Goal: Task Accomplishment & Management: Manage account settings

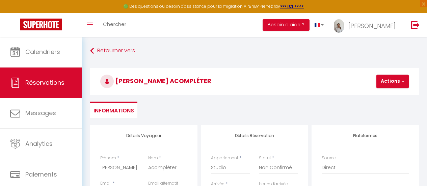
select select "61526"
select select "2"
select select
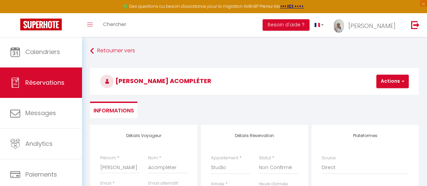
select select
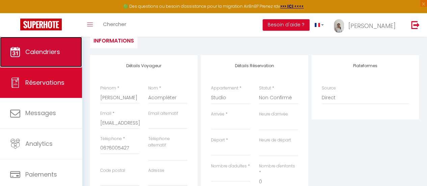
click at [43, 52] on span "Calendriers" at bounding box center [42, 52] width 35 height 8
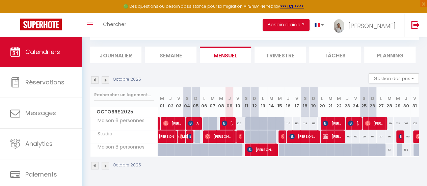
scroll to position [38, 0]
click at [106, 78] on img at bounding box center [105, 79] width 7 height 7
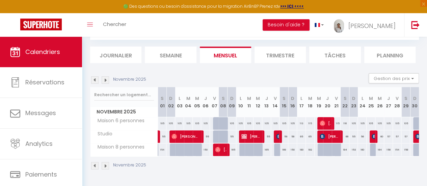
click at [106, 78] on img at bounding box center [105, 79] width 7 height 7
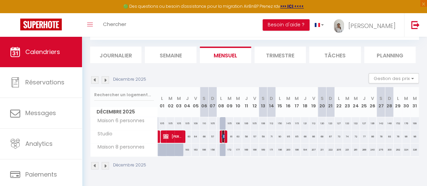
click at [223, 134] on img at bounding box center [224, 136] width 5 height 5
select select "OK"
select select "0"
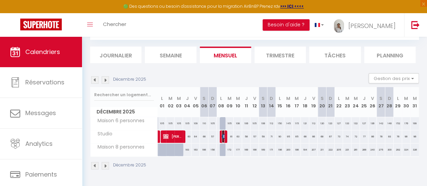
select select "1"
select select
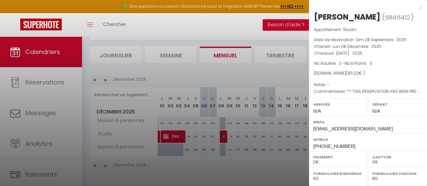
click at [414, 7] on div "x" at bounding box center [365, 7] width 113 height 8
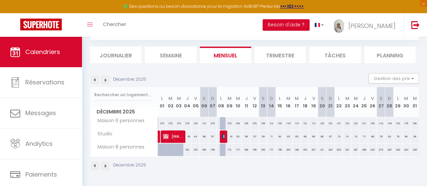
click at [230, 131] on div "61" at bounding box center [229, 136] width 8 height 12
type input "61"
type input "[DATE]"
type input "Mer 10 Décembre 2025"
click at [230, 131] on div at bounding box center [213, 93] width 427 height 186
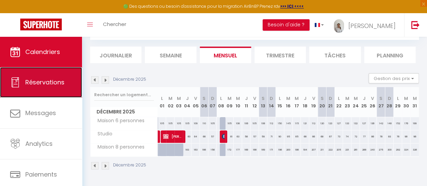
drag, startPoint x: 230, startPoint y: 131, endPoint x: 19, endPoint y: 87, distance: 215.8
click at [19, 87] on icon at bounding box center [15, 82] width 10 height 10
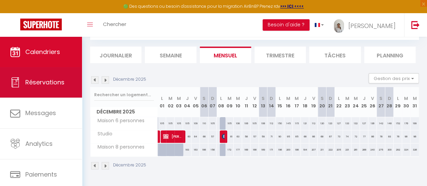
select select "not_cancelled"
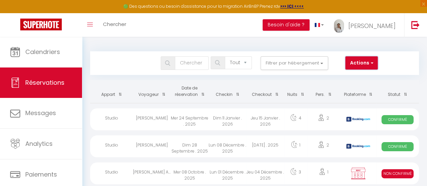
click at [372, 66] on button "Actions" at bounding box center [362, 63] width 32 height 14
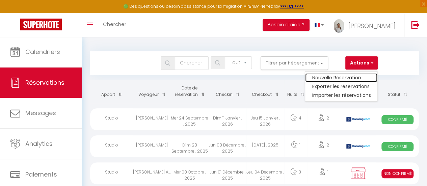
click at [354, 75] on link "Nouvelle Réservation" at bounding box center [341, 77] width 72 height 9
select select
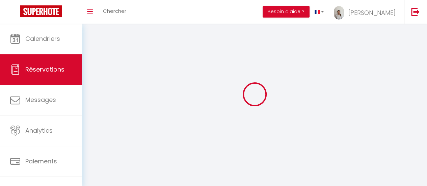
select select
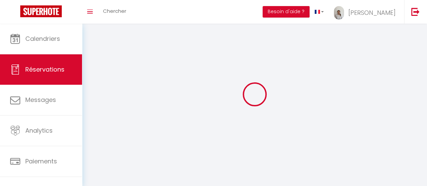
select select
checkbox input "false"
select select
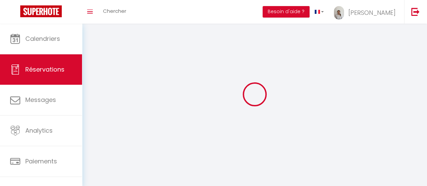
select select
checkbox input "false"
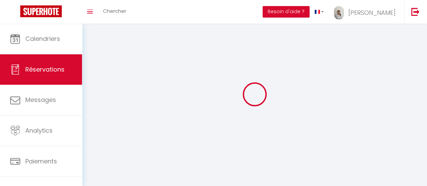
select select
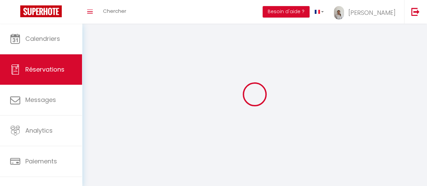
checkbox input "false"
select select
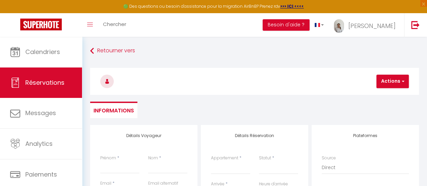
select select
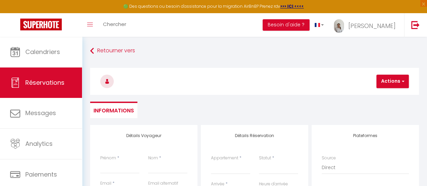
select select
checkbox input "false"
select select
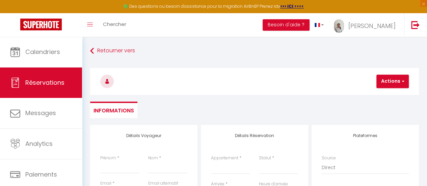
select select
checkbox input "false"
select select
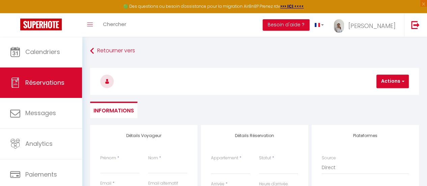
select select
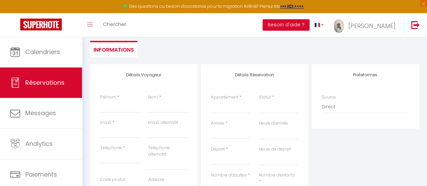
click at [115, 113] on div "Prénom *" at bounding box center [120, 106] width 48 height 25
click at [115, 111] on div "Prénom *" at bounding box center [120, 106] width 48 height 25
click at [115, 111] on input "Prénom" at bounding box center [119, 107] width 39 height 12
type input "J"
select select
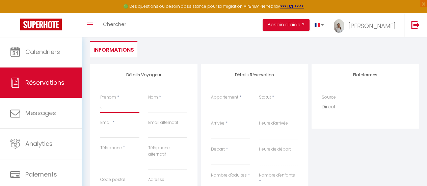
select select
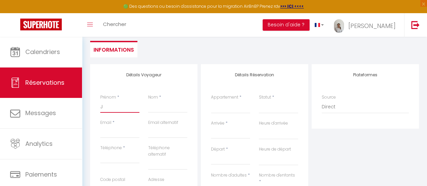
select select
checkbox input "false"
type input "JU"
select select
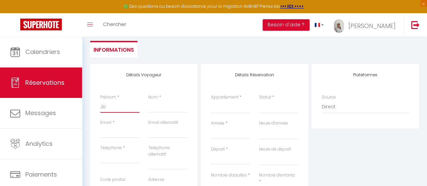
select select
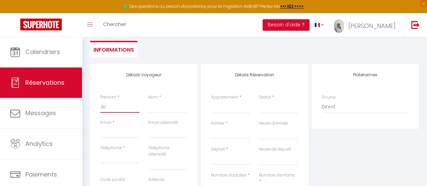
checkbox input "false"
type input "JUL"
select select
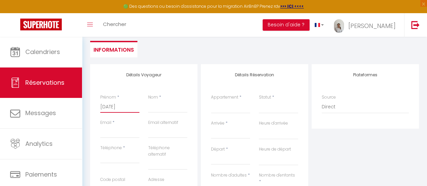
select select
checkbox input "false"
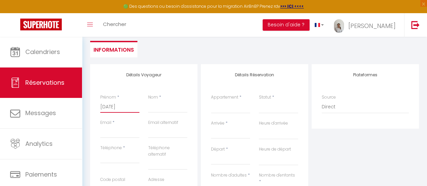
type input "JU"
select select
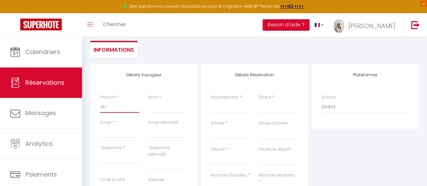
select select
checkbox input "false"
type input "J"
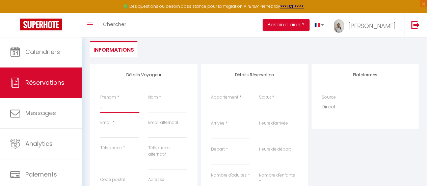
select select
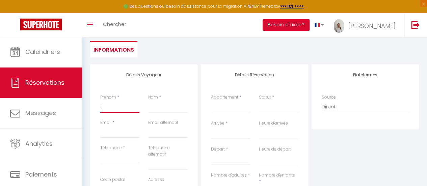
select select
checkbox input "false"
type input "Ju"
select select
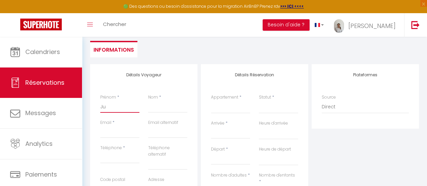
select select
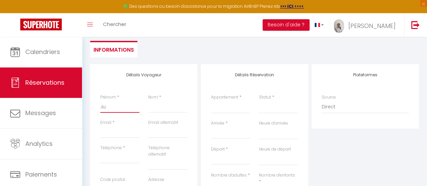
select select
checkbox input "false"
type input "Jul"
select select
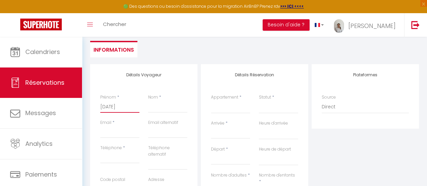
select select
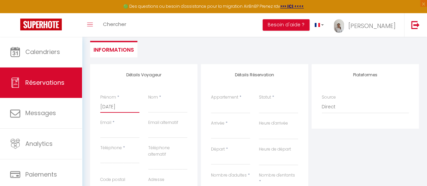
checkbox input "false"
type input "Jule"
select select
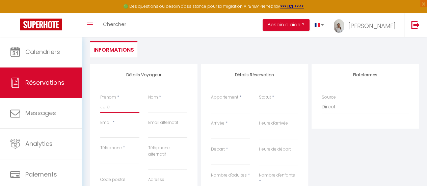
select select
checkbox input "false"
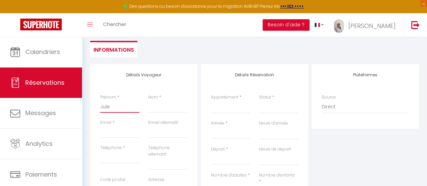
type input "[PERSON_NAME]"
select select
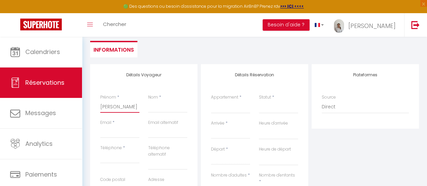
select select
checkbox input "false"
type input "[PERSON_NAME]"
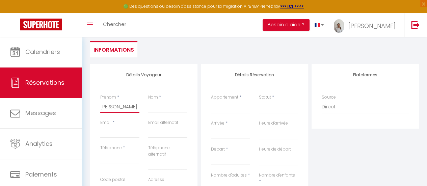
select select
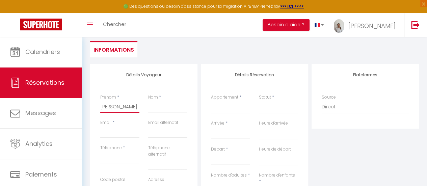
select select
checkbox input "false"
type input "[PERSON_NAME]"
type input "F"
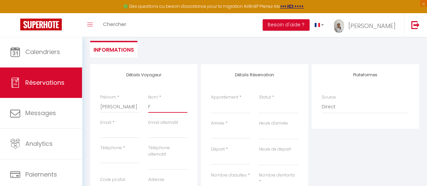
select select
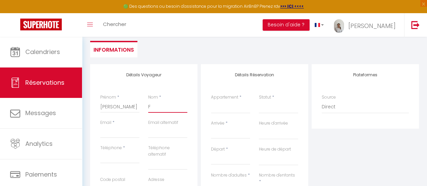
select select
checkbox input "false"
type input "FE"
select select
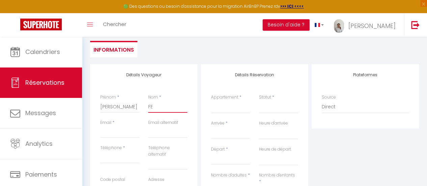
select select
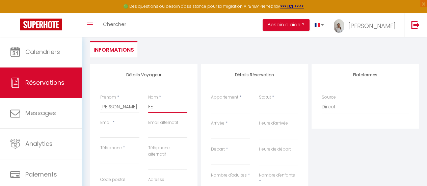
select select
checkbox input "false"
type input "FEL"
select select
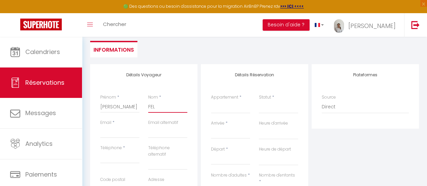
select select
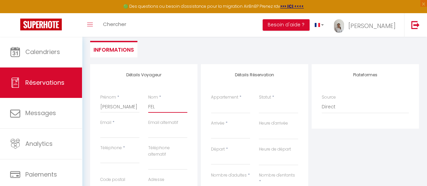
checkbox input "false"
type input "FELT"
select select
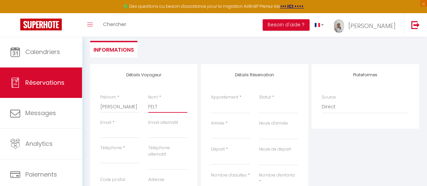
select select
checkbox input "false"
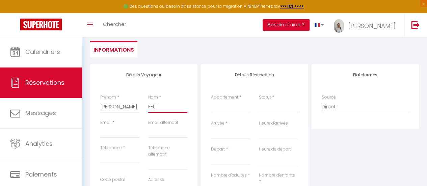
type input "FELTE"
select select
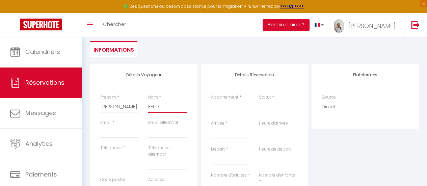
select select
checkbox input "false"
type input "FELTEL"
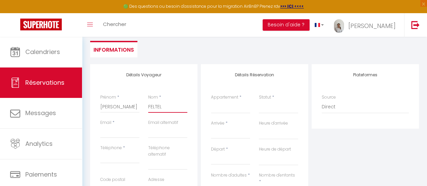
select select
click at [115, 133] on input "Email client" at bounding box center [119, 132] width 39 height 12
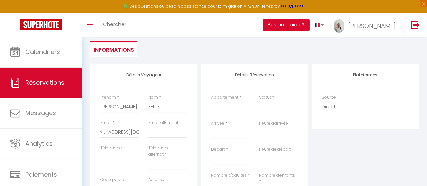
scroll to position [0, 0]
click at [121, 161] on input "Téléphone" at bounding box center [119, 157] width 39 height 12
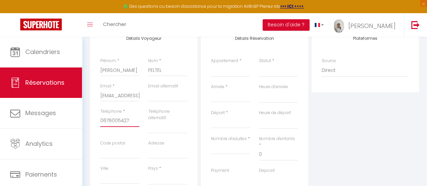
scroll to position [98, 0]
click at [162, 174] on select "France Portugal Afghanistan Albania Algeria American Samoa Andorra Angola Angui…" at bounding box center [167, 177] width 39 height 13
click at [148, 171] on select "France Portugal Afghanistan Albania Algeria American Samoa Andorra Angola Angui…" at bounding box center [167, 177] width 39 height 13
click at [220, 63] on select "Maison 6 personnes Studio Maison 8 personnes" at bounding box center [230, 69] width 39 height 13
click at [211, 63] on select "Maison 6 personnes Studio Maison 8 personnes" at bounding box center [230, 69] width 39 height 13
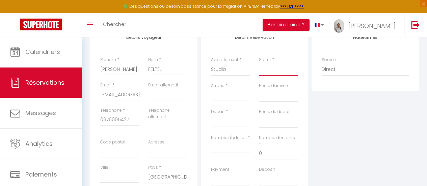
click at [265, 73] on select "Confirmé Non Confirmé Annulé Annulé par le voyageur No Show Request" at bounding box center [278, 69] width 39 height 13
click at [271, 71] on select "Confirmé Non Confirmé Annulé Annulé par le voyageur No Show Request" at bounding box center [278, 69] width 39 height 13
click at [259, 63] on select "Confirmé Non Confirmé Annulé Annulé par le voyageur No Show Request" at bounding box center [278, 69] width 39 height 13
click at [230, 97] on input "Arrivée" at bounding box center [230, 96] width 39 height 9
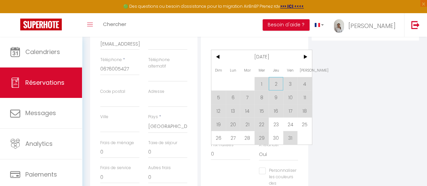
scroll to position [150, 0]
click at [307, 57] on span ">" at bounding box center [305, 56] width 15 height 14
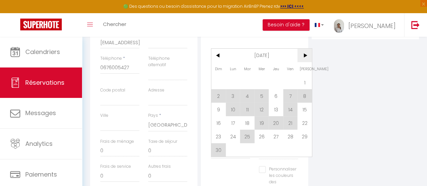
click at [307, 57] on span ">" at bounding box center [305, 56] width 15 height 14
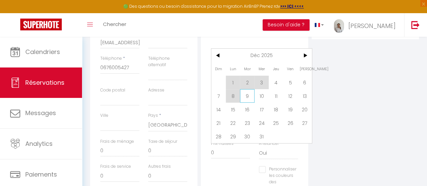
click at [248, 98] on span "9" at bounding box center [247, 96] width 15 height 14
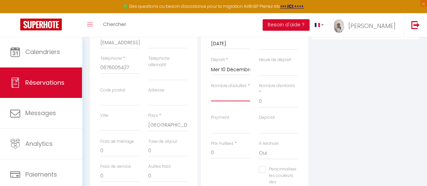
click at [235, 95] on input "Nombre d'adultes" at bounding box center [230, 95] width 39 height 12
click at [230, 88] on label "Nombre d'adultes" at bounding box center [229, 86] width 36 height 6
click at [230, 89] on input "Nombre d'adultes" at bounding box center [230, 95] width 39 height 12
click at [274, 66] on select "00:00 00:30 01:00 01:30 02:00 02:30 03:00 03:30 04:00 04:30 05:00 05:30 06:00 0…" at bounding box center [278, 69] width 39 height 13
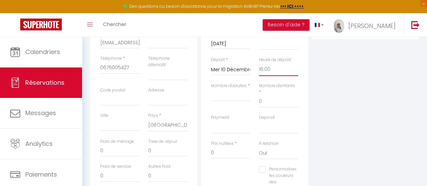
click at [259, 63] on select "00:00 00:30 01:00 01:30 02:00 02:30 03:00 03:30 04:00 04:30 05:00 05:30 06:00 0…" at bounding box center [278, 69] width 39 height 13
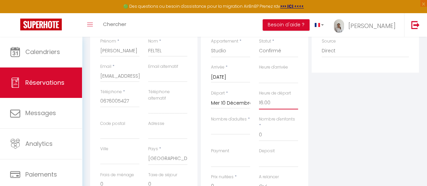
scroll to position [117, 0]
click at [232, 106] on input "Mer 10 Décembre 2025" at bounding box center [230, 103] width 39 height 9
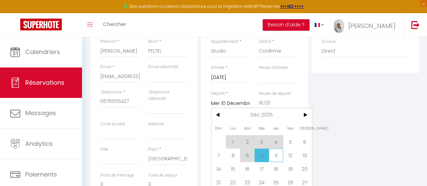
click at [276, 155] on span "11" at bounding box center [276, 156] width 15 height 14
click at [276, 155] on select "OK KO" at bounding box center [278, 161] width 39 height 13
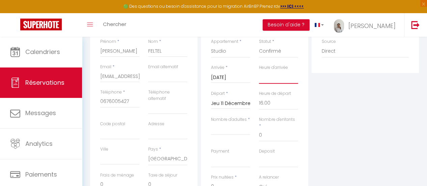
click at [270, 78] on select "00:00 00:30 01:00 01:30 02:00 02:30 03:00 03:30 04:00 04:30 05:00 05:30 06:00 0…" at bounding box center [278, 77] width 39 height 13
click at [259, 71] on select "00:00 00:30 01:00 01:30 02:00 02:30 03:00 03:30 04:00 04:30 05:00 05:30 06:00 0…" at bounding box center [278, 77] width 39 height 13
click at [276, 105] on select "00:00 00:30 01:00 01:30 02:00 02:30 03:00 03:30 04:00 04:30 05:00 05:30 06:00 0…" at bounding box center [278, 103] width 39 height 13
click at [259, 97] on select "00:00 00:30 01:00 01:30 02:00 02:30 03:00 03:30 04:00 04:30 05:00 05:30 06:00 0…" at bounding box center [278, 103] width 39 height 13
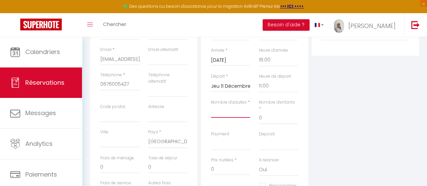
click at [228, 108] on input "Nombre d'adultes" at bounding box center [230, 112] width 39 height 12
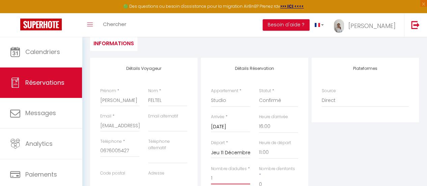
scroll to position [0, 0]
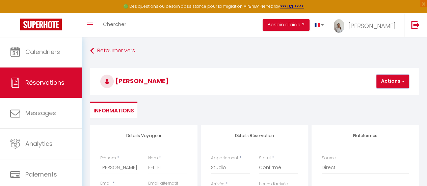
click at [400, 87] on button "Actions" at bounding box center [393, 82] width 32 height 14
click at [394, 95] on link "Enregistrer" at bounding box center [398, 96] width 53 height 9
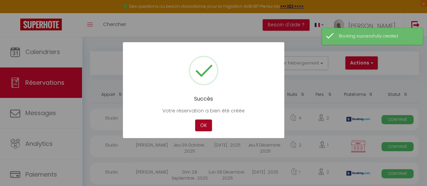
click at [207, 125] on button "OK" at bounding box center [203, 126] width 17 height 12
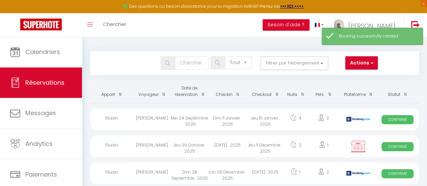
click at [365, 60] on button "Actions" at bounding box center [362, 63] width 32 height 14
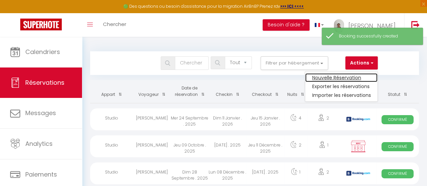
click at [349, 75] on link "Nouvelle Réservation" at bounding box center [341, 77] width 72 height 9
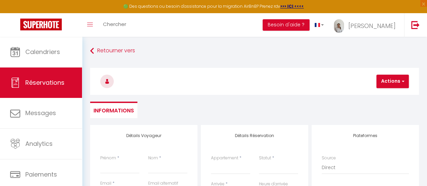
scroll to position [41, 0]
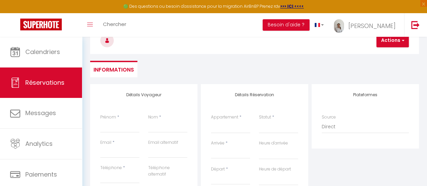
click at [385, 47] on div "Actions Enregistrer" at bounding box center [393, 41] width 32 height 14
click at [224, 128] on select "Maison 6 personnes Studio Maison 8 personnes" at bounding box center [230, 127] width 39 height 13
click at [211, 121] on select "Maison 6 personnes Studio Maison 8 personnes" at bounding box center [230, 127] width 39 height 13
click at [271, 129] on select "Confirmé Non Confirmé Annulé Annulé par le voyageur No Show Request" at bounding box center [278, 127] width 39 height 13
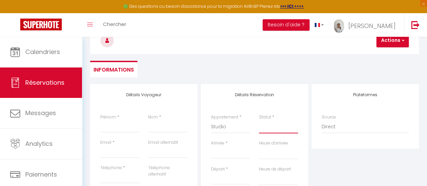
click at [271, 129] on select "Confirmé Non Confirmé Annulé Annulé par le voyageur No Show Request" at bounding box center [278, 127] width 39 height 13
click at [222, 153] on input "Arrivée" at bounding box center [230, 153] width 39 height 9
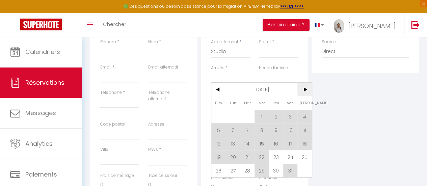
click at [305, 86] on span ">" at bounding box center [305, 90] width 15 height 14
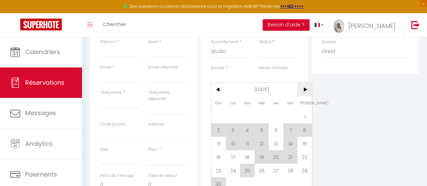
click at [305, 86] on span ">" at bounding box center [305, 90] width 15 height 14
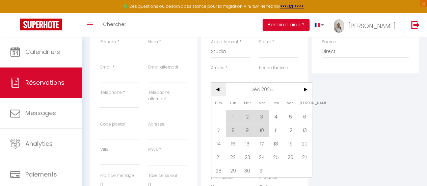
click at [221, 85] on span "<" at bounding box center [218, 90] width 15 height 14
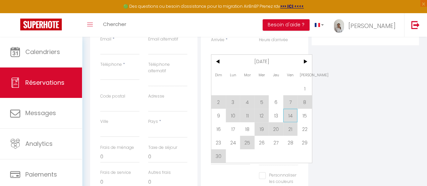
scroll to position [145, 0]
click at [262, 141] on span "26" at bounding box center [262, 142] width 15 height 14
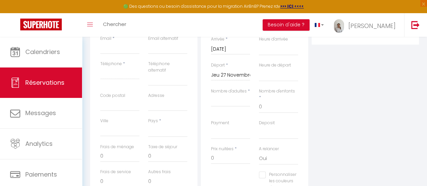
click at [229, 72] on input "Jeu 27 Novembre 2025" at bounding box center [230, 75] width 39 height 9
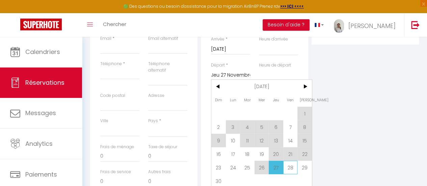
click at [292, 168] on span "28" at bounding box center [290, 168] width 15 height 14
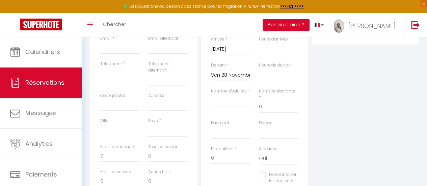
scroll to position [93, 0]
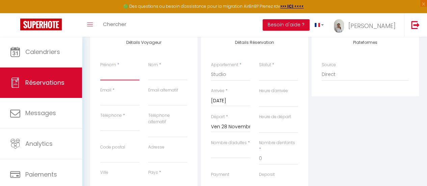
click at [119, 77] on input "Prénom" at bounding box center [119, 74] width 39 height 12
click at [112, 100] on input "Email client" at bounding box center [119, 100] width 39 height 12
click at [116, 128] on input "Téléphone" at bounding box center [119, 125] width 39 height 12
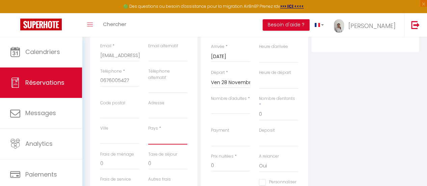
click at [176, 140] on select "France Portugal Afghanistan Albania Algeria American Samoa Andorra Angola Angui…" at bounding box center [167, 138] width 39 height 13
click at [148, 132] on select "France Portugal Afghanistan Albania Algeria American Samoa Andorra Angola Angui…" at bounding box center [167, 138] width 39 height 13
click at [160, 139] on select "France Portugal Afghanistan Albania Algeria American Samoa Andorra Angola Angui…" at bounding box center [167, 138] width 39 height 13
click at [148, 132] on select "France Portugal Afghanistan Albania Algeria American Samoa Andorra Angola Angui…" at bounding box center [167, 138] width 39 height 13
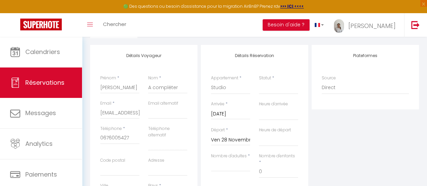
scroll to position [78, 0]
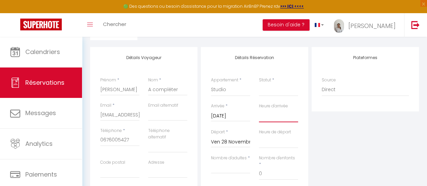
click at [280, 121] on select "00:00 00:30 01:00 01:30 02:00 02:30 03:00 03:30 04:00 04:30 05:00 05:30 06:00 0…" at bounding box center [278, 115] width 39 height 13
click at [259, 109] on select "00:00 00:30 01:00 01:30 02:00 02:30 03:00 03:30 04:00 04:30 05:00 05:30 06:00 0…" at bounding box center [278, 115] width 39 height 13
click at [266, 142] on select "00:00 00:30 01:00 01:30 02:00 02:30 03:00 03:30 04:00 04:30 05:00 05:30 06:00 0…" at bounding box center [278, 141] width 39 height 13
click at [259, 135] on select "00:00 00:30 01:00 01:30 02:00 02:30 03:00 03:30 04:00 04:30 05:00 05:30 06:00 0…" at bounding box center [278, 141] width 39 height 13
click at [247, 167] on input "Nombre d'adultes" at bounding box center [230, 167] width 39 height 12
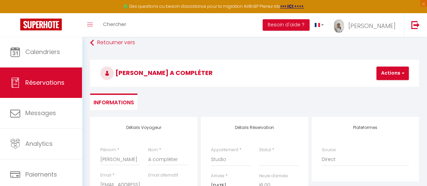
scroll to position [6, 0]
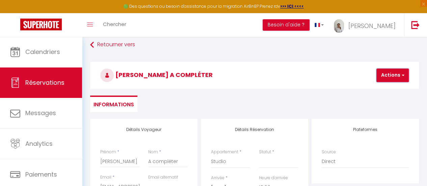
click at [393, 76] on button "Actions" at bounding box center [393, 76] width 32 height 14
click at [385, 89] on link "Enregistrer" at bounding box center [398, 90] width 53 height 9
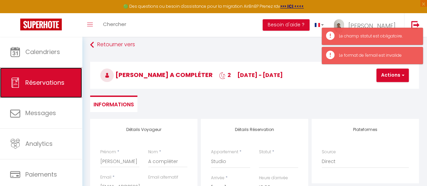
click at [33, 82] on span "Réservations" at bounding box center [44, 82] width 39 height 8
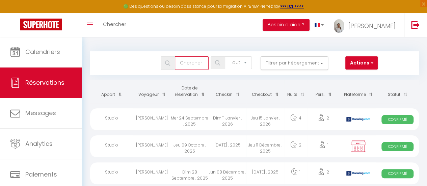
click at [181, 62] on input "text" at bounding box center [192, 63] width 34 height 14
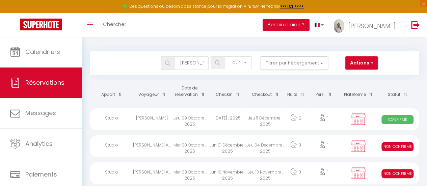
click at [373, 60] on button "Actions" at bounding box center [362, 63] width 32 height 14
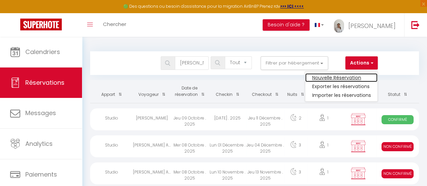
click at [347, 78] on link "Nouvelle Réservation" at bounding box center [341, 77] width 72 height 9
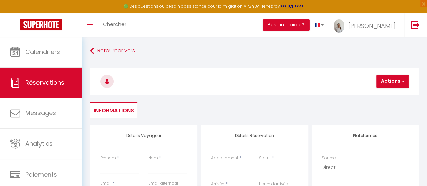
scroll to position [48, 0]
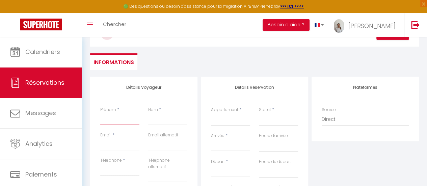
click at [121, 121] on input "Prénom" at bounding box center [119, 119] width 39 height 12
click at [115, 149] on input "Email client" at bounding box center [119, 144] width 39 height 12
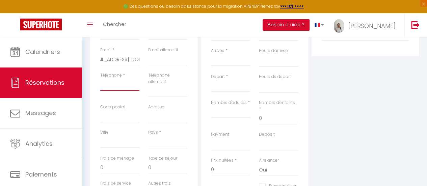
scroll to position [0, 0]
click at [109, 83] on input "Téléphone" at bounding box center [119, 85] width 39 height 12
click at [106, 83] on input "Téléphone" at bounding box center [119, 85] width 39 height 12
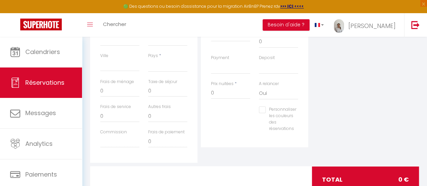
scroll to position [210, 0]
click at [169, 71] on select "France Portugal Afghanistan Albania Algeria American Samoa Andorra Angola Angui…" at bounding box center [167, 65] width 39 height 13
click at [148, 59] on select "France Portugal Afghanistan Albania Algeria American Samoa Andorra Angola Angui…" at bounding box center [167, 65] width 39 height 13
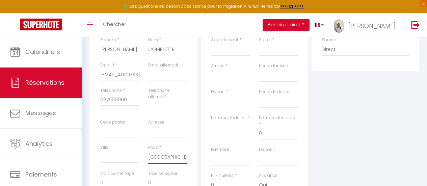
scroll to position [89, 0]
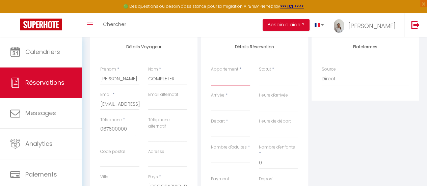
click at [239, 77] on select "Maison 6 personnes Studio Maison 8 personnes" at bounding box center [230, 79] width 39 height 13
click at [211, 73] on select "Maison 6 personnes Studio Maison 8 personnes" at bounding box center [230, 79] width 39 height 13
click at [270, 82] on select "Confirmé Non Confirmé Annulé Annulé par le voyageur No Show Request" at bounding box center [278, 79] width 39 height 13
click at [267, 77] on select "Confirmé Non Confirmé Annulé Annulé par le voyageur No Show Request" at bounding box center [278, 79] width 39 height 13
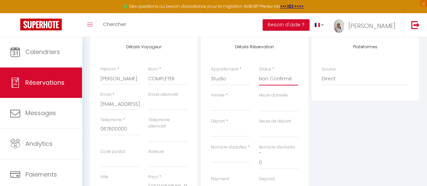
click at [259, 73] on select "Confirmé Non Confirmé Annulé Annulé par le voyageur No Show Request" at bounding box center [278, 79] width 39 height 13
click at [234, 109] on input "Arrivée" at bounding box center [230, 105] width 39 height 9
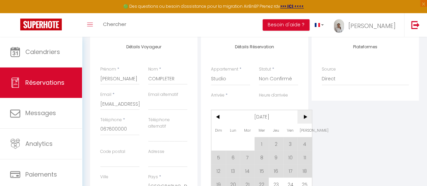
click at [309, 116] on span ">" at bounding box center [305, 117] width 15 height 14
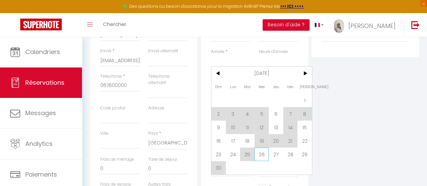
scroll to position [133, 0]
click at [263, 150] on span "26" at bounding box center [262, 154] width 15 height 14
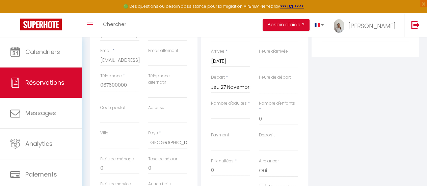
click at [228, 85] on input "Jeu 27 Novembre 2025" at bounding box center [230, 87] width 39 height 9
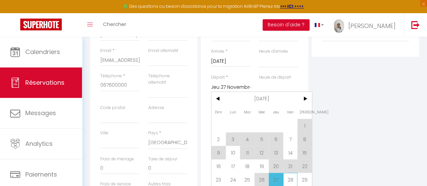
click at [289, 177] on span "28" at bounding box center [290, 180] width 15 height 14
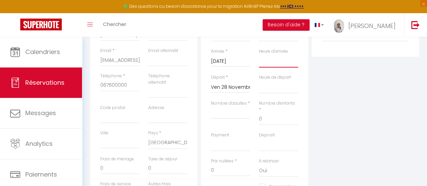
click at [267, 61] on select "00:00 00:30 01:00 01:30 02:00 02:30 03:00 03:30 04:00 04:30 05:00 05:30 06:00 0…" at bounding box center [278, 61] width 39 height 13
click at [259, 55] on select "00:00 00:30 01:00 01:30 02:00 02:30 03:00 03:30 04:00 04:30 05:00 05:30 06:00 0…" at bounding box center [278, 61] width 39 height 13
click at [267, 90] on select "00:00 00:30 01:00 01:30 02:00 02:30 03:00 03:30 04:00 04:30 05:00 05:30 06:00 0…" at bounding box center [278, 87] width 39 height 13
click at [259, 81] on select "00:00 00:30 01:00 01:30 02:00 02:30 03:00 03:30 04:00 04:30 05:00 05:30 06:00 0…" at bounding box center [278, 87] width 39 height 13
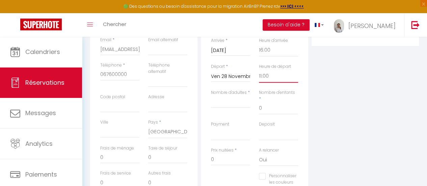
scroll to position [147, 0]
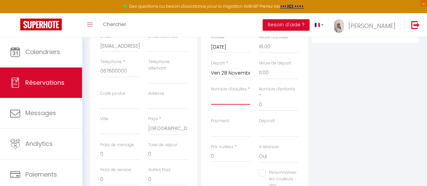
click at [241, 102] on input "Nombre d'adultes" at bounding box center [230, 99] width 39 height 12
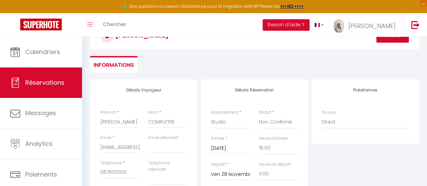
scroll to position [0, 0]
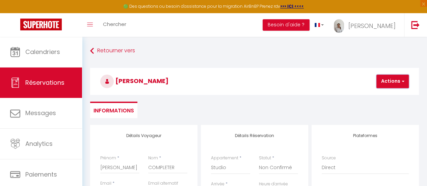
click at [400, 79] on button "Actions" at bounding box center [393, 82] width 32 height 14
click at [392, 94] on link "Enregistrer" at bounding box center [398, 96] width 53 height 9
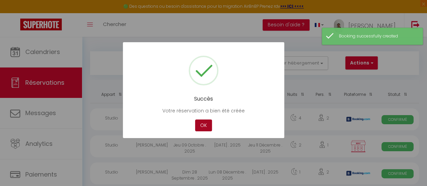
click at [203, 123] on button "OK" at bounding box center [203, 126] width 17 height 12
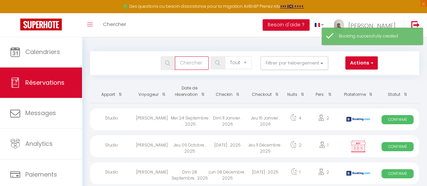
click at [189, 64] on input "text" at bounding box center [192, 63] width 34 height 14
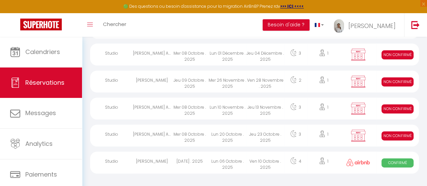
scroll to position [92, 0]
click at [268, 134] on div "Jeu 23 Octobre . 2025" at bounding box center [266, 136] width 38 height 22
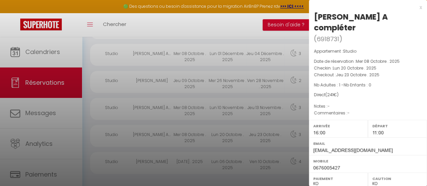
click at [417, 6] on div "x Jules A compléter ( 6918731 ) Appartement : Studio Date de réservation : Mer …" at bounding box center [368, 168] width 118 height 336
click at [415, 7] on div "x" at bounding box center [365, 7] width 113 height 8
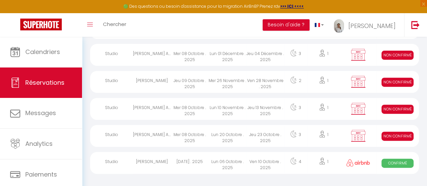
click at [265, 141] on div "Jeu 23 Octobre . 2025" at bounding box center [266, 136] width 38 height 22
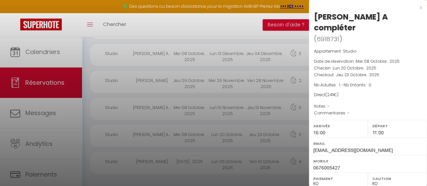
scroll to position [127, 0]
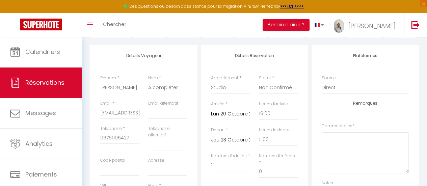
scroll to position [86, 0]
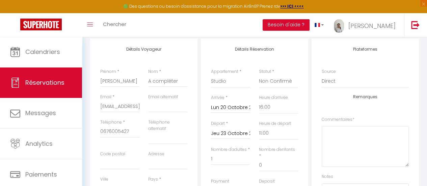
click at [231, 132] on input "Jeu 23 Octobre 2025" at bounding box center [230, 133] width 39 height 9
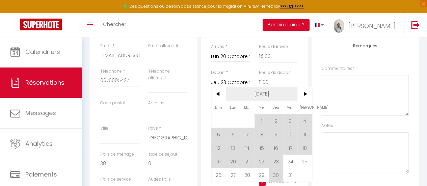
scroll to position [140, 0]
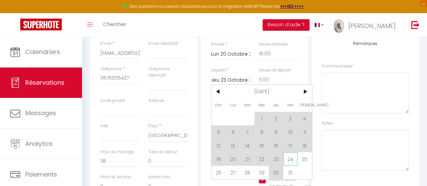
click at [290, 160] on span "24" at bounding box center [290, 159] width 15 height 14
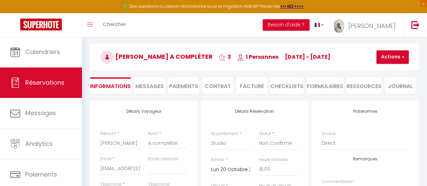
scroll to position [0, 0]
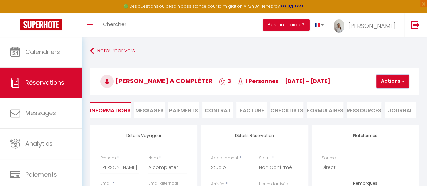
click at [402, 80] on span "button" at bounding box center [402, 81] width 4 height 6
click at [390, 94] on link "Enregistrer" at bounding box center [398, 96] width 53 height 9
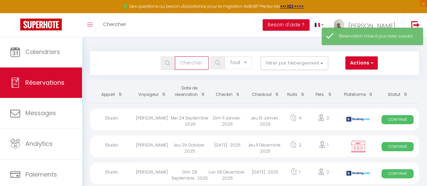
click at [191, 63] on input "text" at bounding box center [192, 63] width 34 height 14
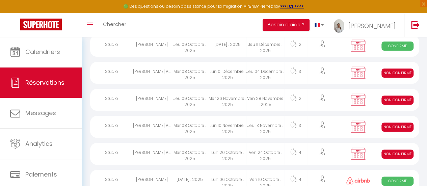
scroll to position [92, 0]
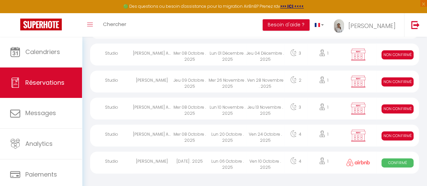
click at [273, 106] on div "Jeu 13 Novembre . 2025" at bounding box center [266, 109] width 38 height 22
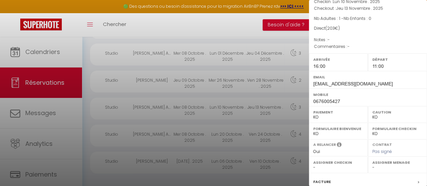
scroll to position [138, 0]
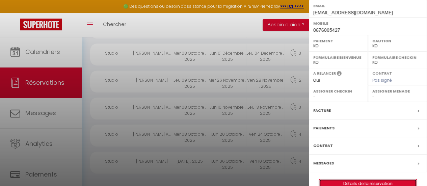
click at [369, 179] on link "Détails de la réservation" at bounding box center [368, 183] width 97 height 9
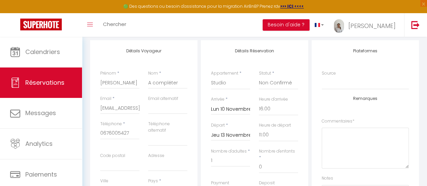
scroll to position [89, 0]
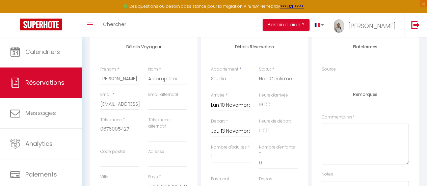
click at [229, 131] on input "Jeu 13 Novembre 2025" at bounding box center [230, 131] width 39 height 9
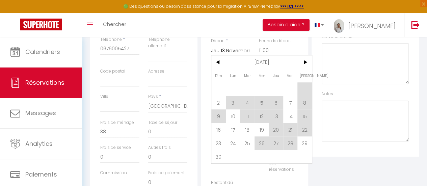
scroll to position [170, 0]
click at [293, 115] on span "14" at bounding box center [290, 116] width 15 height 14
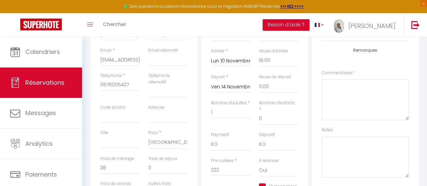
scroll to position [131, 0]
drag, startPoint x: 233, startPoint y: 88, endPoint x: 224, endPoint y: 88, distance: 9.5
click at [224, 88] on input "Ven 14 Novembre 2025" at bounding box center [230, 88] width 39 height 9
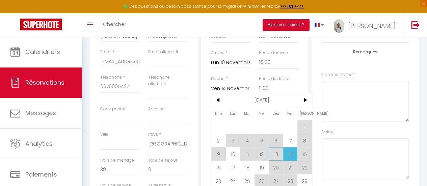
click at [277, 155] on span "13" at bounding box center [276, 154] width 15 height 14
click at [277, 159] on label "A relancer" at bounding box center [269, 162] width 20 height 6
click at [277, 165] on select "Oui Non" at bounding box center [278, 171] width 39 height 13
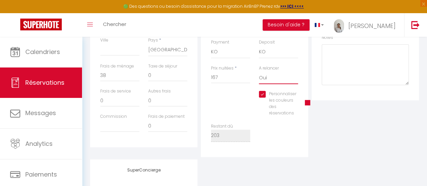
scroll to position [0, 0]
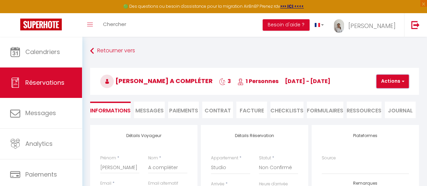
click at [404, 82] on span "button" at bounding box center [402, 81] width 4 height 6
click at [381, 96] on link "Enregistrer" at bounding box center [398, 96] width 53 height 9
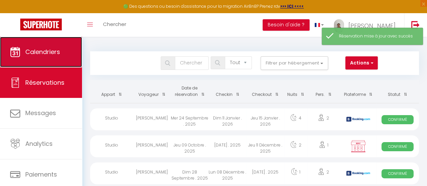
click at [32, 52] on span "Calendriers" at bounding box center [42, 52] width 35 height 8
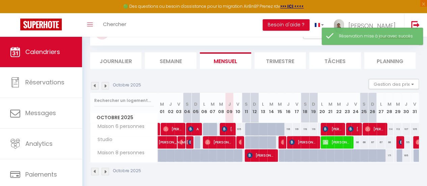
scroll to position [33, 0]
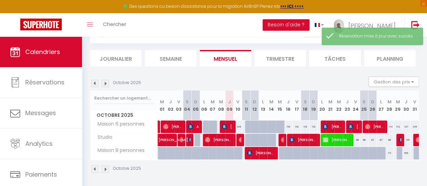
click at [107, 83] on img at bounding box center [105, 83] width 7 height 7
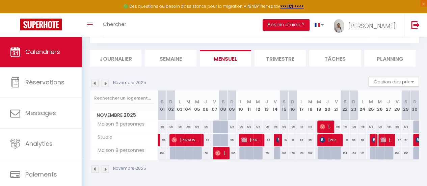
drag, startPoint x: 267, startPoint y: 138, endPoint x: 264, endPoint y: 141, distance: 4.8
click at [264, 141] on div "55" at bounding box center [266, 140] width 9 height 12
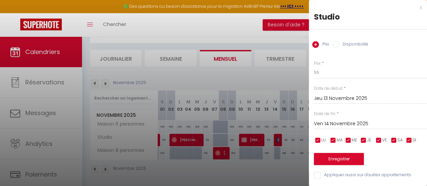
click at [337, 42] on input "Disponibilité" at bounding box center [336, 44] width 7 height 7
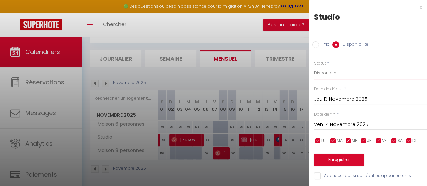
click at [337, 75] on select "Disponible Indisponible" at bounding box center [370, 73] width 113 height 13
click at [314, 67] on select "Disponible Indisponible" at bounding box center [370, 73] width 113 height 13
click at [343, 162] on button "Enregistrer" at bounding box center [339, 160] width 50 height 12
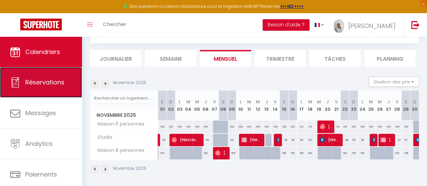
click at [35, 90] on link "Réservations" at bounding box center [41, 82] width 82 height 30
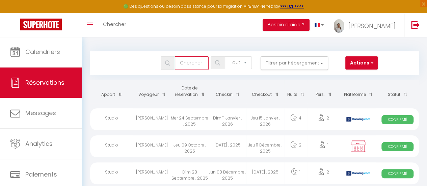
click at [187, 61] on input "text" at bounding box center [192, 63] width 34 height 14
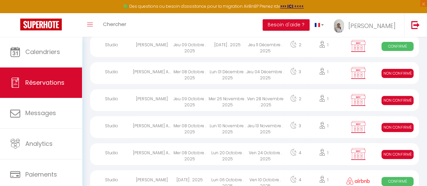
scroll to position [65, 0]
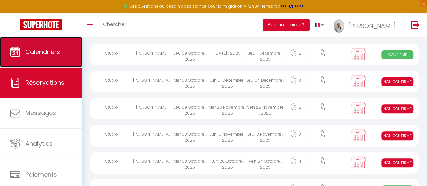
click at [53, 44] on link "Calendriers" at bounding box center [41, 52] width 82 height 30
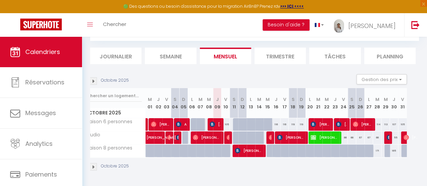
scroll to position [35, 0]
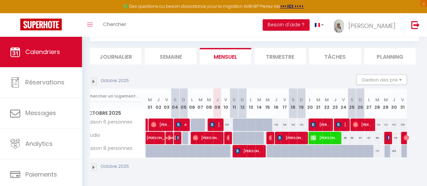
click at [365, 138] on div "67" at bounding box center [369, 138] width 8 height 12
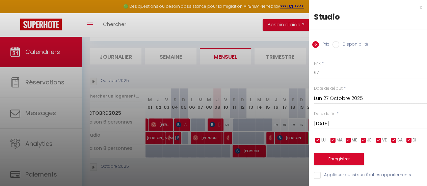
click at [331, 124] on input "Mar 28 Octobre 2025" at bounding box center [370, 124] width 113 height 9
click at [188, 23] on div at bounding box center [213, 93] width 427 height 186
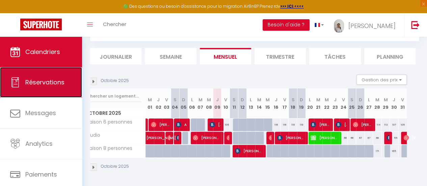
click at [53, 82] on span "Réservations" at bounding box center [44, 82] width 39 height 8
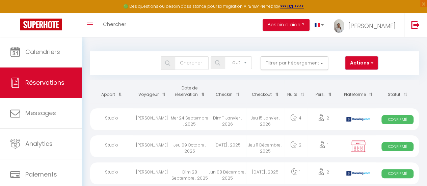
click at [368, 65] on button "Actions" at bounding box center [362, 63] width 32 height 14
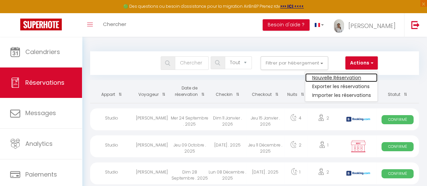
click at [352, 75] on link "Nouvelle Réservation" at bounding box center [341, 77] width 72 height 9
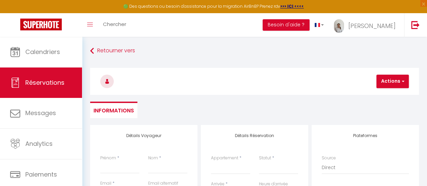
scroll to position [57, 0]
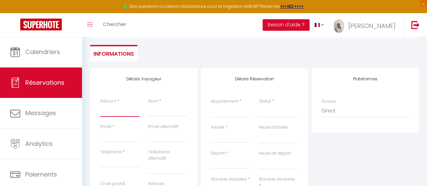
click at [113, 111] on input "Prénom" at bounding box center [119, 111] width 39 height 12
click at [112, 137] on input "Email client" at bounding box center [119, 136] width 39 height 12
click at [119, 161] on input "Téléphone" at bounding box center [119, 161] width 39 height 12
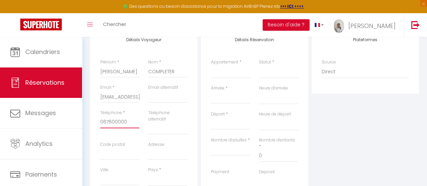
scroll to position [131, 0]
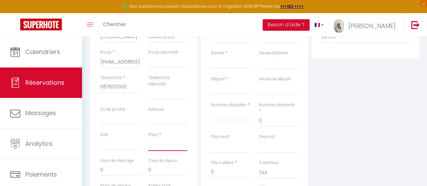
click at [161, 148] on select "France Portugal Afghanistan Albania Algeria American Samoa Andorra Angola Angui…" at bounding box center [167, 144] width 39 height 13
click at [148, 138] on select "France Portugal Afghanistan Albania Algeria American Samoa Andorra Angola Angui…" at bounding box center [167, 144] width 39 height 13
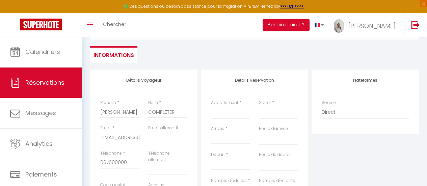
scroll to position [55, 0]
click at [240, 111] on select "Maison 6 personnes Studio Maison 8 personnes" at bounding box center [230, 112] width 39 height 13
click at [211, 106] on select "Maison 6 personnes Studio Maison 8 personnes" at bounding box center [230, 112] width 39 height 13
click at [284, 116] on select "Confirmé Non Confirmé Annulé Annulé par le voyageur No Show Request" at bounding box center [278, 112] width 39 height 13
click at [259, 106] on select "Confirmé Non Confirmé Annulé Annulé par le voyageur No Show Request" at bounding box center [278, 112] width 39 height 13
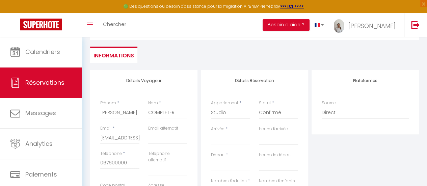
click at [226, 139] on input "Arrivée" at bounding box center [230, 139] width 39 height 9
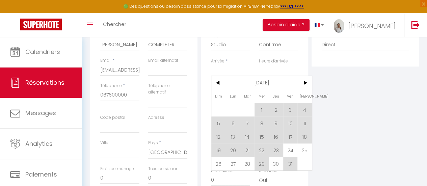
scroll to position [125, 0]
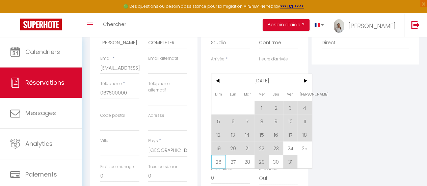
click at [217, 159] on span "26" at bounding box center [218, 162] width 15 height 14
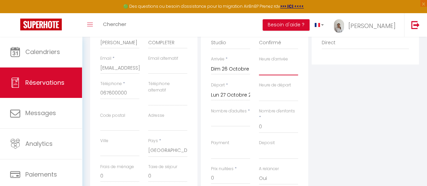
click at [277, 69] on select "00:00 00:30 01:00 01:30 02:00 02:30 03:00 03:30 04:00 04:30 05:00 05:30 06:00 0…" at bounding box center [278, 68] width 39 height 13
click at [259, 62] on select "00:00 00:30 01:00 01:30 02:00 02:30 03:00 03:30 04:00 04:30 05:00 05:30 06:00 0…" at bounding box center [278, 68] width 39 height 13
click at [233, 92] on input "Lun 27 Octobre 2025" at bounding box center [230, 95] width 39 height 9
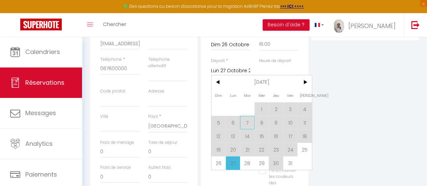
scroll to position [154, 0]
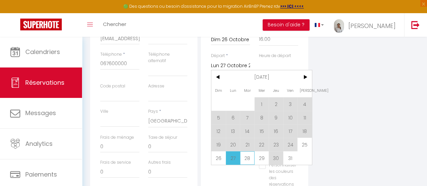
click at [249, 158] on span "28" at bounding box center [247, 158] width 15 height 14
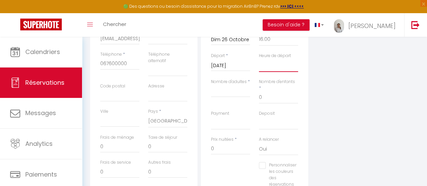
click at [280, 67] on select "00:00 00:30 01:00 01:30 02:00 02:30 03:00 03:30 04:00 04:30 05:00 05:30 06:00 0…" at bounding box center [278, 65] width 39 height 13
click at [259, 59] on select "00:00 00:30 01:00 01:30 02:00 02:30 03:00 03:30 04:00 04:30 05:00 05:30 06:00 0…" at bounding box center [278, 65] width 39 height 13
click at [227, 91] on input "Nombre d'adultes" at bounding box center [230, 91] width 39 height 12
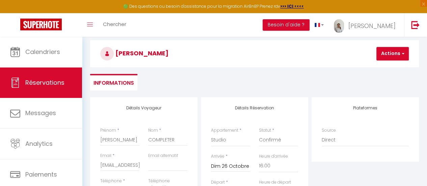
scroll to position [16, 0]
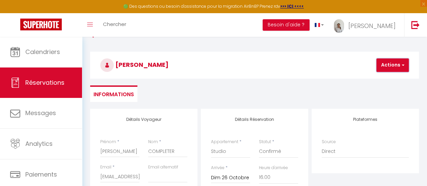
click at [388, 67] on button "Actions" at bounding box center [393, 65] width 32 height 14
click at [386, 76] on link "Enregistrer" at bounding box center [398, 80] width 53 height 9
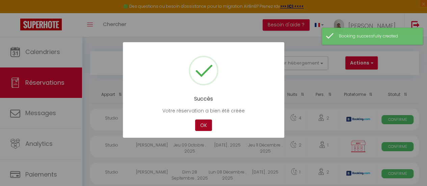
click at [207, 124] on button "OK" at bounding box center [203, 126] width 17 height 12
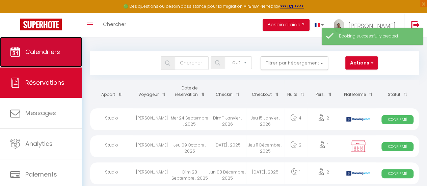
click at [36, 56] on span "Calendriers" at bounding box center [42, 52] width 35 height 8
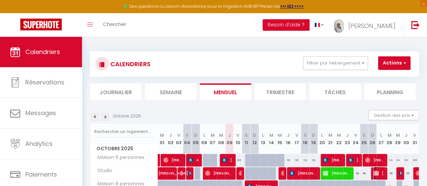
click at [374, 173] on img at bounding box center [376, 173] width 5 height 5
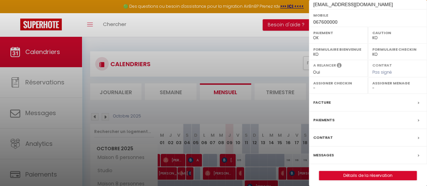
scroll to position [138, 0]
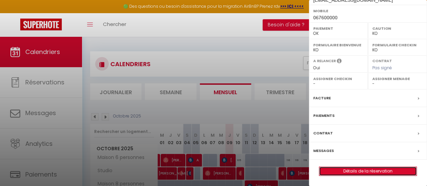
click at [354, 169] on link "Détails de la réservation" at bounding box center [368, 171] width 97 height 9
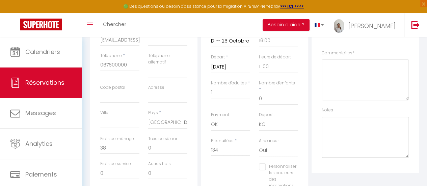
scroll to position [153, 0]
click at [226, 68] on input "Mar 28 Octobre 2025" at bounding box center [230, 66] width 39 height 9
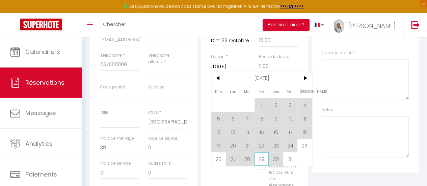
click at [260, 155] on span "29" at bounding box center [262, 159] width 15 height 14
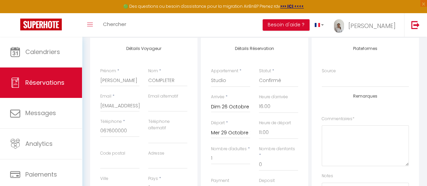
scroll to position [0, 0]
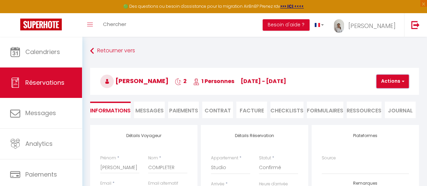
click at [405, 79] on button "Actions" at bounding box center [393, 82] width 32 height 14
click at [391, 94] on link "Enregistrer" at bounding box center [398, 96] width 53 height 9
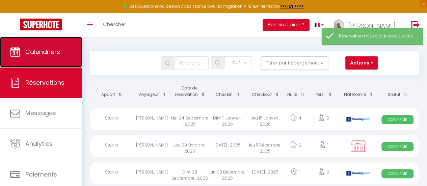
click at [40, 60] on link "Calendriers" at bounding box center [41, 52] width 82 height 30
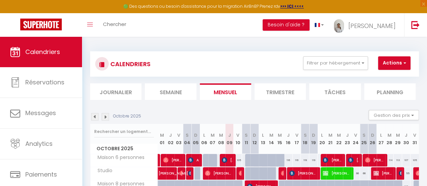
click at [403, 173] on div "55" at bounding box center [406, 173] width 8 height 12
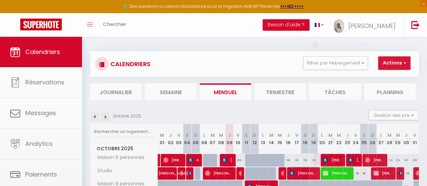
click at [403, 173] on div at bounding box center [213, 93] width 427 height 186
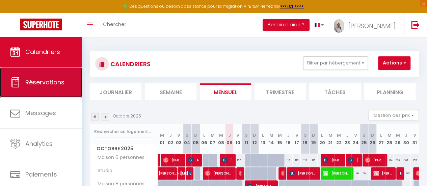
click at [44, 84] on span "Réservations" at bounding box center [44, 82] width 39 height 8
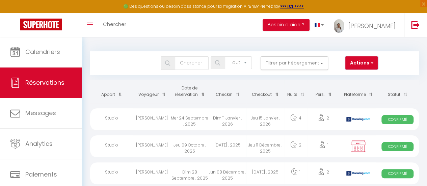
click at [363, 62] on button "Actions" at bounding box center [362, 63] width 32 height 14
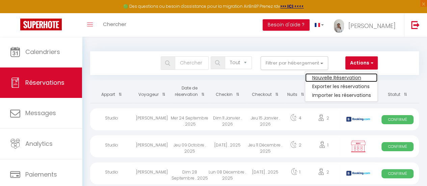
click at [351, 79] on link "Nouvelle Réservation" at bounding box center [341, 77] width 72 height 9
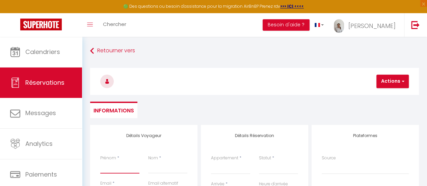
click at [122, 167] on input "Prénom" at bounding box center [119, 167] width 39 height 12
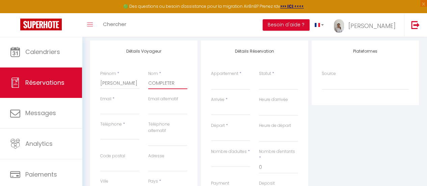
scroll to position [87, 0]
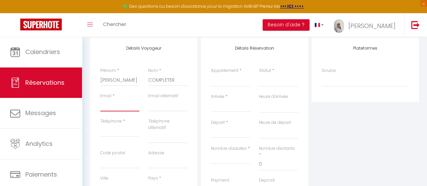
click at [120, 106] on input "Email client" at bounding box center [119, 105] width 39 height 12
click at [124, 133] on input "Téléphone" at bounding box center [119, 131] width 39 height 12
click at [237, 70] on label "Appartement" at bounding box center [224, 71] width 27 height 6
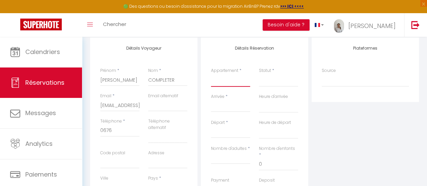
click at [237, 74] on select "Maison 6 personnes Studio Maison 8 personnes" at bounding box center [230, 80] width 39 height 13
click at [235, 77] on select "Maison 6 personnes Studio Maison 8 personnes" at bounding box center [230, 80] width 39 height 13
click at [211, 74] on select "Maison 6 personnes Studio Maison 8 personnes" at bounding box center [230, 80] width 39 height 13
click at [266, 82] on select "Confirmé Non Confirmé Annulé Annulé par le voyageur No Show Request" at bounding box center [278, 80] width 39 height 13
click at [269, 82] on select "Confirmé Non Confirmé Annulé Annulé par le voyageur No Show Request" at bounding box center [278, 80] width 39 height 13
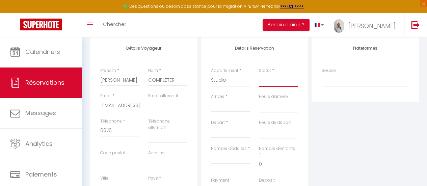
drag, startPoint x: 269, startPoint y: 82, endPoint x: 279, endPoint y: 92, distance: 14.1
click at [279, 92] on div "Statut * Confirmé Non Confirmé Annulé Annulé par le voyageur No Show Request" at bounding box center [279, 81] width 48 height 26
click at [259, 74] on select "Confirmé Non Confirmé Annulé Annulé par le voyageur No Show Request" at bounding box center [278, 80] width 39 height 13
click at [222, 106] on input "Arrivée" at bounding box center [230, 106] width 39 height 9
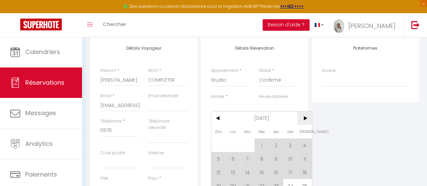
click at [303, 119] on span ">" at bounding box center [305, 118] width 15 height 14
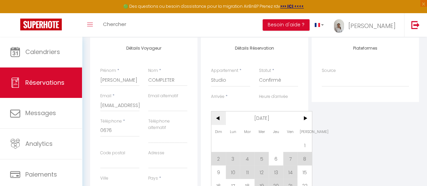
click at [221, 118] on span "<" at bounding box center [218, 118] width 15 height 14
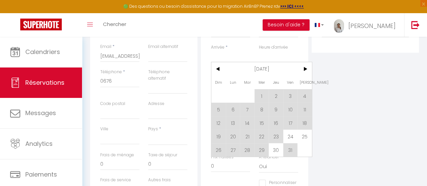
scroll to position [136, 0]
click at [275, 150] on span "30" at bounding box center [276, 151] width 15 height 14
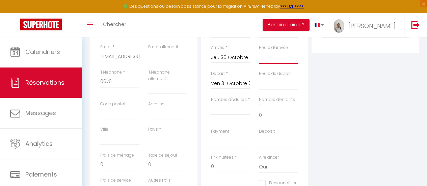
click at [278, 54] on select "00:00 00:30 01:00 01:30 02:00 02:30 03:00 03:30 04:00 04:30 05:00 05:30 06:00 0…" at bounding box center [278, 57] width 39 height 13
click at [259, 51] on select "00:00 00:30 01:00 01:30 02:00 02:30 03:00 03:30 04:00 04:30 05:00 05:30 06:00 0…" at bounding box center [278, 57] width 39 height 13
click at [277, 83] on select "00:00 00:30 01:00 01:30 02:00 02:30 03:00 03:30 04:00 04:30 05:00 05:30 06:00 0…" at bounding box center [278, 83] width 39 height 13
click at [259, 77] on select "00:00 00:30 01:00 01:30 02:00 02:30 03:00 03:30 04:00 04:30 05:00 05:30 06:00 0…" at bounding box center [278, 83] width 39 height 13
click at [230, 113] on input "Nombre d'adultes" at bounding box center [230, 109] width 39 height 12
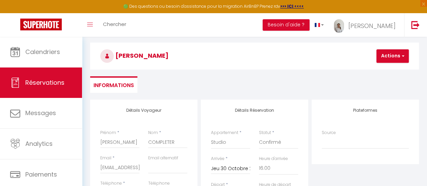
scroll to position [25, 0]
click at [396, 65] on h3 "JULES COMPLETER" at bounding box center [254, 56] width 329 height 27
click at [396, 56] on button "Actions" at bounding box center [393, 57] width 32 height 14
click at [386, 71] on link "Enregistrer" at bounding box center [398, 71] width 53 height 9
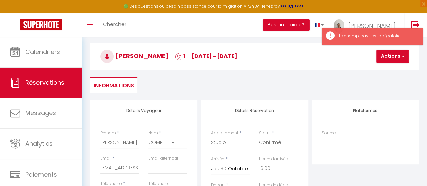
scroll to position [113, 0]
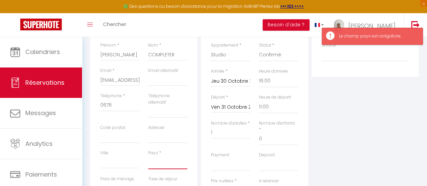
click at [164, 162] on select "France Portugal Afghanistan Albania Algeria American Samoa Andorra Angola Angui…" at bounding box center [167, 162] width 39 height 13
click at [148, 156] on select "France Portugal Afghanistan Albania Algeria American Samoa Andorra Angola Angui…" at bounding box center [167, 162] width 39 height 13
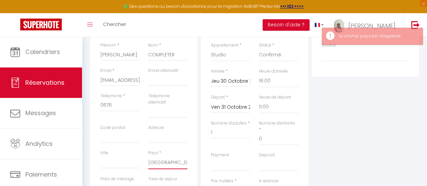
scroll to position [0, 0]
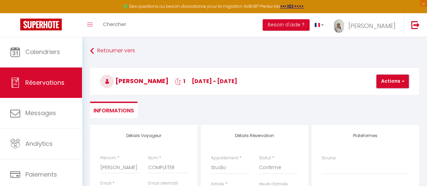
click at [384, 77] on button "Actions" at bounding box center [393, 82] width 32 height 14
click at [383, 95] on link "Enregistrer" at bounding box center [398, 96] width 53 height 9
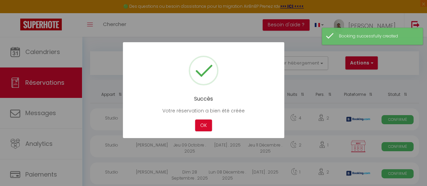
click at [34, 51] on div at bounding box center [213, 93] width 427 height 186
click at [205, 127] on button "OK" at bounding box center [203, 126] width 17 height 12
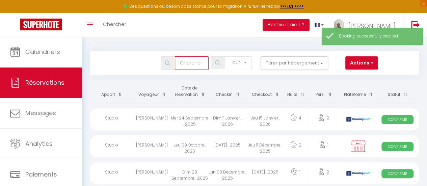
click at [194, 64] on input "text" at bounding box center [192, 63] width 34 height 14
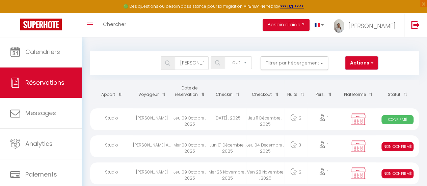
click at [355, 64] on button "Actions" at bounding box center [362, 63] width 32 height 14
click at [391, 65] on div "Bookings JULES Tous les statuts Annulé Confirmé Non Confirmé Tout sauf annulé N…" at bounding box center [255, 63] width 328 height 14
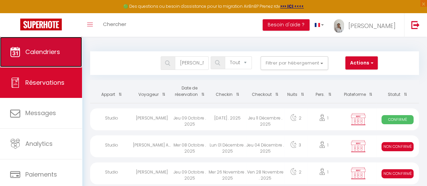
click at [16, 52] on icon at bounding box center [15, 52] width 10 height 10
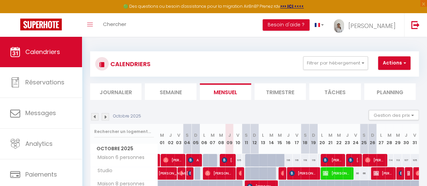
scroll to position [40, 0]
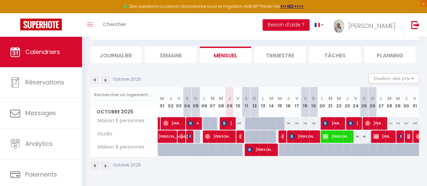
click at [103, 78] on img at bounding box center [105, 79] width 7 height 7
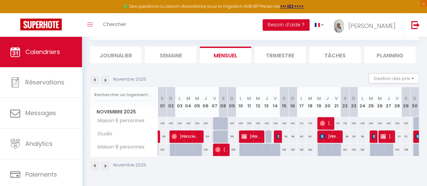
click at [206, 133] on div "55" at bounding box center [205, 136] width 9 height 12
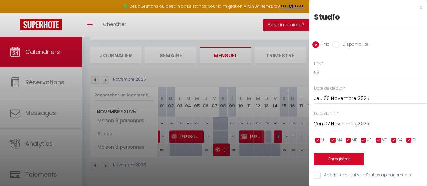
click at [223, 70] on div at bounding box center [213, 93] width 427 height 186
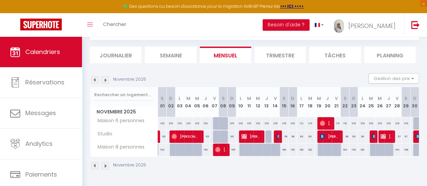
click at [266, 134] on div at bounding box center [269, 136] width 9 height 13
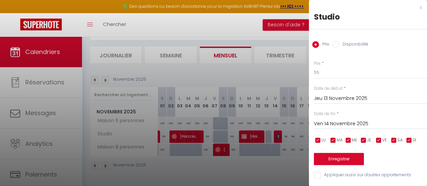
scroll to position [4, 0]
click at [416, 4] on div "x" at bounding box center [365, 7] width 113 height 8
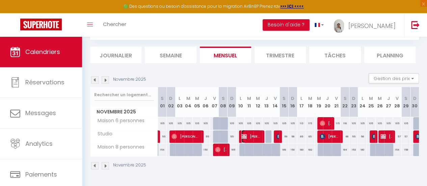
click at [251, 134] on span "Jules A compléter" at bounding box center [251, 136] width 20 height 13
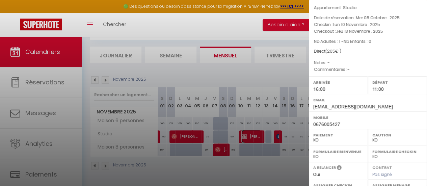
scroll to position [136, 0]
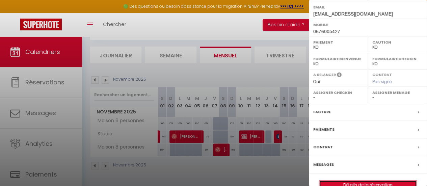
click at [356, 181] on link "Détails de la réservation" at bounding box center [368, 185] width 97 height 9
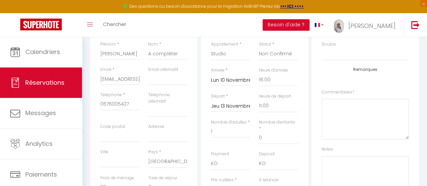
scroll to position [116, 0]
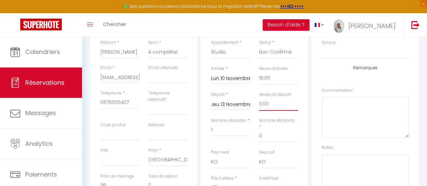
click at [276, 104] on select "00:00 00:30 01:00 01:30 02:00 02:30 03:00 03:30 04:00 04:30 05:00 05:30 06:00 0…" at bounding box center [278, 104] width 39 height 13
click at [259, 98] on select "00:00 00:30 01:00 01:30 02:00 02:30 03:00 03:30 04:00 04:30 05:00 05:30 06:00 0…" at bounding box center [278, 104] width 39 height 13
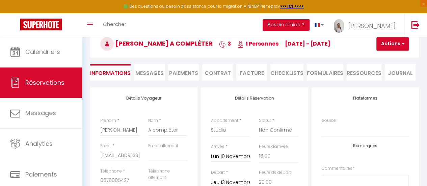
scroll to position [0, 0]
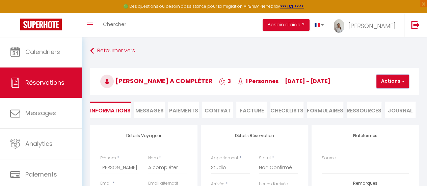
click at [393, 83] on button "Actions" at bounding box center [393, 82] width 32 height 14
click at [388, 93] on link "Enregistrer" at bounding box center [398, 96] width 53 height 9
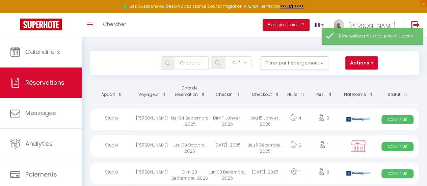
scroll to position [20, 0]
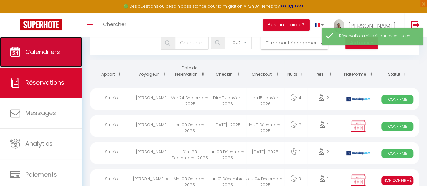
click at [47, 60] on link "Calendriers" at bounding box center [41, 52] width 82 height 30
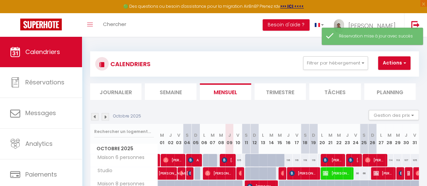
click at [107, 116] on img at bounding box center [105, 116] width 7 height 7
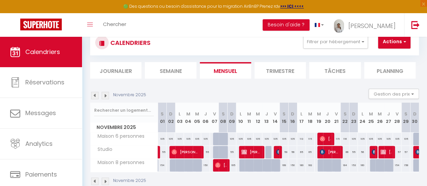
scroll to position [29, 0]
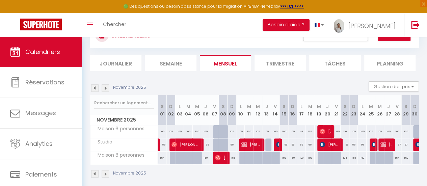
click at [300, 141] on div "65" at bounding box center [301, 144] width 9 height 12
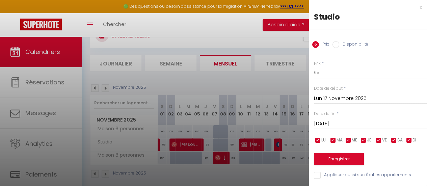
click at [415, 7] on div "x" at bounding box center [365, 7] width 113 height 8
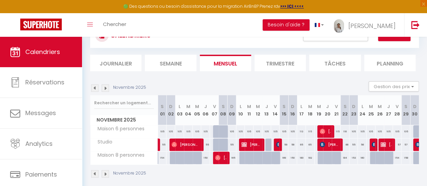
scroll to position [0, 0]
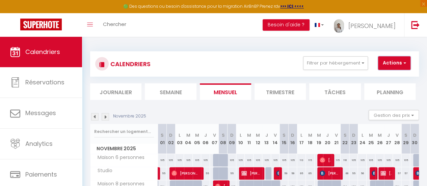
click at [400, 64] on button "Actions" at bounding box center [394, 63] width 32 height 14
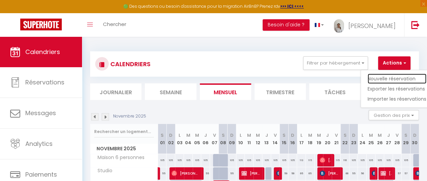
click at [383, 77] on link "Nouvelle réservation" at bounding box center [397, 79] width 59 height 10
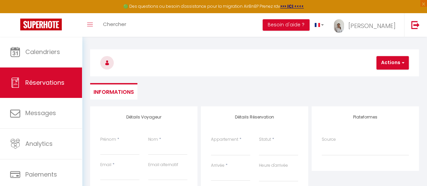
scroll to position [20, 0]
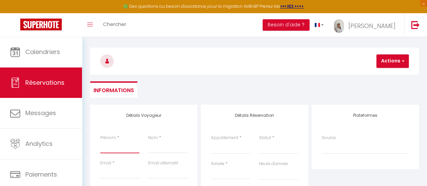
click at [108, 149] on input "Prénom" at bounding box center [119, 147] width 39 height 12
click at [156, 148] on input "Nom" at bounding box center [167, 147] width 39 height 12
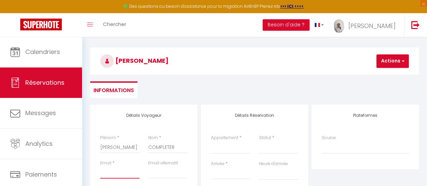
click at [120, 172] on input "Email client" at bounding box center [119, 173] width 39 height 12
click at [224, 151] on select "Maison 6 personnes Studio Maison 8 personnes" at bounding box center [230, 147] width 39 height 13
click at [211, 141] on select "Maison 6 personnes Studio Maison 8 personnes" at bounding box center [230, 147] width 39 height 13
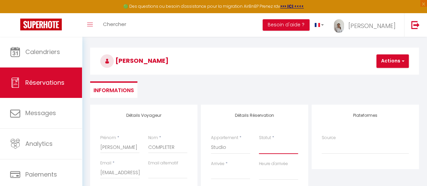
click at [267, 150] on select "Confirmé Non Confirmé Annulé Annulé par le voyageur No Show Request" at bounding box center [278, 147] width 39 height 13
click at [259, 141] on select "Confirmé Non Confirmé Annulé Annulé par le voyageur No Show Request" at bounding box center [278, 147] width 39 height 13
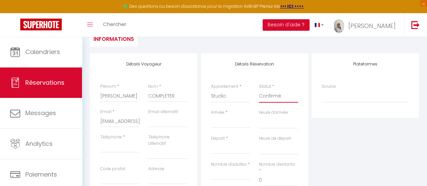
scroll to position [74, 0]
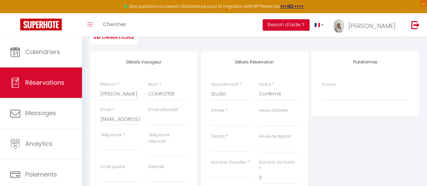
click at [219, 121] on input "Arrivée" at bounding box center [230, 120] width 39 height 9
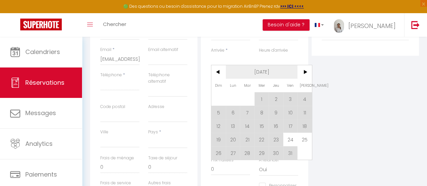
scroll to position [168, 0]
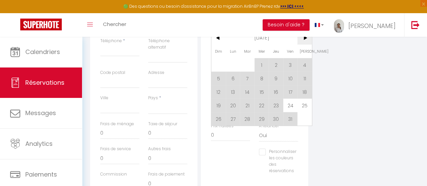
click at [305, 40] on span ">" at bounding box center [305, 38] width 15 height 14
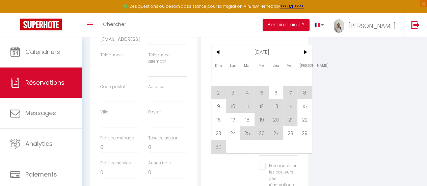
scroll to position [153, 0]
click at [232, 121] on span "17" at bounding box center [233, 120] width 15 height 14
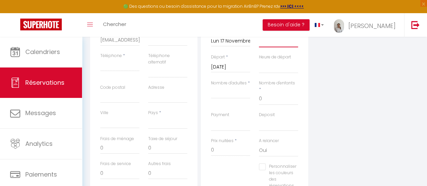
click at [270, 41] on select "00:00 00:30 01:00 01:30 02:00 02:30 03:00 03:30 04:00 04:30 05:00 05:30 06:00 0…" at bounding box center [278, 40] width 39 height 13
click at [259, 34] on select "00:00 00:30 01:00 01:30 02:00 02:30 03:00 03:30 04:00 04:30 05:00 05:30 06:00 0…" at bounding box center [278, 40] width 39 height 13
click at [231, 70] on input "Mar 18 Novembre 2025" at bounding box center [230, 67] width 39 height 9
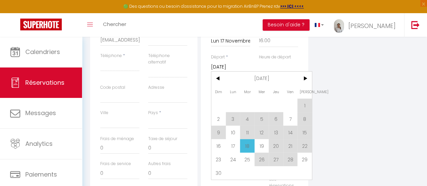
click at [262, 144] on span "19" at bounding box center [262, 146] width 15 height 14
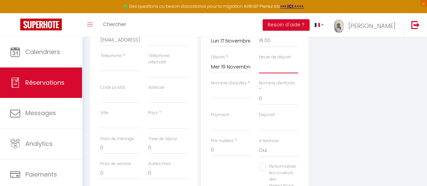
click at [271, 68] on select "00:00 00:30 01:00 01:30 02:00 02:30 03:00 03:30 04:00 04:30 05:00 05:30 06:00 0…" at bounding box center [278, 66] width 39 height 13
click at [259, 60] on select "00:00 00:30 01:00 01:30 02:00 02:30 03:00 03:30 04:00 04:30 05:00 05:30 06:00 0…" at bounding box center [278, 66] width 39 height 13
click at [146, 130] on div "Pays * France Portugal Afghanistan Albania Algeria American Samoa Andorra Angol…" at bounding box center [168, 123] width 48 height 26
click at [167, 123] on select "France Portugal Afghanistan Albania Algeria American Samoa Andorra Angola Angui…" at bounding box center [167, 122] width 39 height 13
click at [148, 116] on select "France Portugal Afghanistan Albania Algeria American Samoa Andorra Angola Angui…" at bounding box center [167, 122] width 39 height 13
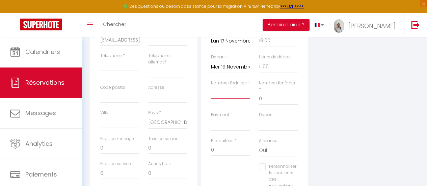
click at [240, 94] on input "Nombre d'adultes" at bounding box center [230, 92] width 39 height 12
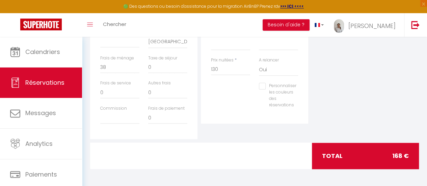
scroll to position [0, 0]
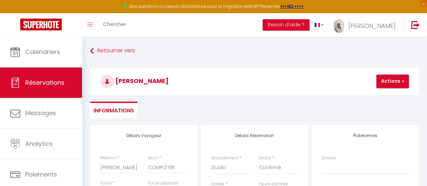
click at [395, 85] on button "Actions" at bounding box center [393, 82] width 32 height 14
click at [390, 99] on link "Enregistrer" at bounding box center [398, 96] width 53 height 9
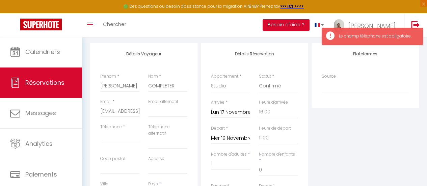
scroll to position [92, 0]
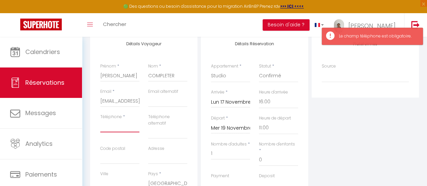
click at [109, 128] on input "Téléphone" at bounding box center [119, 126] width 39 height 12
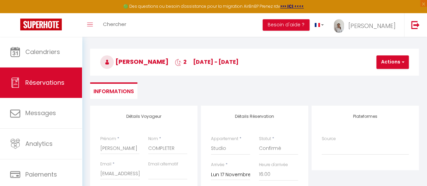
scroll to position [0, 0]
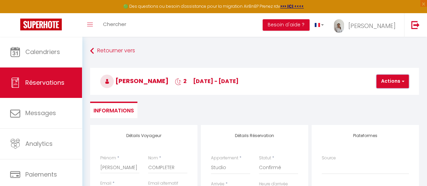
click at [389, 78] on button "Actions" at bounding box center [393, 82] width 32 height 14
click at [388, 96] on link "Enregistrer" at bounding box center [398, 96] width 53 height 9
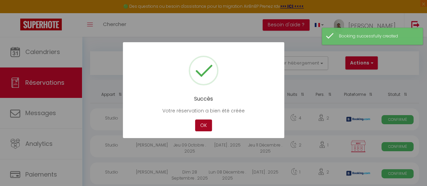
click at [201, 127] on button "OK" at bounding box center [203, 126] width 17 height 12
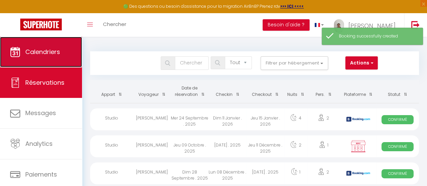
click at [54, 54] on span "Calendriers" at bounding box center [42, 52] width 35 height 8
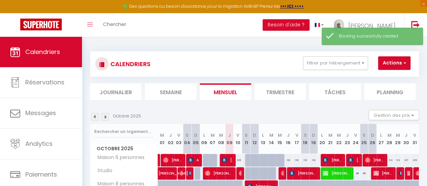
click at [107, 118] on img at bounding box center [105, 116] width 7 height 7
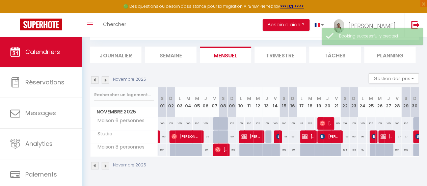
scroll to position [39, 0]
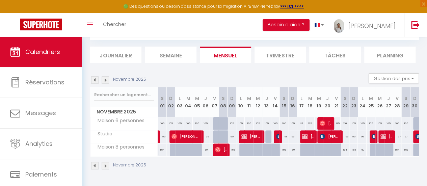
click at [107, 77] on img at bounding box center [105, 79] width 7 height 7
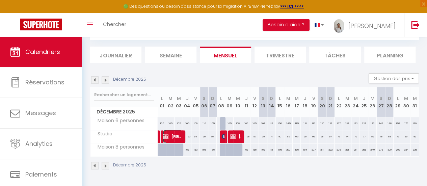
click at [181, 134] on span "Jules A compléter" at bounding box center [172, 136] width 19 height 13
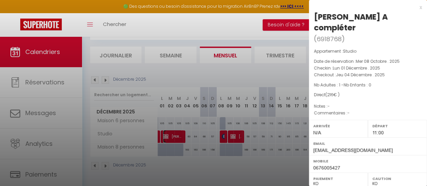
scroll to position [138, 0]
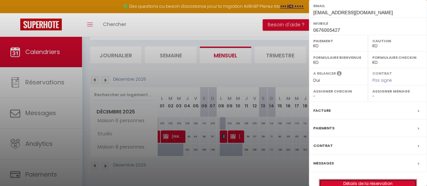
click at [359, 179] on link "Détails de la réservation" at bounding box center [368, 183] width 97 height 9
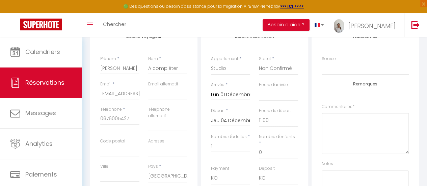
scroll to position [109, 0]
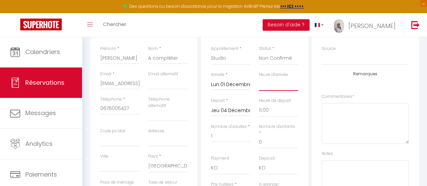
click at [277, 83] on select "00:00 00:30 01:00 01:30 02:00 02:30 03:00 03:30 04:00 04:30 05:00 05:30 06:00 0…" at bounding box center [278, 84] width 39 height 13
click at [259, 78] on select "00:00 00:30 01:00 01:30 02:00 02:30 03:00 03:30 04:00 04:30 05:00 05:30 06:00 0…" at bounding box center [278, 84] width 39 height 13
click at [266, 111] on select "00:00 00:30 01:00 01:30 02:00 02:30 03:00 03:30 04:00 04:30 05:00 05:30 06:00 0…" at bounding box center [278, 110] width 39 height 13
click at [259, 104] on select "00:00 00:30 01:00 01:30 02:00 02:30 03:00 03:30 04:00 04:30 05:00 05:30 06:00 0…" at bounding box center [278, 110] width 39 height 13
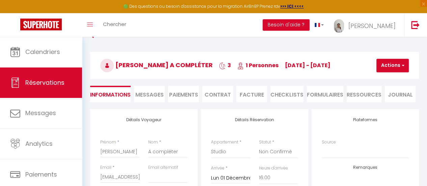
scroll to position [0, 0]
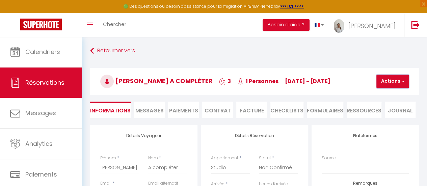
click at [401, 81] on span "button" at bounding box center [402, 81] width 4 height 6
click at [397, 96] on link "Enregistrer" at bounding box center [398, 96] width 53 height 9
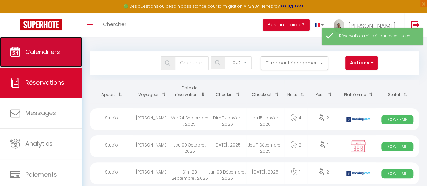
click at [45, 50] on span "Calendriers" at bounding box center [42, 52] width 35 height 8
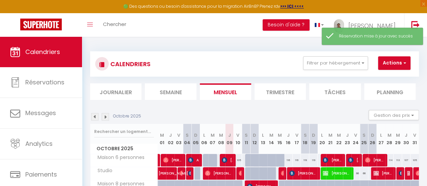
scroll to position [40, 0]
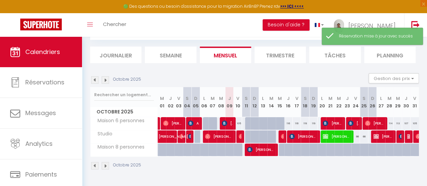
click at [105, 78] on img at bounding box center [105, 79] width 7 height 7
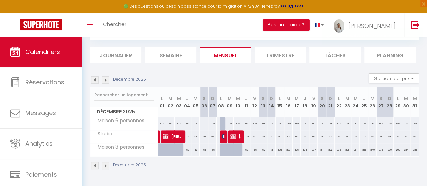
click at [186, 134] on div "60" at bounding box center [187, 136] width 8 height 12
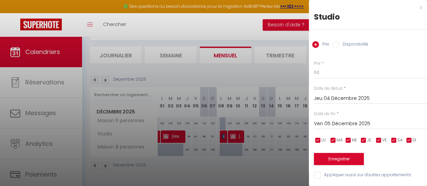
click at [345, 43] on label "Disponibilité" at bounding box center [353, 44] width 29 height 7
click at [339, 43] on input "Disponibilité" at bounding box center [336, 44] width 7 height 7
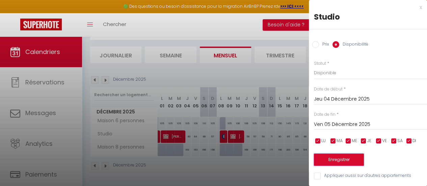
click at [341, 159] on button "Enregistrer" at bounding box center [339, 160] width 50 height 12
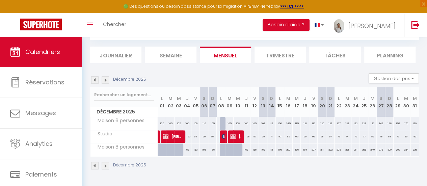
click at [190, 135] on div "60" at bounding box center [187, 136] width 8 height 12
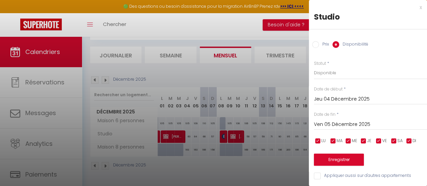
scroll to position [5, 0]
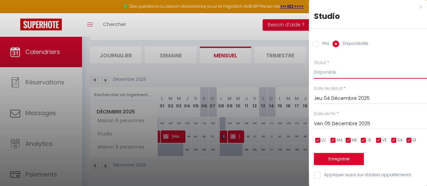
click at [333, 69] on select "Disponible Indisponible" at bounding box center [370, 72] width 113 height 13
click at [314, 66] on select "Disponible Indisponible" at bounding box center [370, 72] width 113 height 13
click at [337, 153] on button "Enregistrer" at bounding box center [339, 159] width 50 height 12
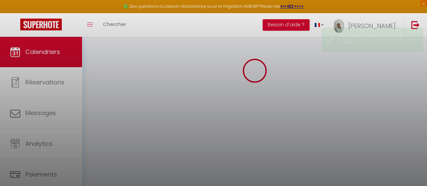
scroll to position [40, 0]
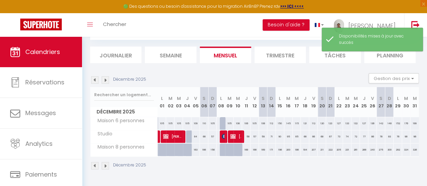
click at [246, 130] on div "58" at bounding box center [246, 136] width 8 height 12
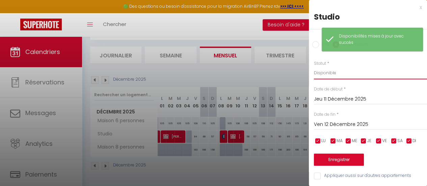
click at [339, 75] on select "Disponible Indisponible" at bounding box center [370, 73] width 113 height 13
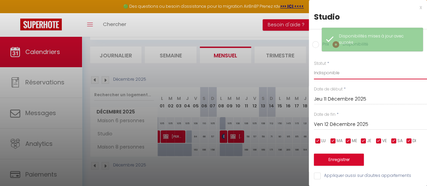
click at [314, 67] on select "Disponible Indisponible" at bounding box center [370, 73] width 113 height 13
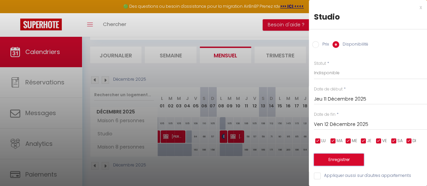
click at [335, 160] on button "Enregistrer" at bounding box center [339, 160] width 50 height 12
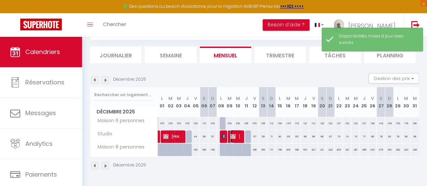
click at [236, 134] on span "Jules FELTEL" at bounding box center [235, 136] width 11 height 13
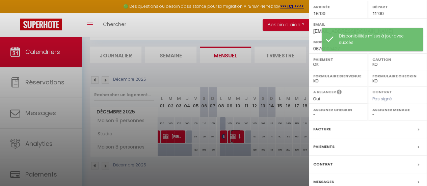
scroll to position [127, 0]
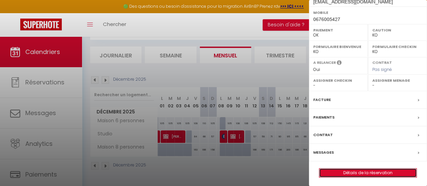
click at [357, 172] on link "Détails de la réservation" at bounding box center [368, 173] width 97 height 9
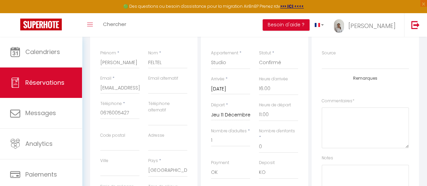
scroll to position [106, 0]
click at [269, 110] on select "00:00 00:30 01:00 01:30 02:00 02:30 03:00 03:30 04:00 04:30 05:00 05:30 06:00 0…" at bounding box center [278, 113] width 39 height 13
click at [259, 107] on select "00:00 00:30 01:00 01:30 02:00 02:30 03:00 03:30 04:00 04:30 05:00 05:30 06:00 0…" at bounding box center [278, 113] width 39 height 13
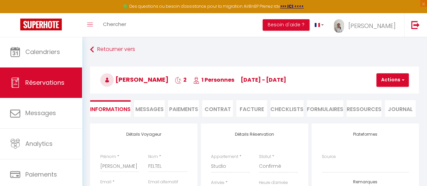
scroll to position [1, 0]
click at [403, 82] on span "button" at bounding box center [402, 80] width 4 height 6
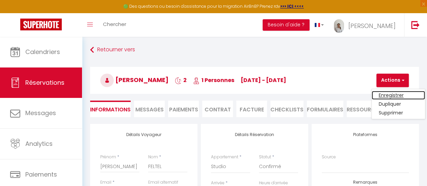
click at [389, 94] on link "Enregistrer" at bounding box center [398, 95] width 53 height 9
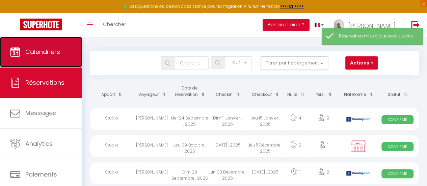
click at [45, 55] on span "Calendriers" at bounding box center [42, 52] width 35 height 8
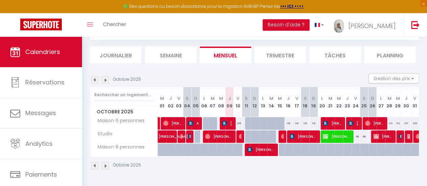
scroll to position [40, 0]
click at [105, 77] on img at bounding box center [105, 79] width 7 height 7
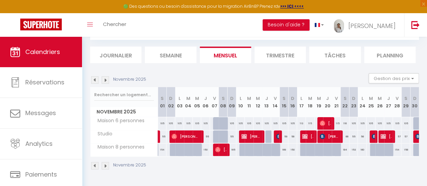
click at [105, 77] on img at bounding box center [105, 79] width 7 height 7
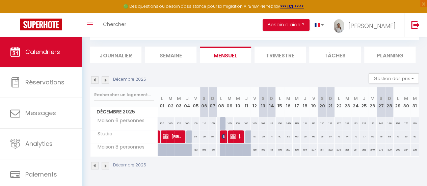
click at [107, 79] on img at bounding box center [105, 79] width 7 height 7
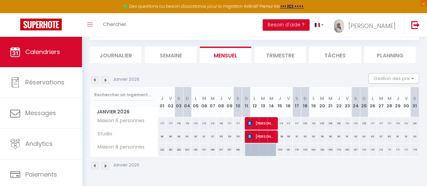
click at [95, 80] on img at bounding box center [94, 79] width 7 height 7
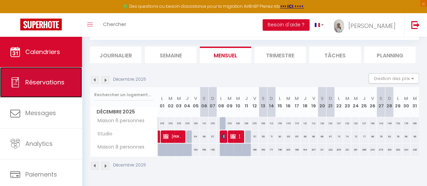
click at [52, 82] on span "Réservations" at bounding box center [44, 82] width 39 height 8
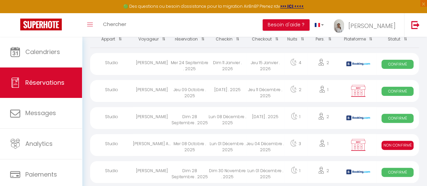
scroll to position [54, 0]
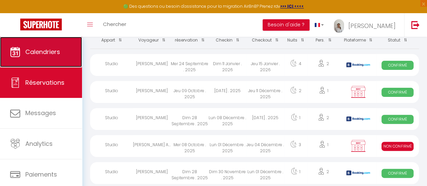
click at [38, 52] on span "Calendriers" at bounding box center [42, 52] width 35 height 8
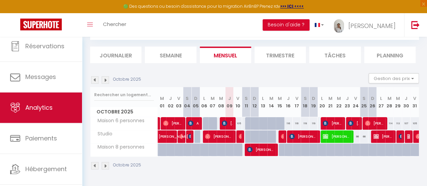
scroll to position [35, 0]
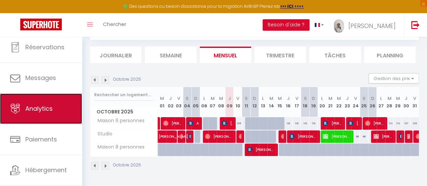
click at [43, 114] on link "Analytics" at bounding box center [41, 109] width 82 height 30
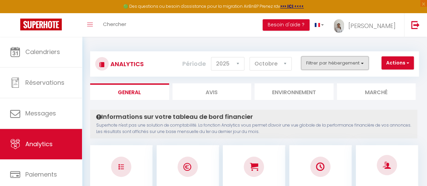
click at [368, 57] on button "Filtrer par hébergement" at bounding box center [335, 63] width 68 height 14
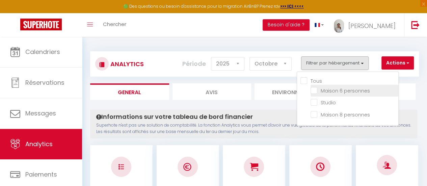
click at [314, 90] on personnes "checkbox" at bounding box center [355, 90] width 88 height 7
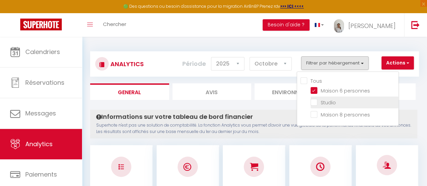
click at [314, 103] on input "checkbox" at bounding box center [355, 102] width 88 height 7
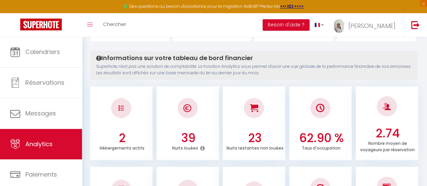
scroll to position [9, 0]
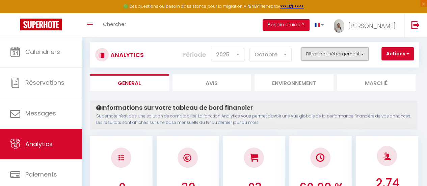
click at [355, 52] on button "Filtrer par hébergement" at bounding box center [335, 54] width 68 height 14
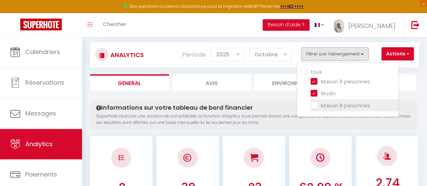
click at [311, 108] on personnes "checkbox" at bounding box center [355, 104] width 88 height 7
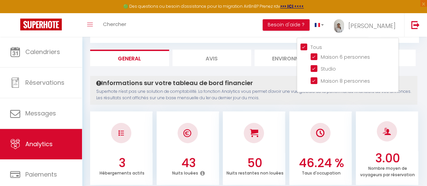
scroll to position [19, 0]
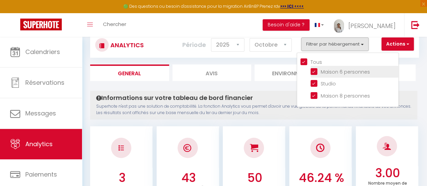
click at [320, 72] on personnes "checkbox" at bounding box center [355, 71] width 88 height 7
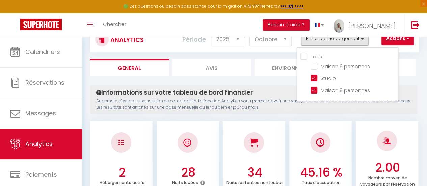
scroll to position [25, 0]
click at [317, 65] on personnes "checkbox" at bounding box center [355, 65] width 88 height 7
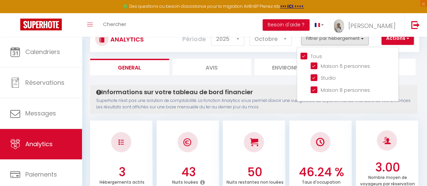
scroll to position [0, 0]
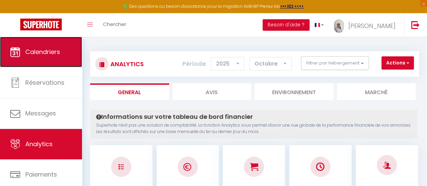
click at [61, 50] on link "Calendriers" at bounding box center [41, 52] width 82 height 30
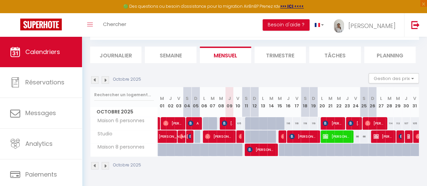
scroll to position [39, 0]
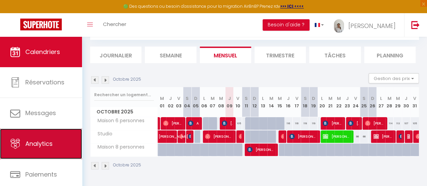
click at [42, 135] on link "Analytics" at bounding box center [41, 144] width 82 height 30
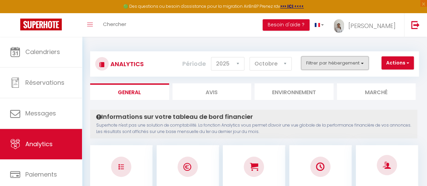
click at [327, 68] on button "Filtrer par hébergement" at bounding box center [335, 63] width 68 height 14
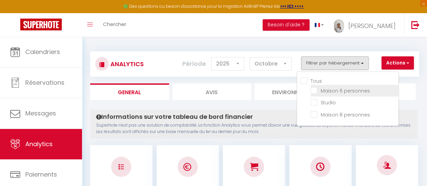
click at [316, 88] on personnes "checkbox" at bounding box center [355, 90] width 88 height 7
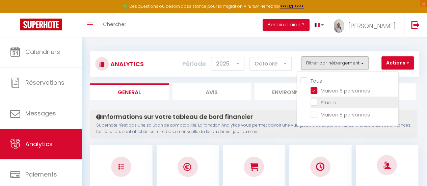
click at [314, 103] on input "checkbox" at bounding box center [355, 102] width 88 height 7
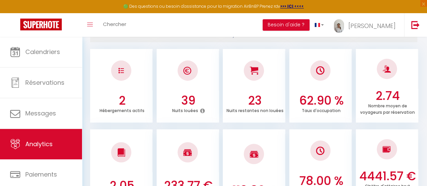
scroll to position [95, 0]
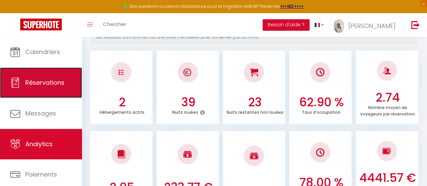
click at [49, 75] on link "Réservations" at bounding box center [41, 83] width 82 height 30
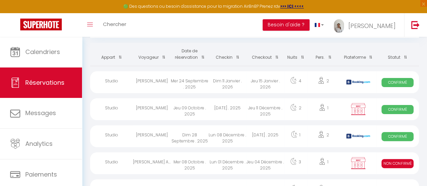
scroll to position [36, 0]
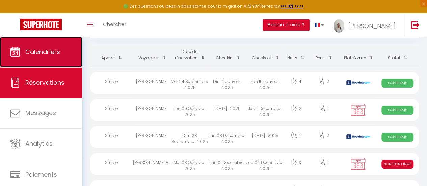
click at [63, 49] on link "Calendriers" at bounding box center [41, 52] width 82 height 30
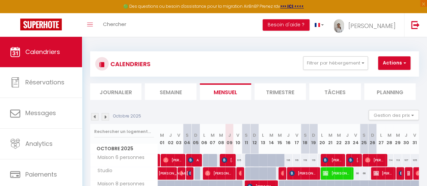
scroll to position [40, 0]
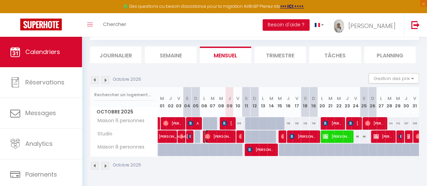
click at [219, 134] on span "Jules Feltin" at bounding box center [218, 136] width 27 height 13
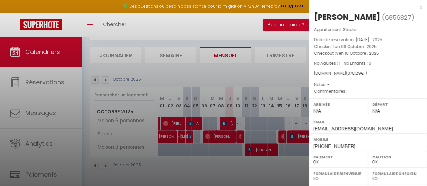
drag, startPoint x: 338, startPoint y: 16, endPoint x: 358, endPoint y: 19, distance: 20.2
click at [358, 19] on div "Jules Feltin" at bounding box center [347, 16] width 67 height 11
copy div "Feltin"
click at [194, 23] on div at bounding box center [213, 93] width 427 height 186
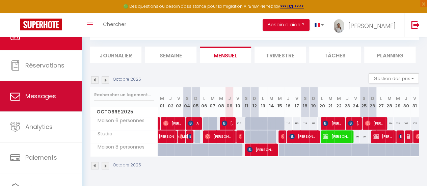
scroll to position [0, 0]
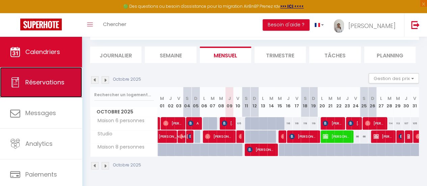
click at [36, 91] on link "Réservations" at bounding box center [41, 82] width 82 height 30
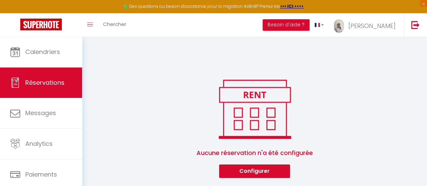
scroll to position [370, 0]
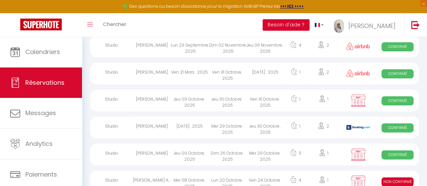
click at [310, 25] on button "Besoin d'aide ?" at bounding box center [286, 24] width 47 height 11
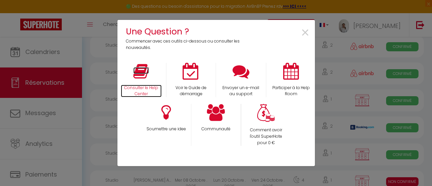
click at [138, 72] on icon at bounding box center [141, 71] width 16 height 17
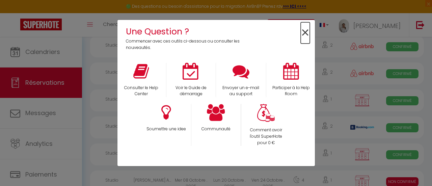
click at [305, 32] on span "×" at bounding box center [305, 32] width 9 height 21
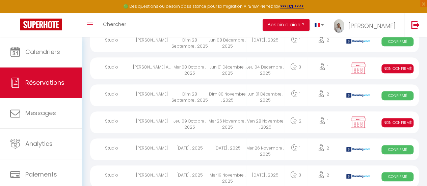
scroll to position [0, 0]
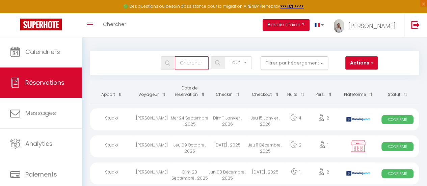
click at [194, 63] on input "text" at bounding box center [192, 63] width 34 height 14
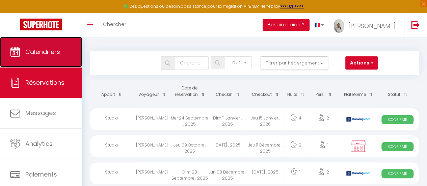
click at [41, 44] on link "Calendriers" at bounding box center [41, 52] width 82 height 30
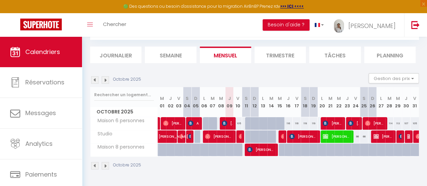
scroll to position [39, 0]
click at [329, 135] on span "Jules A compléter" at bounding box center [336, 136] width 27 height 13
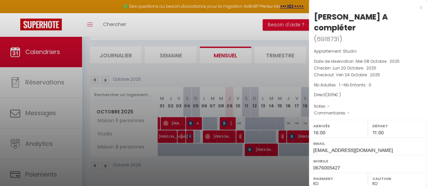
click at [415, 7] on div "x" at bounding box center [365, 7] width 113 height 8
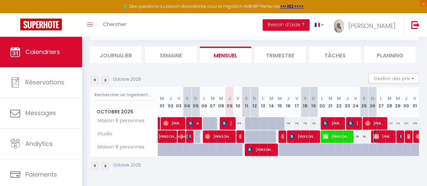
click at [377, 133] on span "JULES COMPLETER" at bounding box center [383, 136] width 19 height 13
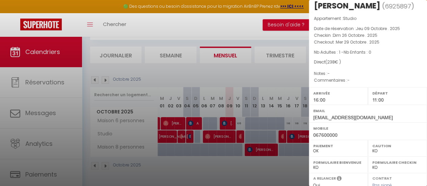
scroll to position [0, 0]
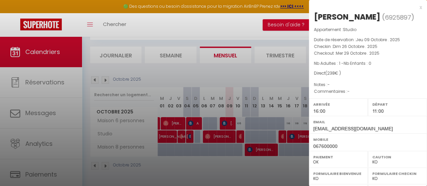
click at [415, 8] on div "x" at bounding box center [365, 7] width 113 height 8
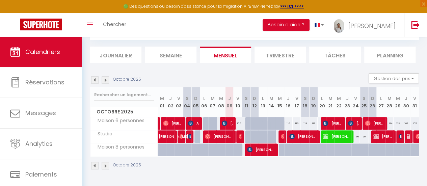
click at [107, 79] on img at bounding box center [105, 79] width 7 height 7
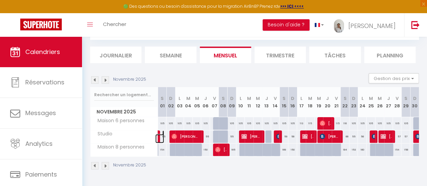
click at [158, 134] on link at bounding box center [159, 138] width 9 height 9
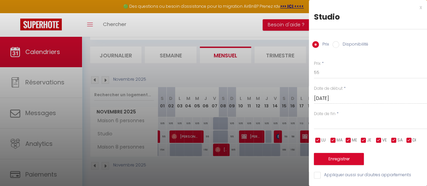
click at [414, 7] on div "x" at bounding box center [365, 7] width 113 height 8
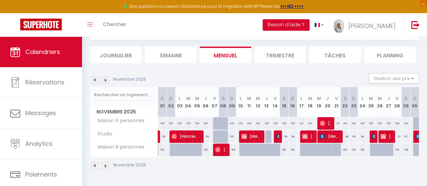
click at [95, 77] on img at bounding box center [94, 79] width 7 height 7
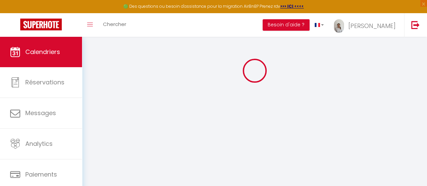
scroll to position [39, 0]
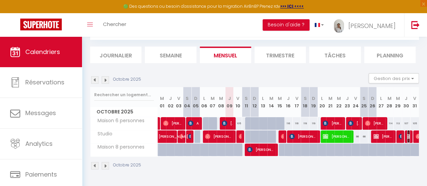
click at [407, 134] on img at bounding box center [409, 136] width 5 height 5
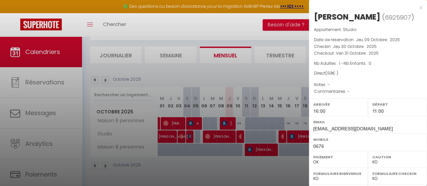
click at [415, 6] on div "x" at bounding box center [365, 7] width 113 height 8
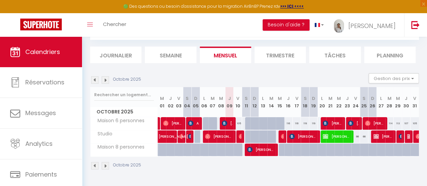
click at [107, 78] on img at bounding box center [105, 79] width 7 height 7
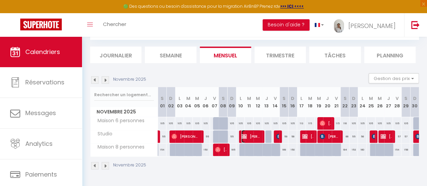
click at [252, 133] on span "Jules A compléter" at bounding box center [251, 136] width 20 height 13
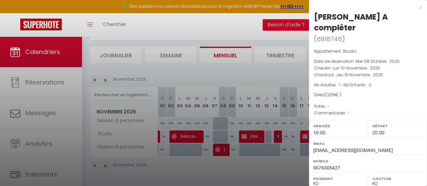
click at [414, 4] on div "x" at bounding box center [365, 7] width 113 height 8
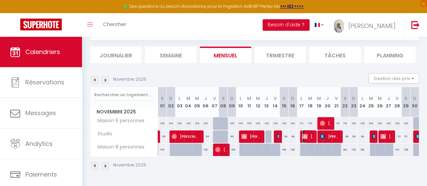
click at [307, 133] on span "JULES COMPLETER" at bounding box center [307, 136] width 11 height 13
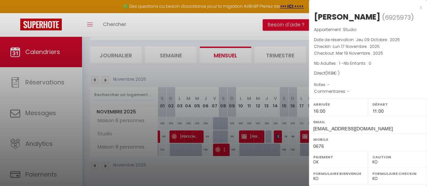
click at [417, 6] on div "x JULES COMPLETER ( 6925973 ) Appartement : Studio Date de réservation : Jeu 09…" at bounding box center [368, 157] width 118 height 315
click at [414, 6] on div "x" at bounding box center [365, 7] width 113 height 8
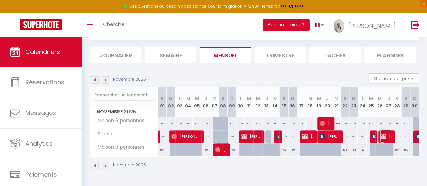
click at [381, 134] on img at bounding box center [383, 136] width 5 height 5
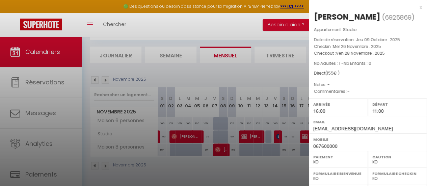
click at [414, 8] on div "x" at bounding box center [365, 7] width 113 height 8
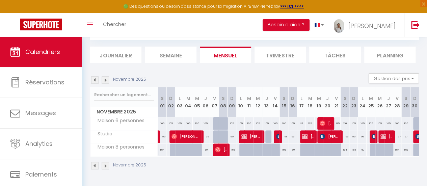
click at [109, 81] on div "Novembre 2025" at bounding box center [119, 79] width 58 height 7
click at [107, 79] on img at bounding box center [105, 79] width 7 height 7
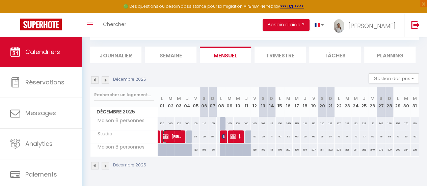
click at [176, 135] on span "Jules A compléter" at bounding box center [172, 136] width 19 height 13
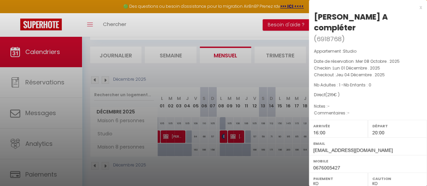
click at [413, 7] on div "x" at bounding box center [365, 7] width 113 height 8
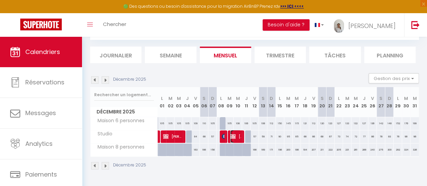
click at [234, 130] on span "Jules FELTEL" at bounding box center [235, 136] width 11 height 13
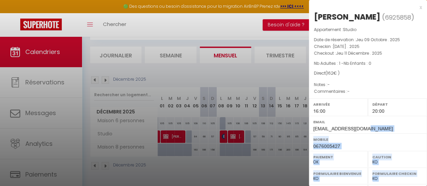
drag, startPoint x: 364, startPoint y: 127, endPoint x: 307, endPoint y: 128, distance: 56.7
click at [307, 128] on body "🟢 Des questions ou besoin d'assistance pour la migration AirBnB? Prenez rdv >>>…" at bounding box center [213, 93] width 427 height 186
click at [376, 136] on label "Mobile" at bounding box center [367, 139] width 109 height 7
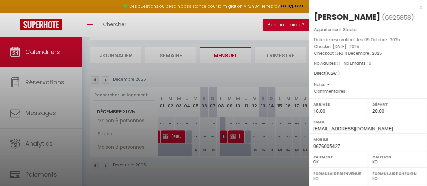
click at [416, 6] on div "x" at bounding box center [365, 7] width 113 height 8
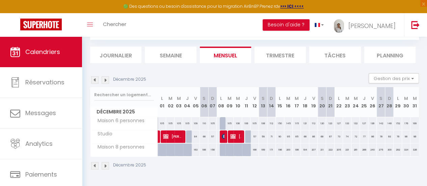
click at [94, 164] on img at bounding box center [94, 165] width 7 height 7
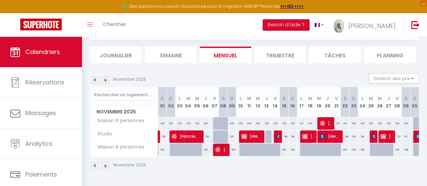
click at [96, 162] on img at bounding box center [94, 165] width 7 height 7
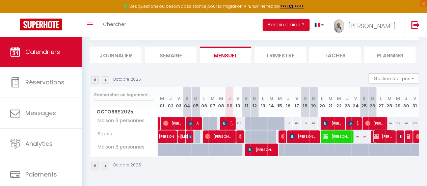
click at [374, 134] on img at bounding box center [376, 136] width 5 height 5
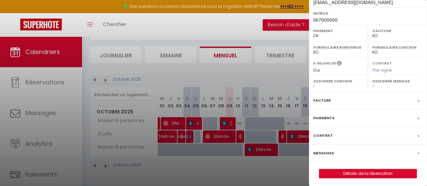
scroll to position [138, 0]
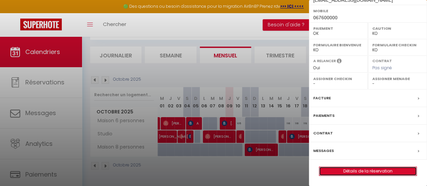
click at [365, 169] on link "Détails de la réservation" at bounding box center [368, 171] width 97 height 9
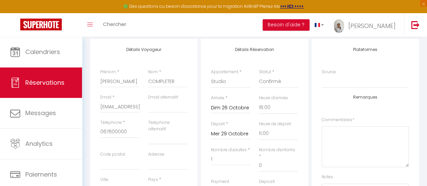
scroll to position [87, 0]
drag, startPoint x: 177, startPoint y: 82, endPoint x: 131, endPoint y: 79, distance: 46.0
click at [131, 79] on div "Prénom * JULES Nom * COMPLETER" at bounding box center [144, 80] width 96 height 25
click at [116, 81] on input "JULES" at bounding box center [119, 81] width 39 height 12
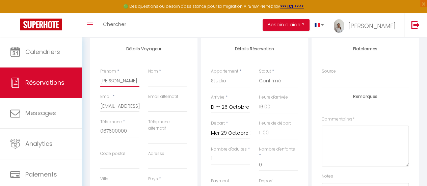
click at [116, 81] on input "JULES" at bounding box center [119, 81] width 39 height 12
paste input "Feltin"
drag, startPoint x: 99, startPoint y: 106, endPoint x: 125, endPoint y: 109, distance: 25.9
click at [125, 109] on div "Email * completer@gmail.com" at bounding box center [120, 106] width 48 height 25
click at [123, 107] on input "completer@gmail.com" at bounding box center [119, 106] width 39 height 12
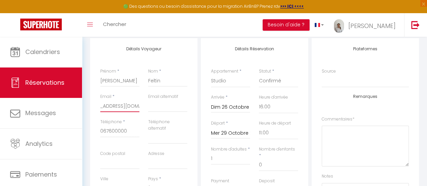
drag, startPoint x: 101, startPoint y: 107, endPoint x: 157, endPoint y: 111, distance: 55.9
click at [157, 111] on div "Email * completer@gmail.com Email alternatif" at bounding box center [144, 106] width 96 height 25
paste input "julesfeltin"
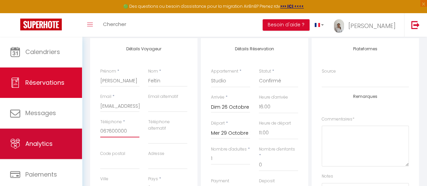
drag, startPoint x: 127, startPoint y: 131, endPoint x: 65, endPoint y: 131, distance: 62.1
paste input "5427"
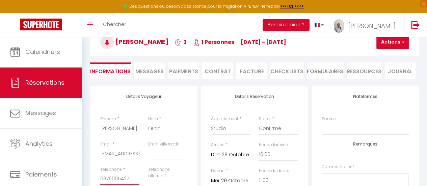
scroll to position [25, 0]
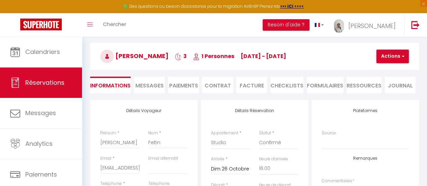
click at [404, 59] on button "Actions" at bounding box center [393, 57] width 32 height 14
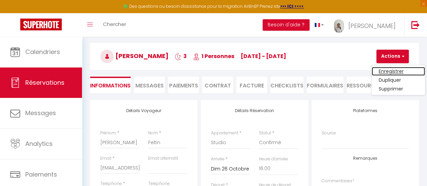
click at [395, 70] on link "Enregistrer" at bounding box center [398, 71] width 53 height 9
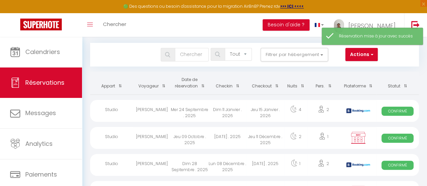
scroll to position [12, 0]
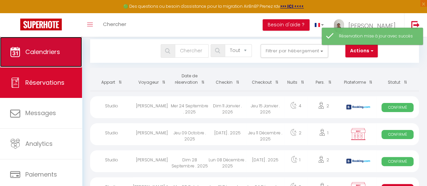
click at [57, 53] on span "Calendriers" at bounding box center [42, 52] width 35 height 8
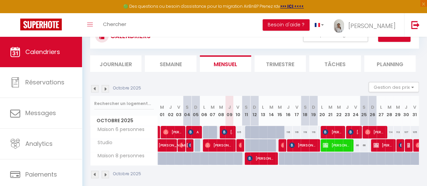
scroll to position [28, 0]
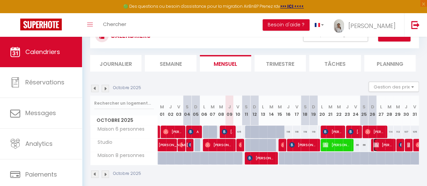
click at [375, 145] on span "Jules Feltin" at bounding box center [383, 144] width 19 height 13
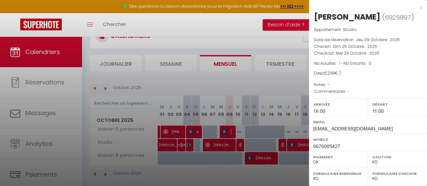
click at [294, 171] on div at bounding box center [213, 93] width 427 height 186
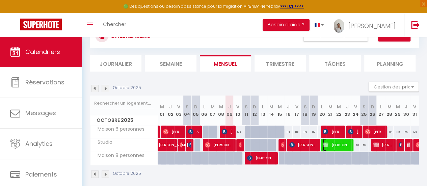
click at [336, 145] on span "Jules A compléter" at bounding box center [336, 144] width 27 height 13
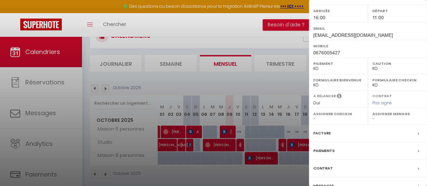
scroll to position [127, 0]
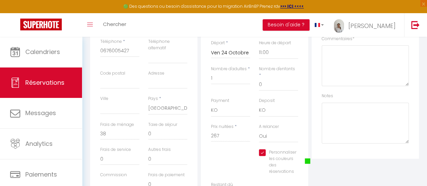
scroll to position [195, 0]
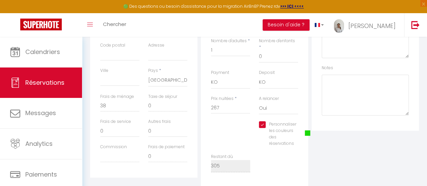
click at [307, 130] on span at bounding box center [307, 132] width 5 height 5
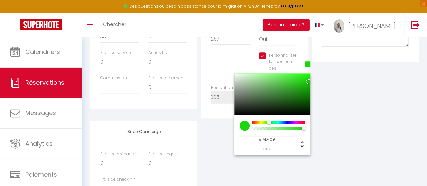
scroll to position [266, 0]
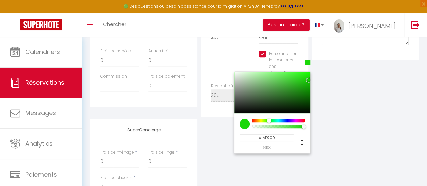
drag, startPoint x: 277, startPoint y: 132, endPoint x: 248, endPoint y: 132, distance: 29.4
click at [248, 134] on input "#1AD709" at bounding box center [267, 137] width 54 height 7
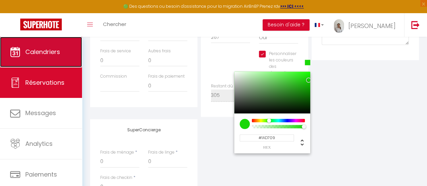
click at [23, 61] on link "Calendriers" at bounding box center [41, 52] width 82 height 30
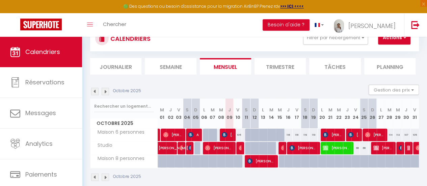
scroll to position [26, 0]
click at [378, 144] on span "Jules Feltin" at bounding box center [383, 147] width 19 height 13
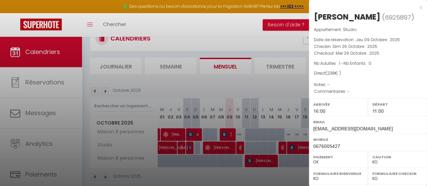
scroll to position [121, 0]
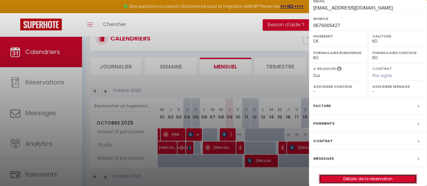
click at [365, 175] on link "Détails de la réservation" at bounding box center [368, 179] width 97 height 9
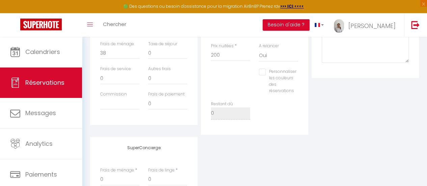
scroll to position [252, 0]
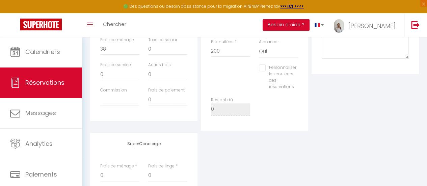
click at [284, 68] on label "Personnaliser les couleurs des réservations" at bounding box center [281, 77] width 31 height 25
click at [284, 68] on input "Personnaliser les couleurs des réservations" at bounding box center [277, 68] width 37 height 7
click at [307, 74] on span at bounding box center [307, 76] width 5 height 5
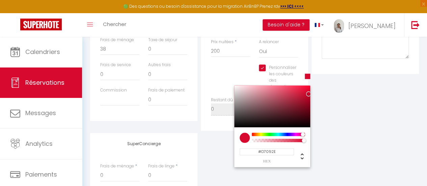
drag, startPoint x: 278, startPoint y: 147, endPoint x: 251, endPoint y: 149, distance: 26.7
click at [251, 149] on input "#D7092E" at bounding box center [267, 151] width 54 height 7
paste input "1AD709"
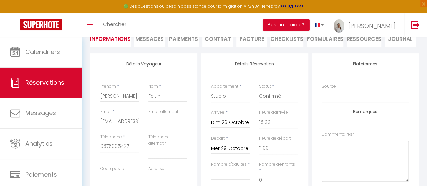
scroll to position [16, 0]
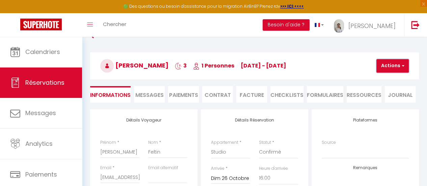
click at [390, 69] on button "Actions" at bounding box center [393, 66] width 32 height 14
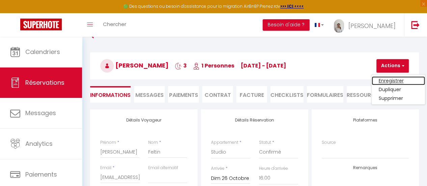
click at [386, 78] on link "Enregistrer" at bounding box center [398, 80] width 53 height 9
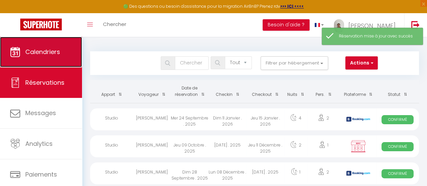
drag, startPoint x: 68, startPoint y: 47, endPoint x: 34, endPoint y: 53, distance: 34.9
click at [34, 53] on span "Calendriers" at bounding box center [42, 52] width 35 height 8
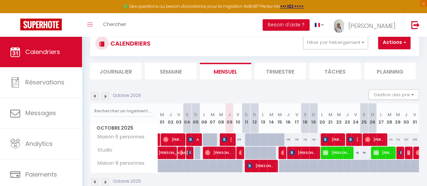
scroll to position [24, 0]
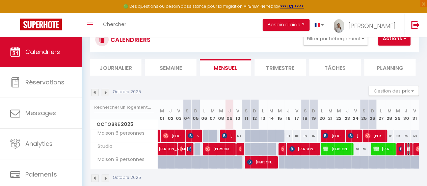
click at [407, 149] on img at bounding box center [409, 148] width 5 height 5
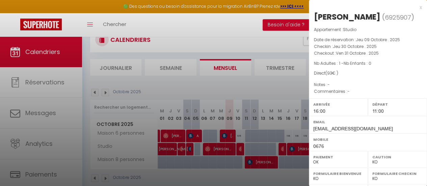
scroll to position [137, 0]
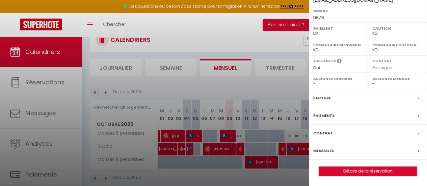
click at [365, 167] on button "Détails de la réservation" at bounding box center [368, 171] width 98 height 9
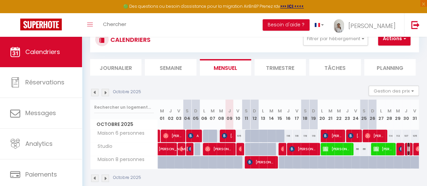
click at [407, 150] on img at bounding box center [409, 148] width 5 height 5
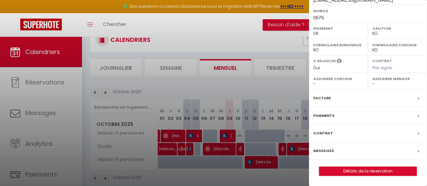
scroll to position [138, 0]
click at [358, 172] on link "Détails de la réservation" at bounding box center [368, 171] width 97 height 9
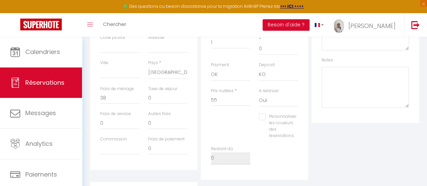
scroll to position [203, 0]
click at [274, 116] on label "Personnaliser les couleurs des réservations" at bounding box center [281, 125] width 31 height 25
click at [274, 116] on input "Personnaliser les couleurs des réservations" at bounding box center [277, 116] width 37 height 7
click at [306, 122] on span at bounding box center [307, 124] width 5 height 5
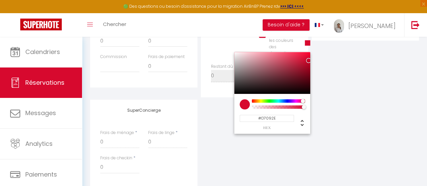
scroll to position [286, 0]
drag, startPoint x: 278, startPoint y: 112, endPoint x: 216, endPoint y: 111, distance: 62.5
click at [216, 111] on div "Détails Voyageur Prénom * JULES Nom * COMPLETER Email * COMPL.ETER@GMAIL.com Em…" at bounding box center [254, 15] width 329 height 353
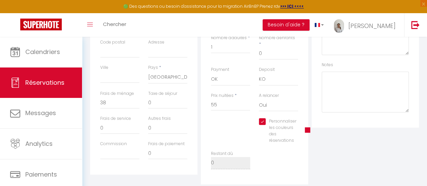
scroll to position [197, 0]
click at [306, 129] on span at bounding box center [307, 131] width 5 height 5
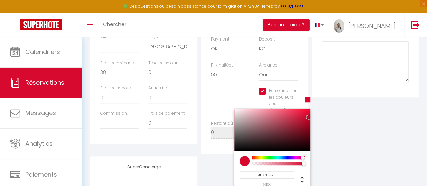
scroll to position [238, 0]
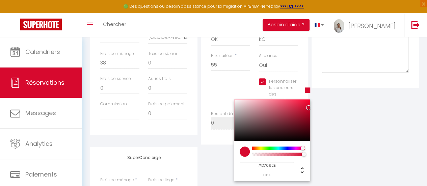
drag, startPoint x: 278, startPoint y: 159, endPoint x: 216, endPoint y: 153, distance: 61.8
click at [216, 153] on div "Détails Voyageur Prénom * JULES Nom * COMPLETER Email * COMPL.ETER@GMAIL.com Em…" at bounding box center [254, 63] width 329 height 353
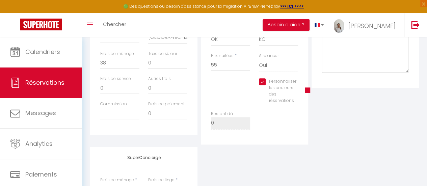
click at [306, 87] on span at bounding box center [307, 89] width 5 height 5
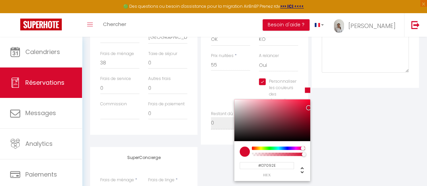
click at [277, 162] on input "#D7092E" at bounding box center [267, 165] width 54 height 7
paste input "1AD709"
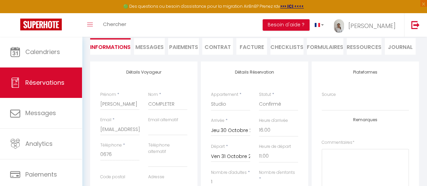
scroll to position [63, 0]
click at [124, 102] on input "JULES" at bounding box center [119, 105] width 39 height 12
drag, startPoint x: 176, startPoint y: 105, endPoint x: 136, endPoint y: 104, distance: 39.9
click at [136, 104] on div "Prénom * Jules Nom * COMPLETER" at bounding box center [144, 104] width 96 height 25
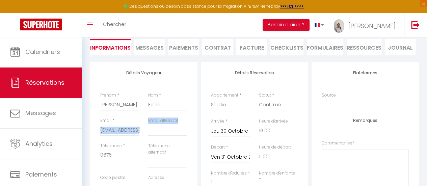
drag, startPoint x: 100, startPoint y: 130, endPoint x: 152, endPoint y: 129, distance: 52.4
click at [152, 129] on div "Email * COMPL.ETER@GMAIL.com Email alternatif" at bounding box center [144, 130] width 96 height 25
click at [117, 130] on input "COMPL.ETER@GMAIL.com" at bounding box center [119, 130] width 39 height 12
drag, startPoint x: 101, startPoint y: 129, endPoint x: 138, endPoint y: 132, distance: 36.9
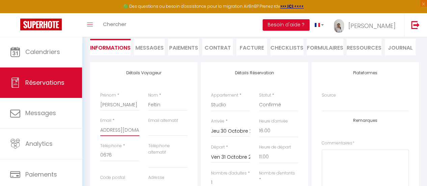
click at [138, 132] on input "COMPL.ETER@GMAIL.com" at bounding box center [119, 130] width 39 height 12
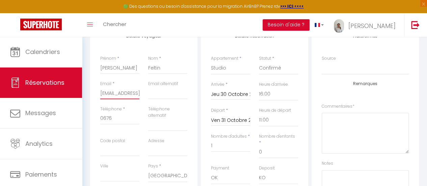
scroll to position [101, 0]
drag, startPoint x: 122, startPoint y: 121, endPoint x: 85, endPoint y: 114, distance: 37.8
click at [85, 114] on div "Retourner vers Jules Feltin 1 1 Personnes je 30 Oct - ve 31 Oct Actions Enregis…" at bounding box center [254, 178] width 345 height 484
paste input "005427"
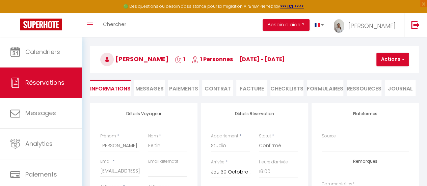
scroll to position [16, 0]
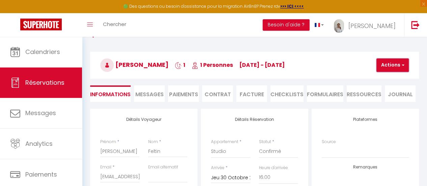
click at [397, 65] on button "Actions" at bounding box center [393, 65] width 32 height 14
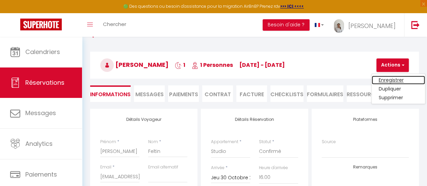
click at [391, 78] on link "Enregistrer" at bounding box center [398, 80] width 53 height 9
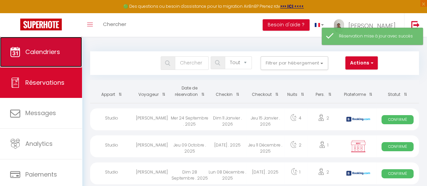
click at [37, 59] on link "Calendriers" at bounding box center [41, 52] width 82 height 30
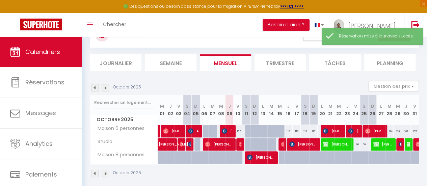
scroll to position [29, 0]
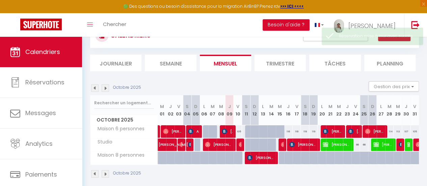
click at [104, 86] on img at bounding box center [105, 87] width 7 height 7
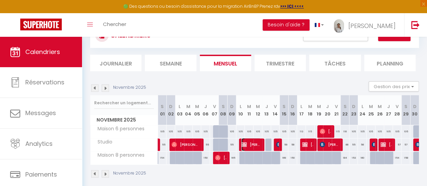
click at [254, 143] on span "Jules A compléter" at bounding box center [251, 144] width 20 height 13
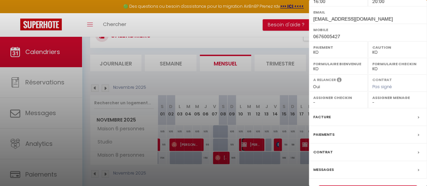
scroll to position [132, 0]
click at [367, 185] on link "Détails de la réservation" at bounding box center [368, 189] width 97 height 9
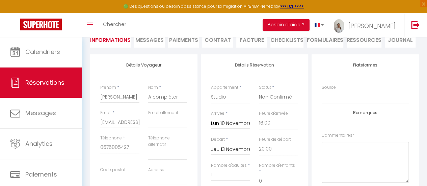
scroll to position [73, 0]
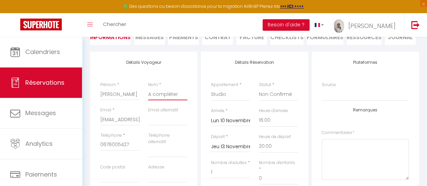
drag, startPoint x: 181, startPoint y: 94, endPoint x: 119, endPoint y: 91, distance: 62.2
click at [119, 91] on div "Prénom * Jules Nom * A compléter" at bounding box center [144, 94] width 96 height 25
drag, startPoint x: 101, startPoint y: 121, endPoint x: 127, endPoint y: 120, distance: 26.4
click at [127, 120] on input "Acompleter@gmail.com" at bounding box center [119, 119] width 39 height 12
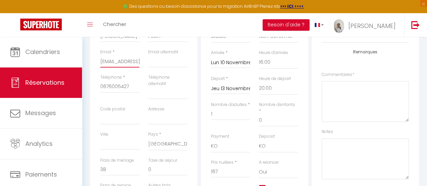
scroll to position [169, 0]
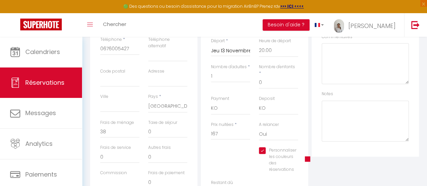
click at [307, 156] on span at bounding box center [307, 158] width 5 height 5
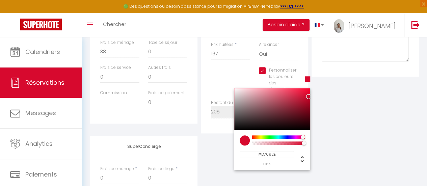
scroll to position [259, 0]
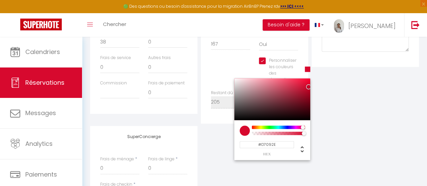
click at [278, 141] on input "#D7092E" at bounding box center [267, 144] width 54 height 7
paste input "1AD709"
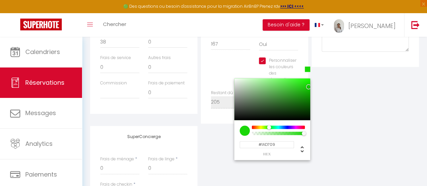
click at [355, 126] on div "SuperConcierge Frais de ménage * 0 Frais de linge * 0 Frais de checkin * 0" at bounding box center [254, 170] width 332 height 89
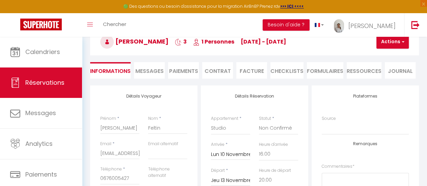
scroll to position [37, 0]
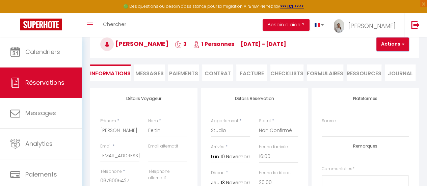
click at [396, 44] on button "Actions" at bounding box center [393, 44] width 32 height 14
click at [390, 57] on link "Enregistrer" at bounding box center [398, 59] width 53 height 9
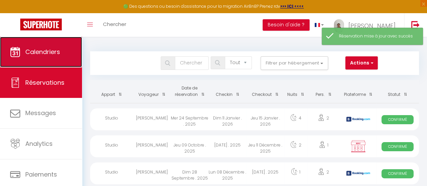
click at [43, 45] on link "Calendriers" at bounding box center [41, 52] width 82 height 30
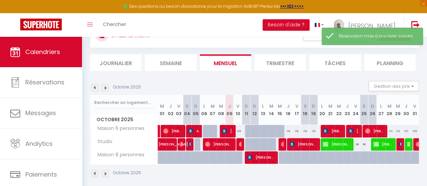
scroll to position [29, 0]
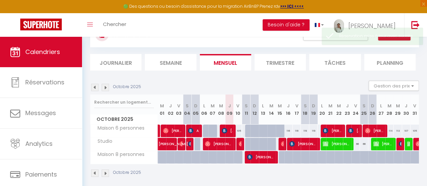
click at [105, 90] on img at bounding box center [105, 87] width 7 height 7
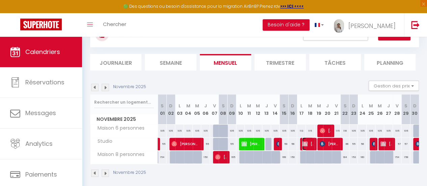
click at [307, 145] on span "JULES COMPLETER" at bounding box center [307, 143] width 11 height 13
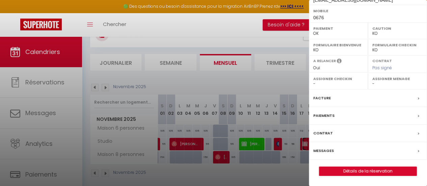
scroll to position [40, 0]
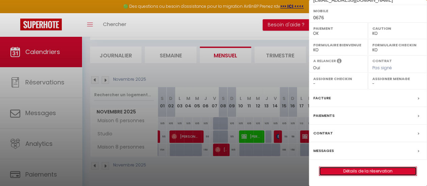
click at [363, 172] on link "Détails de la réservation" at bounding box center [368, 171] width 97 height 9
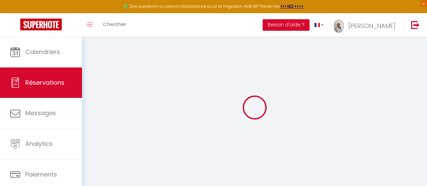
select select "61526"
select select "14"
select select
checkbox input "false"
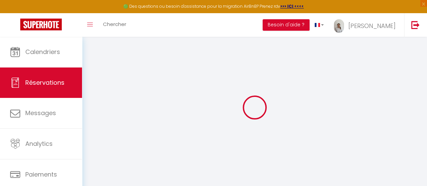
select select
checkbox input "false"
type input "38"
select select
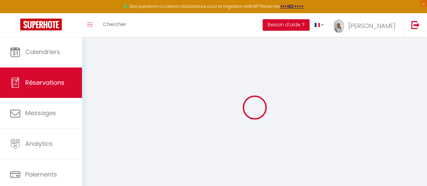
select select
checkbox input "false"
select select "16:00"
select select "11:00"
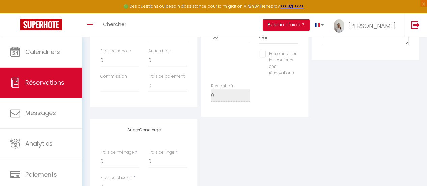
scroll to position [236, 0]
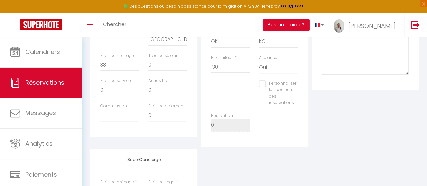
click at [268, 84] on label "Personnaliser les couleurs des réservations" at bounding box center [281, 92] width 31 height 25
click at [268, 84] on input "Personnaliser les couleurs des réservations" at bounding box center [277, 83] width 37 height 7
checkbox input "true"
click at [307, 90] on span at bounding box center [307, 92] width 5 height 5
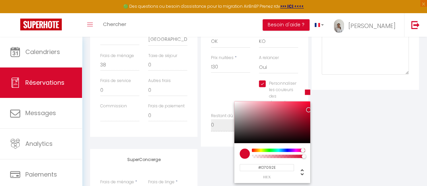
click at [281, 164] on input "#D7092E" at bounding box center [267, 167] width 54 height 7
type input "#"
paste input "#1AD709"
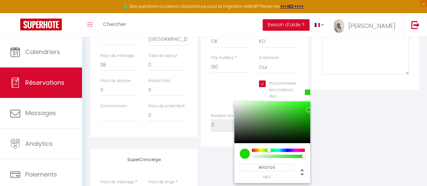
type input "#1AD709"
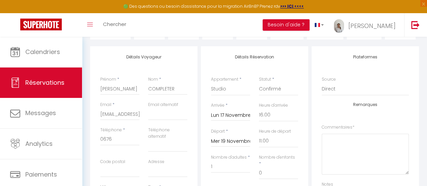
scroll to position [78, 0]
click at [114, 88] on input "JULES" at bounding box center [119, 89] width 39 height 12
type input "[PERSON_NAME]"
type input "Feltin"
drag, startPoint x: 100, startPoint y: 117, endPoint x: 141, endPoint y: 113, distance: 41.7
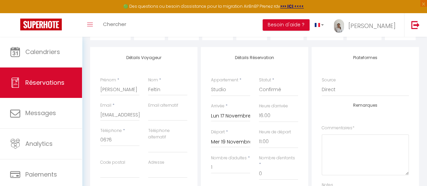
click at [141, 113] on div "Email * COMPLETER@GMAIL.com" at bounding box center [120, 114] width 48 height 25
click at [109, 114] on input "COMPLETER@GMAIL.com" at bounding box center [119, 115] width 39 height 12
drag, startPoint x: 101, startPoint y: 115, endPoint x: 160, endPoint y: 119, distance: 59.2
click at [160, 119] on div "Email * COMPLETER@GMAIL.com Email alternatif" at bounding box center [144, 114] width 96 height 25
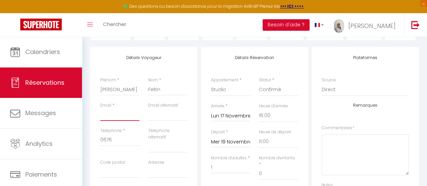
scroll to position [0, 0]
type input "J"
type input "[EMAIL_ADDRESS][DOMAIN_NAME]"
click at [119, 140] on input "0676" at bounding box center [119, 140] width 39 height 12
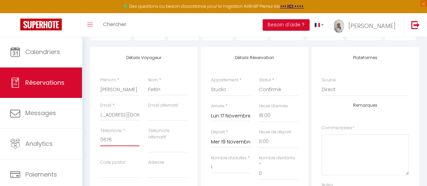
scroll to position [0, 0]
type input "0"
paste input "0676005427"
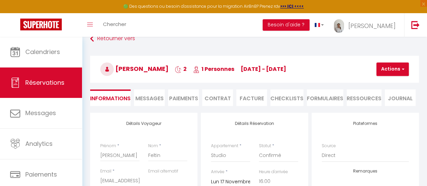
scroll to position [8, 0]
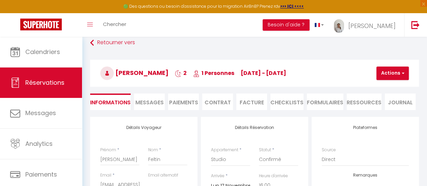
type input "0676005427"
click at [395, 70] on button "Actions" at bounding box center [393, 74] width 32 height 14
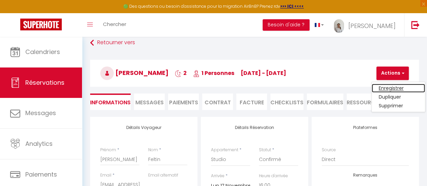
click at [382, 86] on link "Enregistrer" at bounding box center [398, 88] width 53 height 9
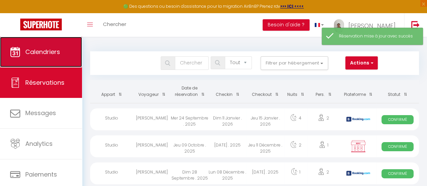
click at [34, 52] on span "Calendriers" at bounding box center [42, 52] width 35 height 8
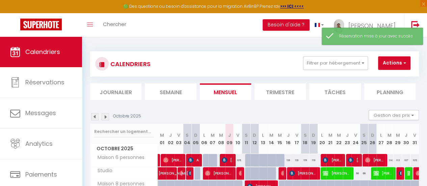
click at [105, 120] on img at bounding box center [105, 116] width 7 height 7
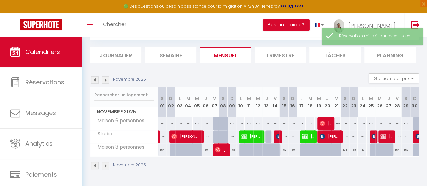
scroll to position [40, 0]
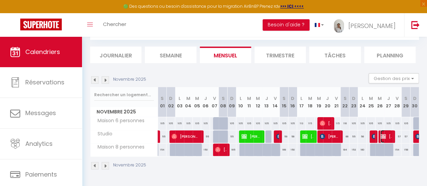
click at [384, 131] on span "JULES COMPLETER" at bounding box center [386, 136] width 11 height 13
select select "KO"
select select "0"
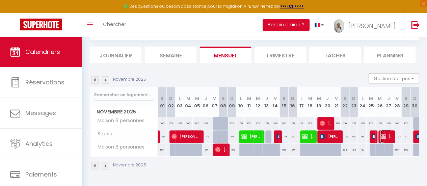
select select "1"
select select
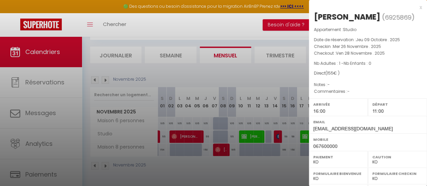
scroll to position [138, 0]
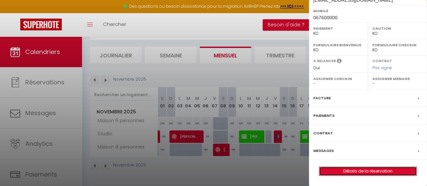
click at [355, 168] on link "Détails de la réservation" at bounding box center [368, 171] width 97 height 9
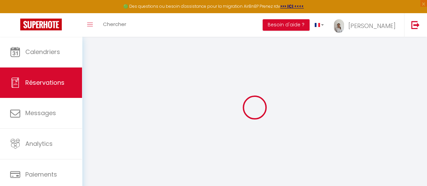
select select
checkbox input "false"
select select
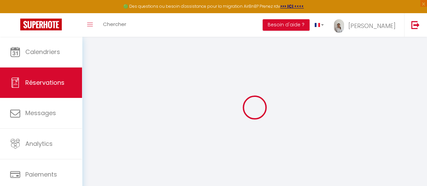
checkbox input "false"
type input "38"
select select
checkbox input "false"
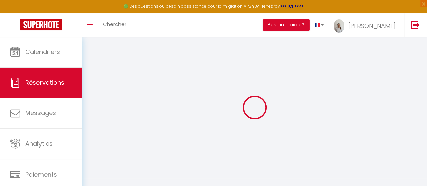
select select "16:00"
select select "11:00"
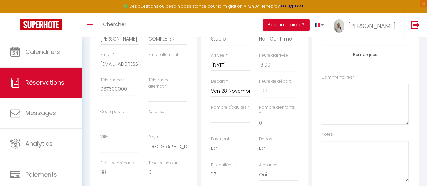
scroll to position [133, 0]
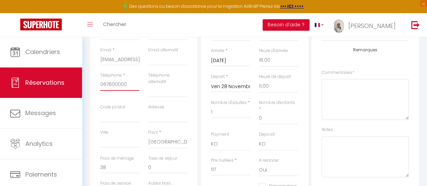
drag, startPoint x: 128, startPoint y: 84, endPoint x: 72, endPoint y: 76, distance: 56.6
click at [72, 76] on div "🟢 Des questions ou besoin d'assistance pour la migration AirBnB? Prenez rdv >>>…" at bounding box center [213, 145] width 427 height 484
paste input "5427"
type input "0676005427"
checkbox input "false"
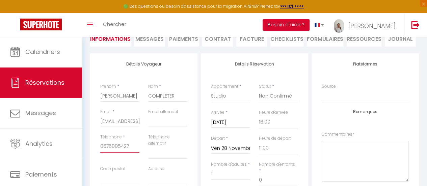
scroll to position [65, 0]
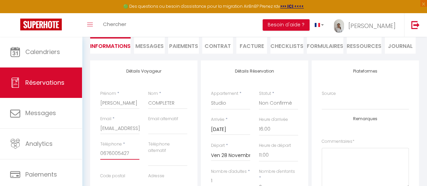
type input "0676005427"
drag, startPoint x: 177, startPoint y: 104, endPoint x: 134, endPoint y: 98, distance: 43.7
click at [134, 98] on div "Prénom * JULES Nom * COMPLETER" at bounding box center [144, 103] width 96 height 25
type input "f"
checkbox input "false"
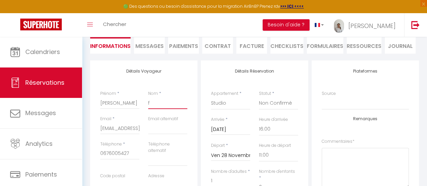
type input "fl"
checkbox input "false"
type input "fle"
checkbox input "false"
type input "fl"
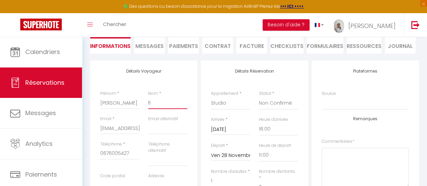
checkbox input "false"
type input "f"
checkbox input "false"
type input "F"
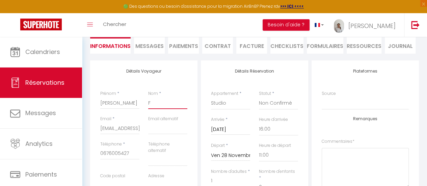
checkbox input "false"
type input "Fe"
checkbox input "false"
type input "Fel"
checkbox input "false"
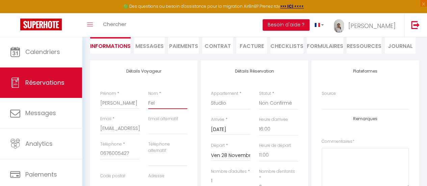
type input "Felt"
checkbox input "false"
type input "Felti"
checkbox input "false"
type input "Feltin"
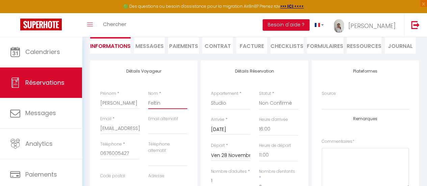
checkbox input "false"
type input "Feltin"
click at [122, 99] on input "JULES" at bounding box center [119, 103] width 39 height 12
type input "JULE"
checkbox input "false"
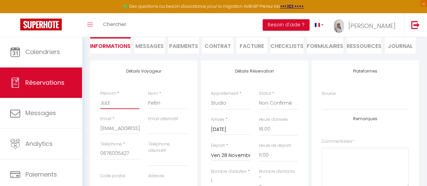
type input "JUL"
checkbox input "false"
type input "JU"
checkbox input "false"
type input "J"
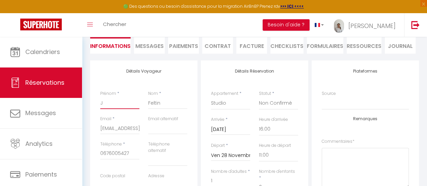
checkbox input "false"
type input "JU"
checkbox input "false"
type input "JUL"
checkbox input "false"
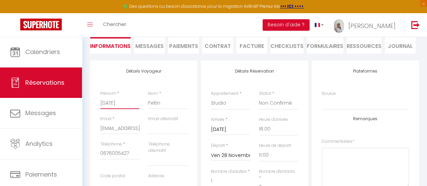
type input "JULE"
checkbox input "false"
type input "JULES"
checkbox input "false"
type input "JULES"
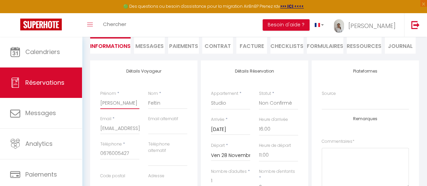
checkbox input "false"
type input "JULE"
checkbox input "false"
type input "JUL"
checkbox input "false"
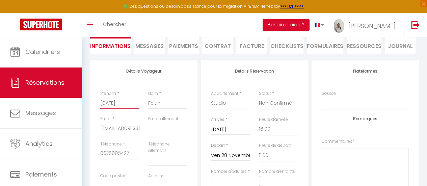
type input "JU"
checkbox input "false"
type input "J"
checkbox input "false"
type input "Ju"
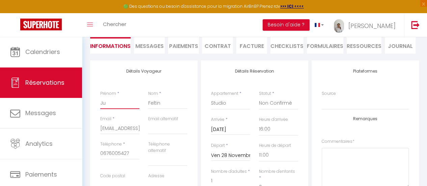
checkbox input "false"
type input "Jul"
checkbox input "false"
type input "Jule"
checkbox input "false"
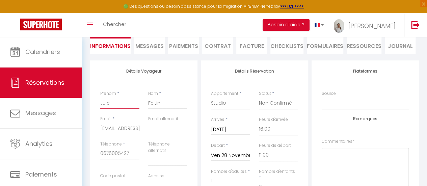
type input "[PERSON_NAME]"
checkbox input "false"
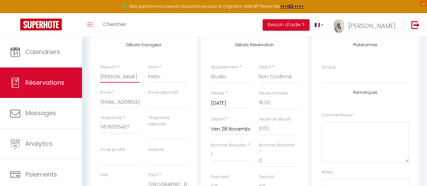
type input "Jules"
click at [122, 101] on input "Complet@gmail.com" at bounding box center [119, 102] width 39 height 12
type input "Comple@gmail.com"
checkbox input "false"
type input "Compl@gmail.com"
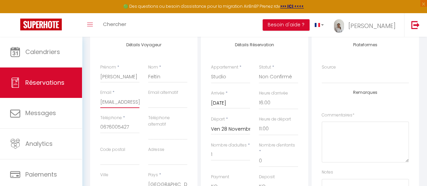
checkbox input "false"
type input "Comp@gmail.com"
checkbox input "false"
type input "Com@gmail.com"
checkbox input "false"
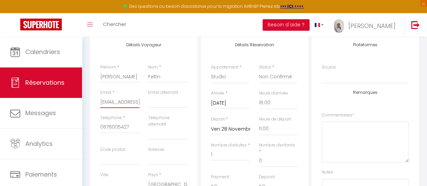
type input "Co@gmail.com"
checkbox input "false"
type input "C@gmail.com"
checkbox input "false"
type input "@gmail.com"
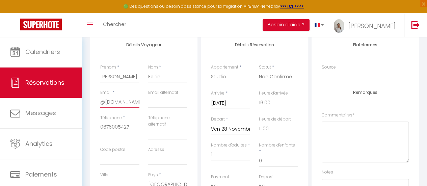
checkbox input "false"
type input "j@gmail.com"
checkbox input "false"
type input "ju@gmail.com"
checkbox input "false"
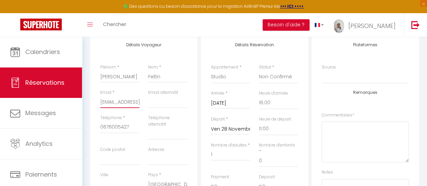
type input "jul@gmail.com"
checkbox input "false"
type input "jule@gmail.com"
checkbox input "false"
type input "jules@gmail.com"
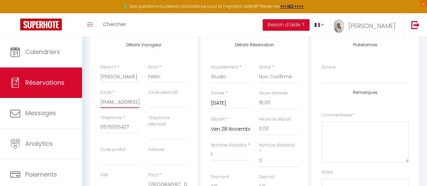
checkbox input "false"
type input "julesf@gmail.com"
checkbox input "false"
type input "julesfe@gmail.com"
checkbox input "false"
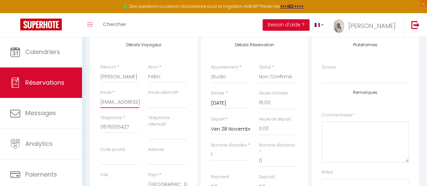
type input "julesfel@gmail.com"
checkbox input "false"
type input "julesfelt@gmail.com"
checkbox input "false"
type input "julesfelti@gmail.com"
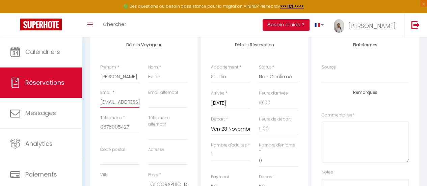
checkbox input "false"
type input "julesfeltin@gmail.com"
checkbox input "false"
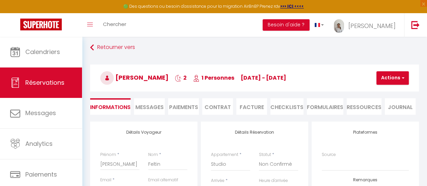
scroll to position [0, 0]
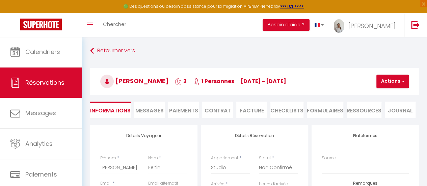
type input "julesfeltin@gmail.com"
click at [399, 83] on button "Actions" at bounding box center [393, 82] width 32 height 14
click at [394, 94] on link "Enregistrer" at bounding box center [398, 96] width 53 height 9
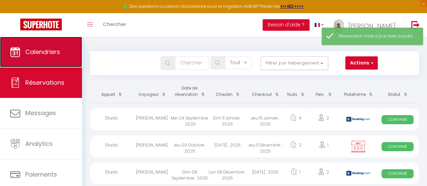
click at [45, 49] on span "Calendriers" at bounding box center [42, 52] width 35 height 8
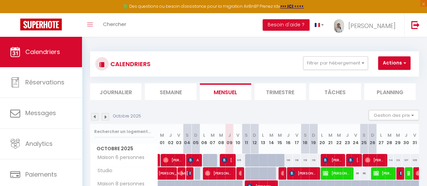
click at [107, 118] on img at bounding box center [105, 116] width 7 height 7
select select
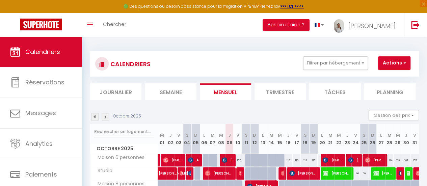
select select
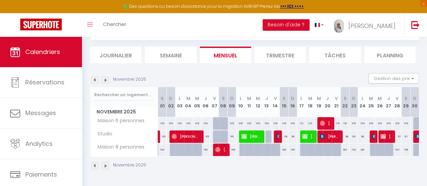
scroll to position [37, 0]
click at [386, 135] on span "Jules Feltin" at bounding box center [386, 136] width 11 height 13
select select "KO"
select select "0"
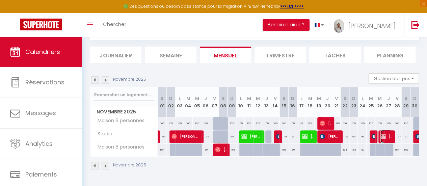
select select "0"
select select "1"
select select
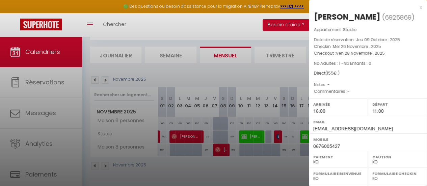
scroll to position [127, 0]
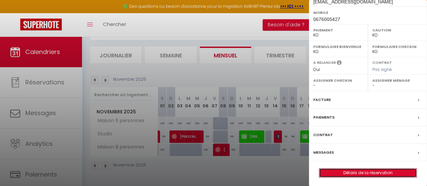
click at [367, 171] on link "Détails de la réservation" at bounding box center [368, 173] width 97 height 9
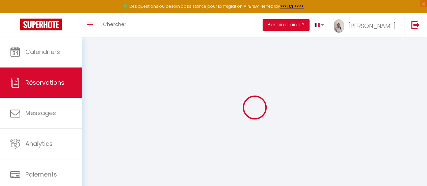
select select
checkbox input "false"
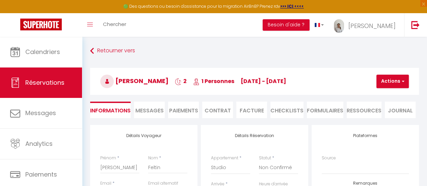
select select
checkbox input "false"
type input "38"
select select
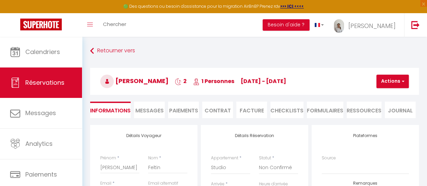
select select
checkbox input "false"
select select "16:00"
select select "11:00"
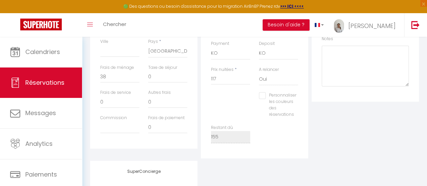
scroll to position [232, 0]
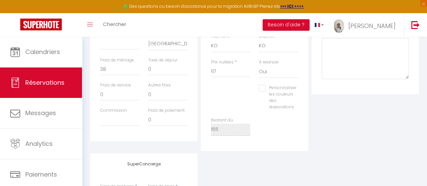
click at [274, 86] on label "Personnaliser les couleurs des réservations" at bounding box center [281, 97] width 31 height 25
click at [274, 86] on input "Personnaliser les couleurs des réservations" at bounding box center [277, 88] width 37 height 7
checkbox input "true"
click at [306, 94] on span at bounding box center [307, 96] width 5 height 5
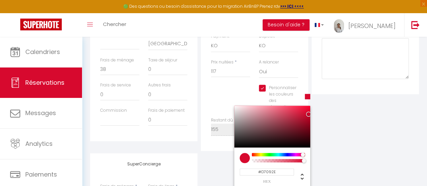
drag, startPoint x: 275, startPoint y: 166, endPoint x: 239, endPoint y: 163, distance: 36.2
click at [239, 169] on div "#D7092E hex" at bounding box center [266, 176] width 56 height 15
paste input "1AD709"
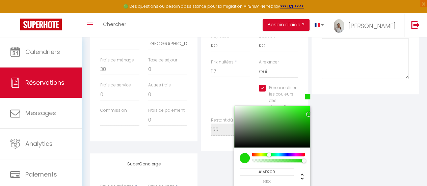
type input "#1AD709"
click at [341, 138] on div "Plateformes Source Direct Airbnb.com Booking.com Chalet montagne Expedia Gite d…" at bounding box center [365, 22] width 111 height 258
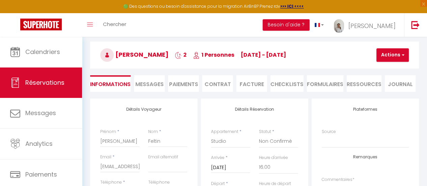
scroll to position [0, 0]
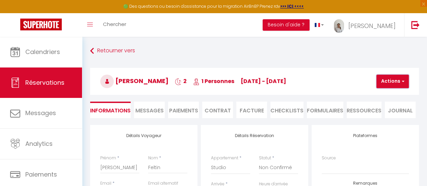
click at [397, 78] on button "Actions" at bounding box center [393, 82] width 32 height 14
click at [386, 94] on link "Enregistrer" at bounding box center [398, 96] width 53 height 9
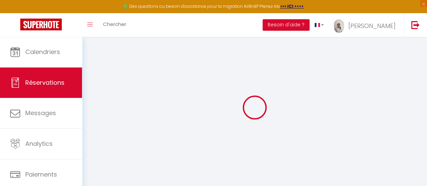
select select "not_cancelled"
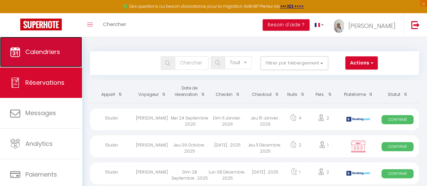
click at [53, 52] on span "Calendriers" at bounding box center [42, 52] width 35 height 8
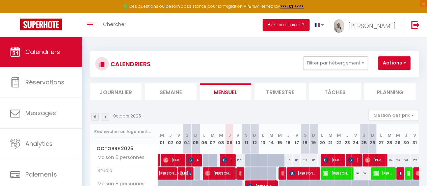
scroll to position [20, 0]
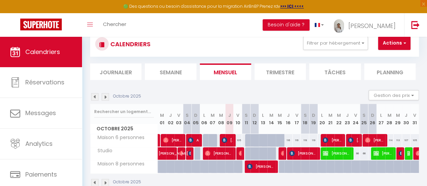
click at [107, 95] on img at bounding box center [105, 96] width 7 height 7
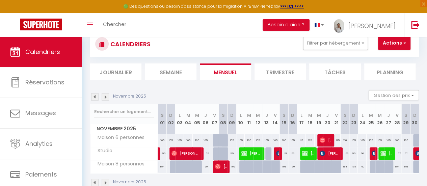
click at [107, 95] on img at bounding box center [105, 96] width 7 height 7
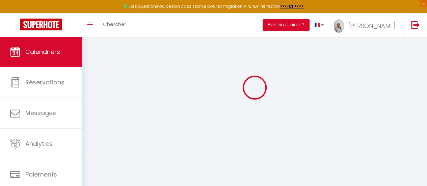
select select
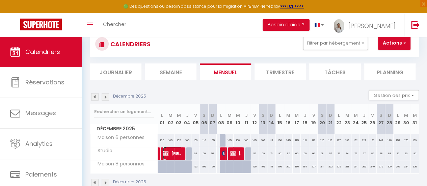
click at [174, 149] on span "Jules A compléter" at bounding box center [172, 153] width 19 height 13
select select "KO"
select select "0"
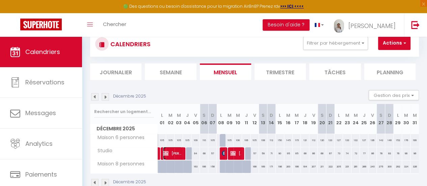
select select "1"
select select
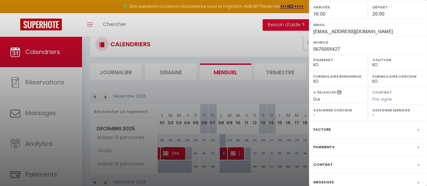
scroll to position [133, 0]
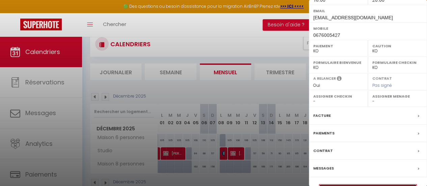
click at [354, 184] on link "Détails de la réservation" at bounding box center [368, 188] width 97 height 9
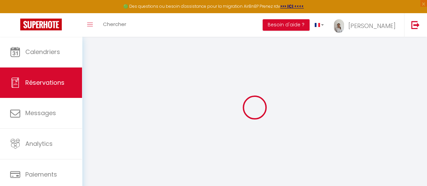
select select
checkbox input "false"
select select
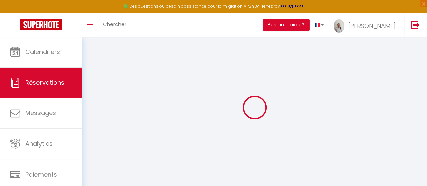
checkbox input "false"
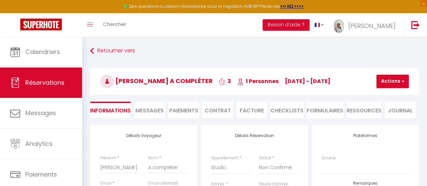
type input "38"
select select
checkbox input "false"
select select "16:00"
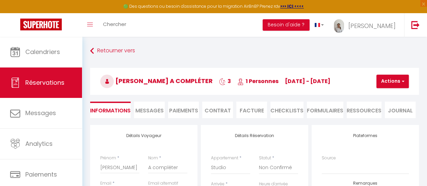
select select "20:00"
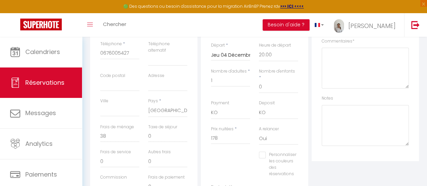
scroll to position [170, 0]
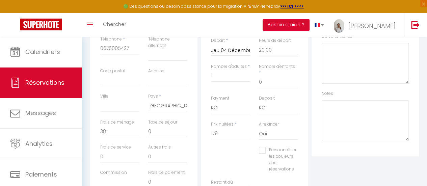
click at [277, 151] on label "Personnaliser les couleurs des réservations" at bounding box center [281, 159] width 31 height 25
click at [277, 151] on input "Personnaliser les couleurs des réservations" at bounding box center [277, 150] width 37 height 7
checkbox input "true"
click at [307, 156] on span at bounding box center [307, 158] width 5 height 5
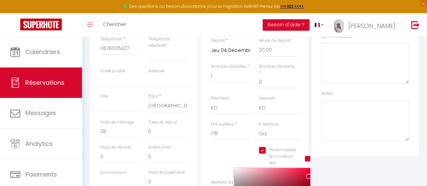
scroll to position [264, 0]
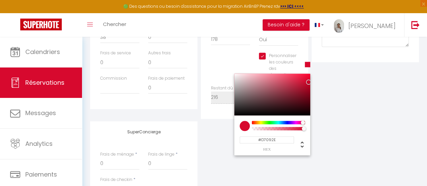
drag, startPoint x: 278, startPoint y: 131, endPoint x: 218, endPoint y: 132, distance: 60.1
click at [218, 132] on div "Détails Voyageur Prénom * Jules Nom * A compléter Email * Acompleter@gmail.com …" at bounding box center [254, 37] width 329 height 353
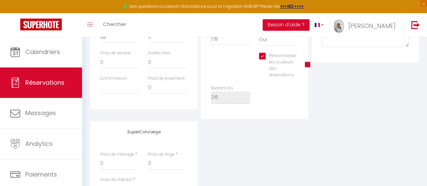
click at [307, 62] on span at bounding box center [307, 64] width 5 height 5
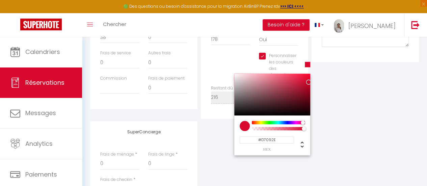
click at [276, 136] on input "#D7092E" at bounding box center [267, 139] width 54 height 7
paste input "1AD709"
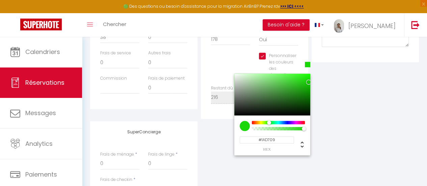
type input "#1AD709"
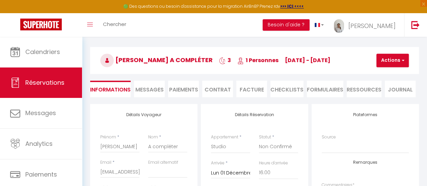
scroll to position [18, 0]
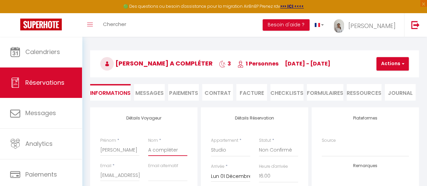
drag, startPoint x: 177, startPoint y: 148, endPoint x: 142, endPoint y: 146, distance: 35.5
click at [142, 146] on div "Prénom * Jules Nom * A compléter" at bounding box center [144, 149] width 96 height 25
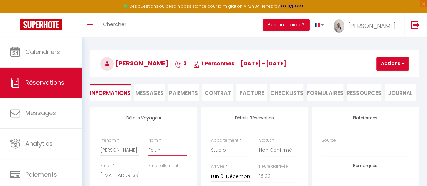
type input "Feltin"
drag, startPoint x: 101, startPoint y: 175, endPoint x: 120, endPoint y: 176, distance: 18.9
click at [120, 176] on input "Acompleter@gmail.com" at bounding box center [119, 175] width 39 height 12
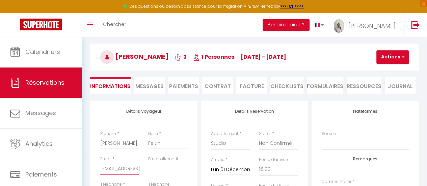
scroll to position [1, 0]
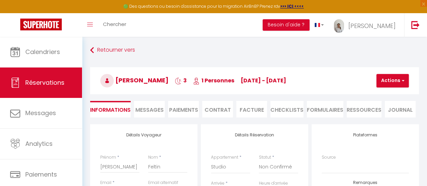
type input "julesfeltin@gmail.com"
click at [390, 78] on button "Actions" at bounding box center [393, 81] width 32 height 14
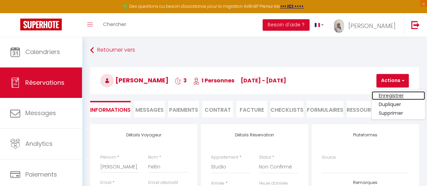
click at [382, 97] on link "Enregistrer" at bounding box center [398, 95] width 53 height 9
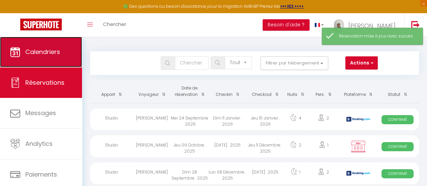
click at [40, 52] on span "Calendriers" at bounding box center [42, 52] width 35 height 8
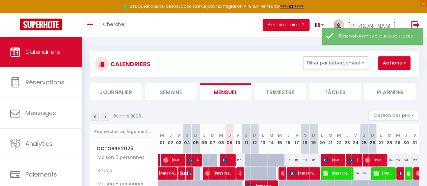
scroll to position [40, 0]
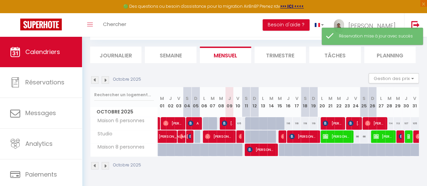
click at [105, 78] on img at bounding box center [105, 79] width 7 height 7
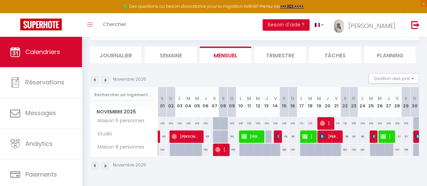
click at [105, 78] on img at bounding box center [105, 79] width 7 height 7
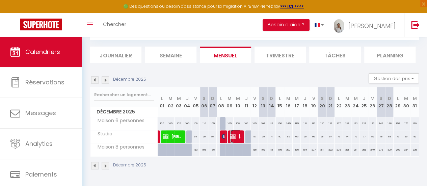
click at [235, 131] on span "Jules FELTEL" at bounding box center [235, 136] width 11 height 13
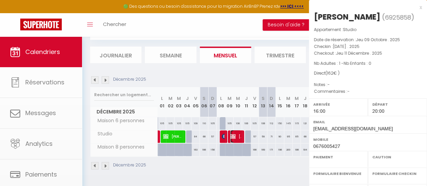
select select "OK"
select select "KO"
select select "0"
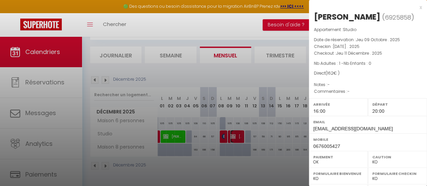
scroll to position [127, 0]
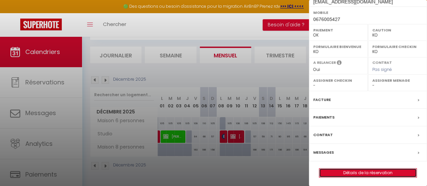
click at [367, 171] on link "Détails de la réservation" at bounding box center [368, 173] width 97 height 9
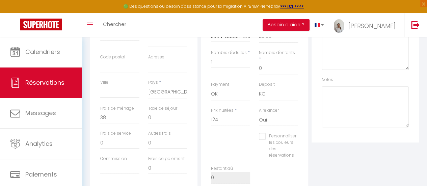
scroll to position [184, 0]
click at [270, 132] on input "Personnaliser les couleurs des réservations" at bounding box center [277, 135] width 37 height 7
click at [308, 141] on span at bounding box center [307, 143] width 5 height 5
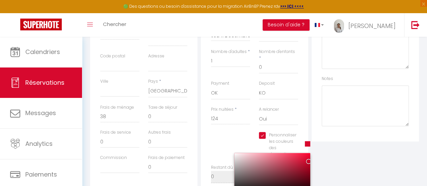
scroll to position [298, 0]
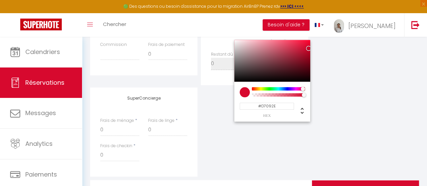
drag, startPoint x: 280, startPoint y: 100, endPoint x: 245, endPoint y: 102, distance: 35.9
click at [245, 103] on input "#D7092E" at bounding box center [267, 106] width 54 height 7
paste input "1AD709"
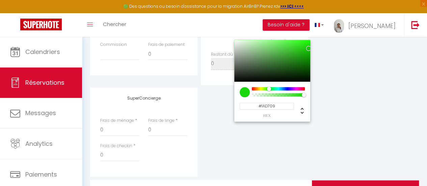
click at [342, 110] on div "SuperConcierge Frais de ménage * 0 Frais de linge * 0 Frais de checkin * 0" at bounding box center [254, 131] width 332 height 89
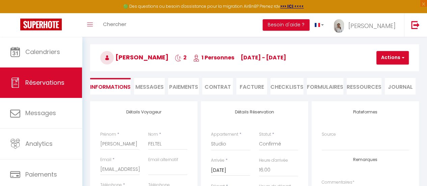
scroll to position [22, 0]
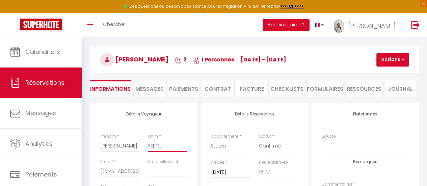
click at [161, 145] on input "FELTEL" at bounding box center [167, 146] width 39 height 12
drag, startPoint x: 120, startPoint y: 171, endPoint x: 82, endPoint y: 175, distance: 37.7
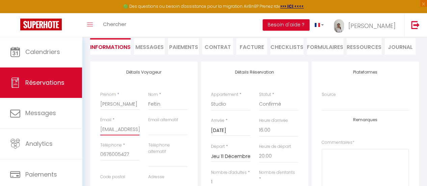
scroll to position [0, 0]
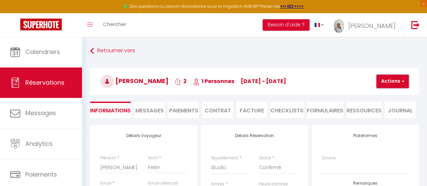
click at [389, 83] on button "Actions" at bounding box center [393, 82] width 32 height 14
click at [386, 94] on link "Enregistrer" at bounding box center [398, 96] width 53 height 9
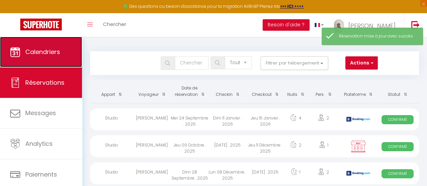
click at [30, 55] on span "Calendriers" at bounding box center [42, 52] width 35 height 8
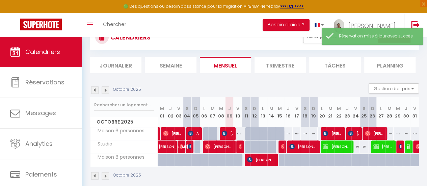
scroll to position [27, 0]
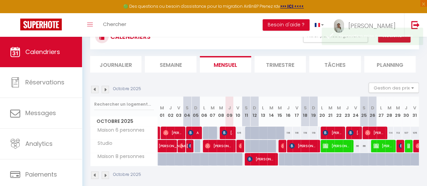
click at [106, 90] on img at bounding box center [105, 89] width 7 height 7
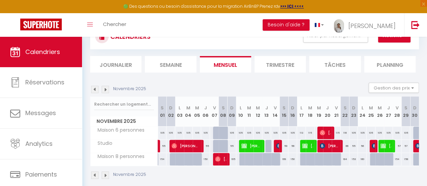
click at [106, 90] on img at bounding box center [105, 89] width 7 height 7
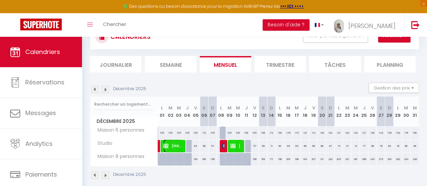
click at [171, 146] on span "Jules Feltin" at bounding box center [172, 145] width 19 height 13
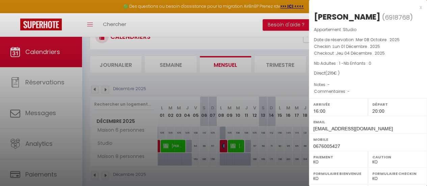
click at [415, 6] on div "x" at bounding box center [365, 7] width 113 height 8
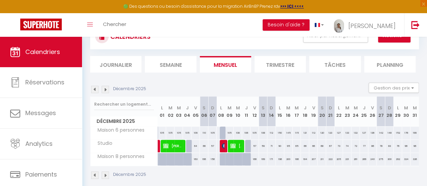
click at [98, 89] on img at bounding box center [94, 89] width 7 height 7
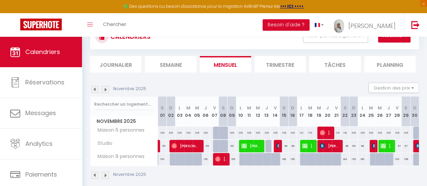
click at [93, 90] on img at bounding box center [94, 89] width 7 height 7
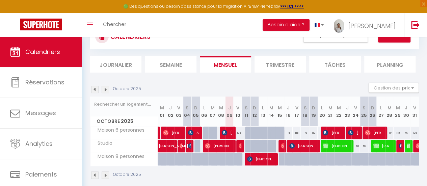
scroll to position [0, 0]
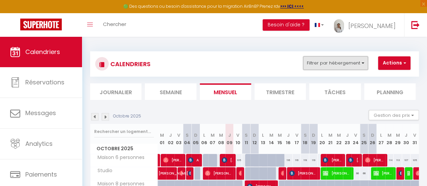
click at [361, 63] on button "Filtrer par hébergement" at bounding box center [335, 63] width 65 height 14
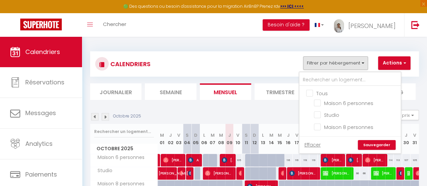
click at [263, 56] on div "CALENDRIERS Filtrer par hébergement Tous Maison 6 personnes Studio Maison 8 per…" at bounding box center [254, 63] width 319 height 15
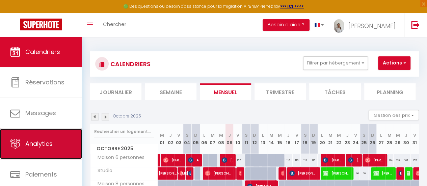
click at [42, 143] on span "Analytics" at bounding box center [38, 143] width 27 height 8
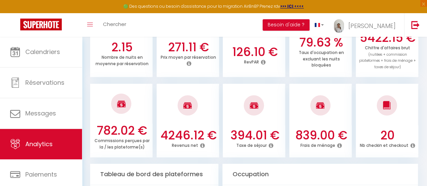
scroll to position [233, 0]
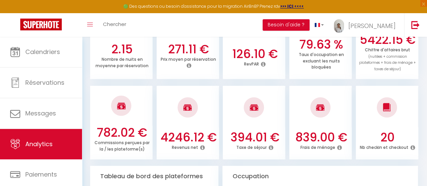
click at [357, 146] on div "20 Nb checkin et checkout" at bounding box center [387, 143] width 62 height 27
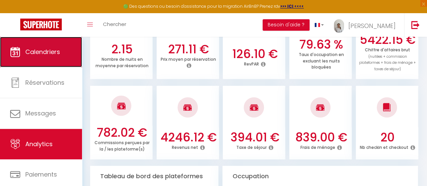
click at [56, 44] on link "Calendriers" at bounding box center [41, 52] width 82 height 30
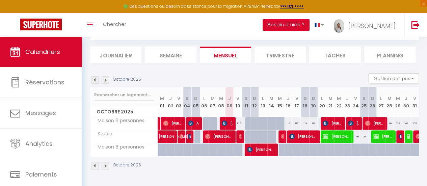
scroll to position [39, 0]
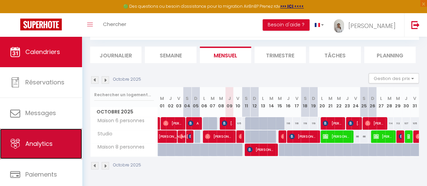
click at [33, 143] on span "Analytics" at bounding box center [38, 143] width 27 height 8
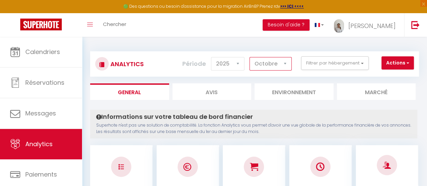
click at [286, 67] on select "Janvier Février Mars Avril Mai Juin Juillet Août Septembre Octobre Novembre Déc…" at bounding box center [271, 64] width 42 height 14
click at [250, 57] on select "Janvier Février Mars Avril Mai Juin Juillet Août Septembre Octobre Novembre Déc…" at bounding box center [271, 64] width 42 height 14
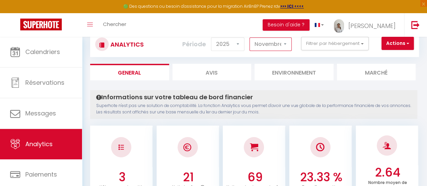
scroll to position [19, 0]
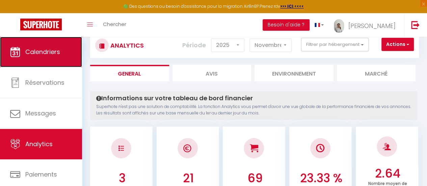
click at [27, 55] on span "Calendriers" at bounding box center [42, 52] width 35 height 8
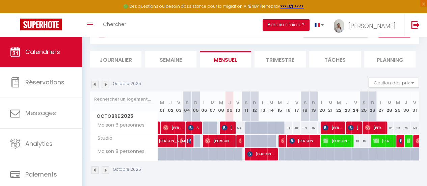
scroll to position [33, 0]
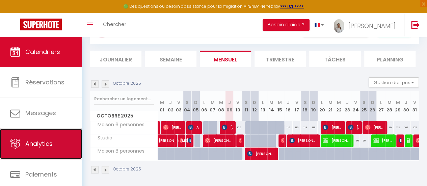
click at [52, 137] on link "Analytics" at bounding box center [41, 144] width 82 height 30
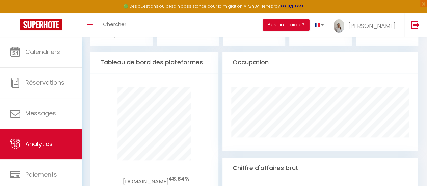
scroll to position [346, 0]
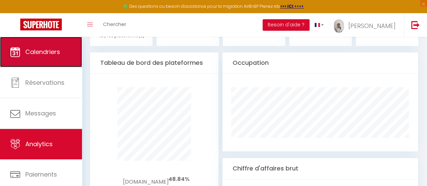
click at [52, 51] on span "Calendriers" at bounding box center [42, 52] width 35 height 8
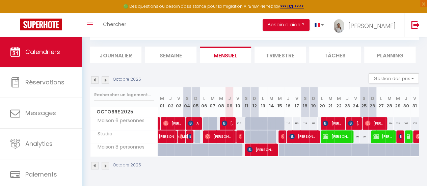
click at [109, 79] on img at bounding box center [105, 79] width 7 height 7
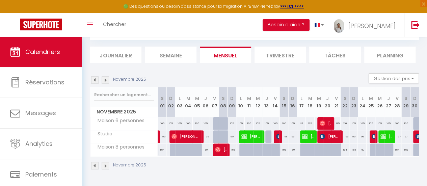
click at [104, 82] on div "Novembre 2025 Gestion des prix Nb Nuits minimum Règles Disponibilité" at bounding box center [254, 80] width 329 height 14
click at [105, 78] on img at bounding box center [105, 79] width 7 height 7
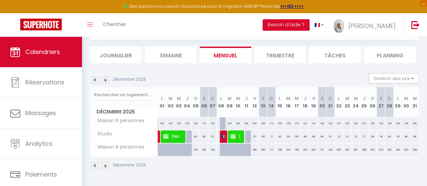
click at [96, 77] on img at bounding box center [94, 79] width 7 height 7
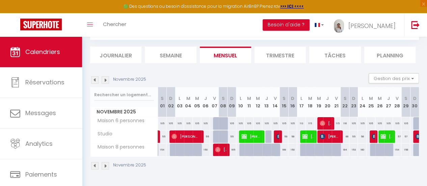
scroll to position [39, 0]
click at [108, 78] on img at bounding box center [105, 79] width 7 height 7
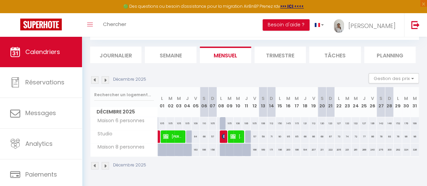
click at [94, 79] on img at bounding box center [94, 79] width 7 height 7
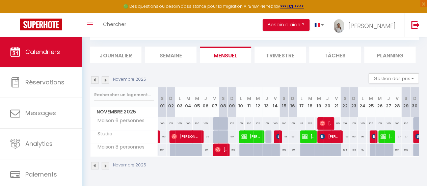
click at [93, 77] on img at bounding box center [94, 79] width 7 height 7
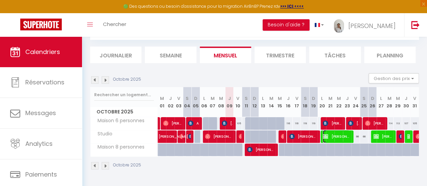
click at [336, 135] on span "Jules A compléter" at bounding box center [336, 136] width 27 height 13
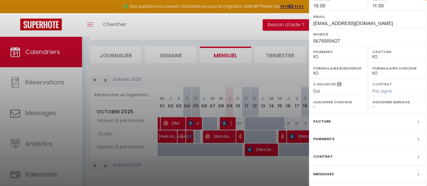
scroll to position [127, 0]
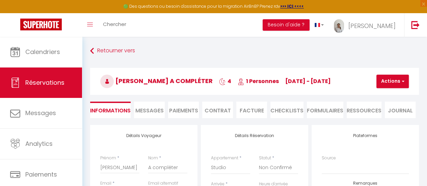
scroll to position [59, 0]
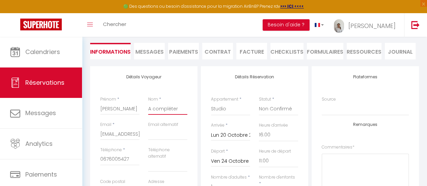
click at [183, 105] on input "A compléter" at bounding box center [167, 109] width 39 height 12
drag, startPoint x: 128, startPoint y: 135, endPoint x: 82, endPoint y: 143, distance: 45.9
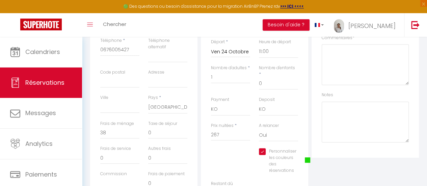
scroll to position [0, 0]
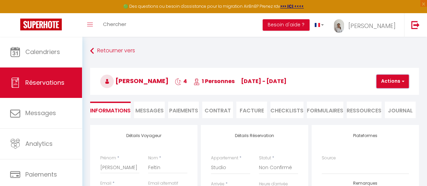
click at [394, 83] on button "Actions" at bounding box center [393, 82] width 32 height 14
click at [387, 95] on link "Enregistrer" at bounding box center [398, 96] width 53 height 9
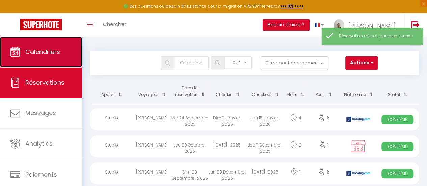
click at [37, 56] on link "Calendriers" at bounding box center [41, 52] width 82 height 30
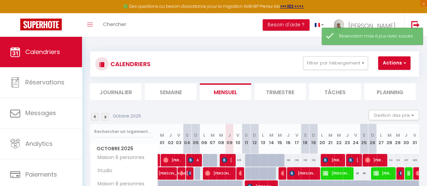
scroll to position [40, 0]
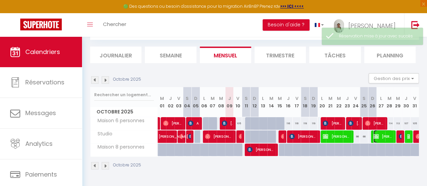
click at [381, 134] on span "Jules Feltin" at bounding box center [383, 136] width 19 height 13
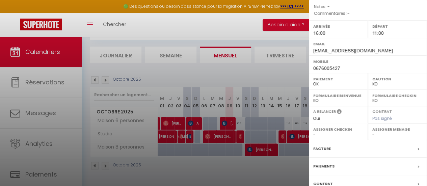
scroll to position [0, 0]
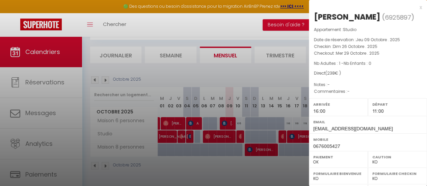
click at [416, 7] on div "x" at bounding box center [365, 7] width 113 height 8
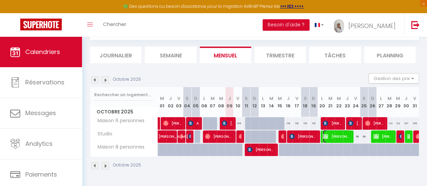
click at [328, 134] on span "Jules Feltin" at bounding box center [336, 136] width 27 height 13
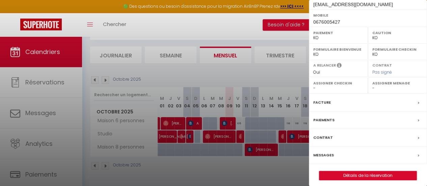
scroll to position [127, 0]
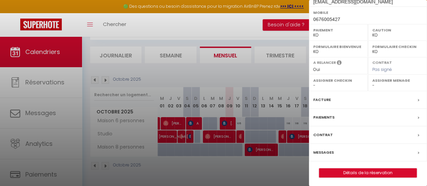
click at [328, 139] on div "Contrat" at bounding box center [368, 135] width 118 height 18
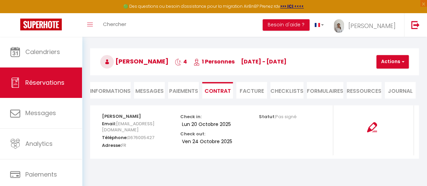
scroll to position [37, 0]
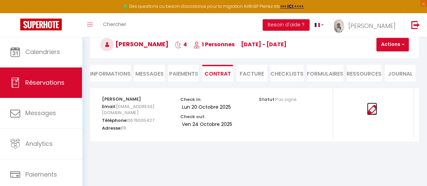
click at [372, 112] on img at bounding box center [372, 110] width 10 height 10
click at [96, 73] on li "Informations" at bounding box center [110, 73] width 41 height 17
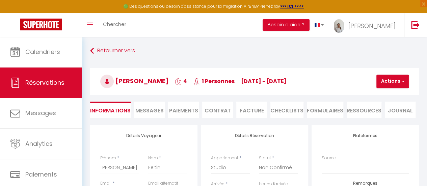
click at [151, 109] on span "Messages" at bounding box center [149, 111] width 28 height 8
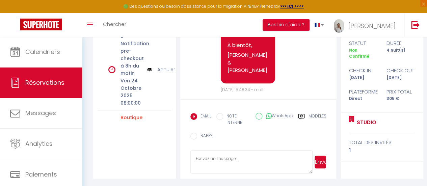
scroll to position [290, 0]
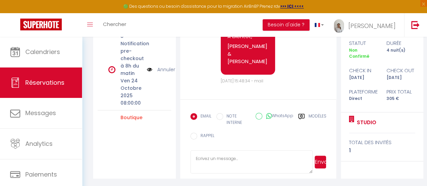
click at [260, 118] on input "WhatsApp" at bounding box center [259, 116] width 7 height 7
click at [195, 114] on input "EMAIL" at bounding box center [193, 116] width 7 height 7
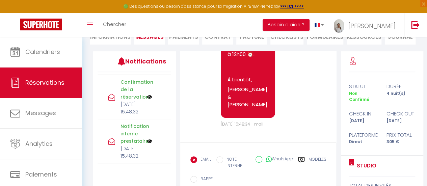
scroll to position [0, 0]
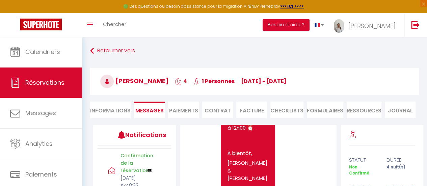
click at [185, 107] on li "Paiements" at bounding box center [183, 110] width 31 height 17
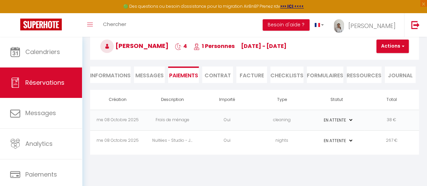
scroll to position [37, 0]
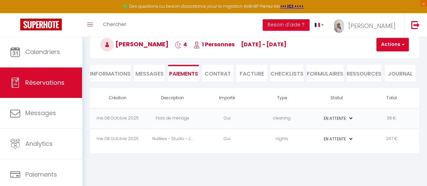
click at [348, 118] on select "PAYÉ EN ATTENTE" at bounding box center [337, 118] width 34 height 6
click at [175, 121] on td "Frais de ménage" at bounding box center [172, 118] width 55 height 21
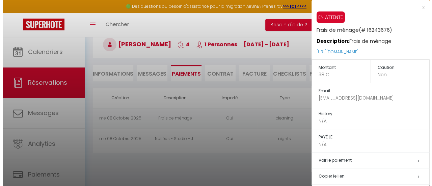
scroll to position [37, 0]
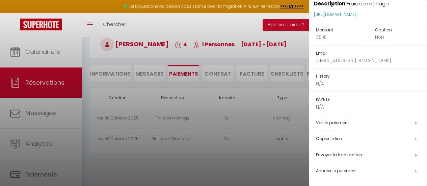
click at [348, 153] on span "Envoyer la transaction" at bounding box center [339, 155] width 46 height 6
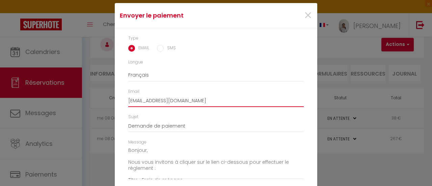
drag, startPoint x: 153, startPoint y: 100, endPoint x: 124, endPoint y: 95, distance: 29.7
click at [124, 95] on div "Email Acompleter@gmail.com" at bounding box center [216, 100] width 184 height 25
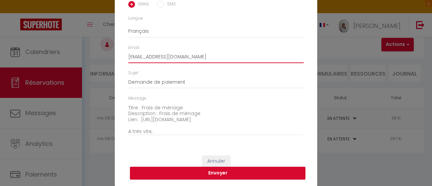
scroll to position [47, 0]
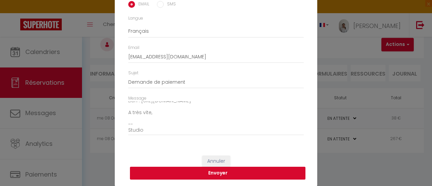
click at [210, 172] on button "Envoyer" at bounding box center [218, 173] width 176 height 13
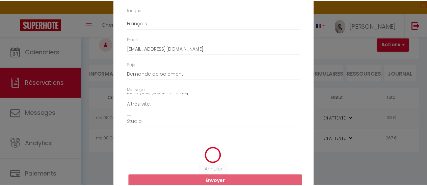
scroll to position [35, 0]
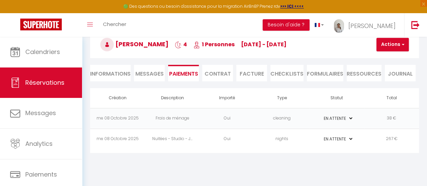
click at [351, 118] on select "PAYÉ EN ATTENTE" at bounding box center [337, 118] width 34 height 6
click at [358, 112] on td "PAYÉ EN ATTENTE" at bounding box center [336, 118] width 55 height 21
click at [168, 119] on td "Frais de ménage" at bounding box center [172, 118] width 55 height 21
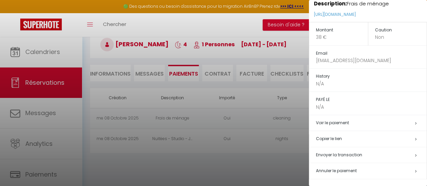
click at [407, 171] on h5 "Annuler le paiement" at bounding box center [371, 171] width 111 height 8
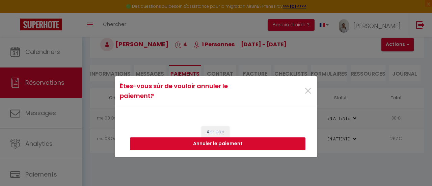
click at [211, 146] on button "Annuler le paiement" at bounding box center [218, 143] width 176 height 13
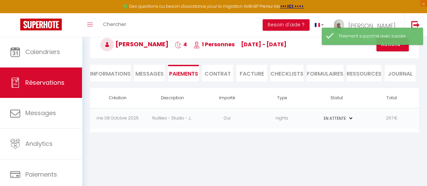
click at [116, 75] on li "Informations" at bounding box center [110, 73] width 41 height 17
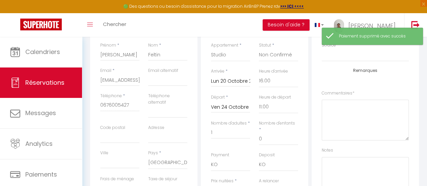
scroll to position [138, 0]
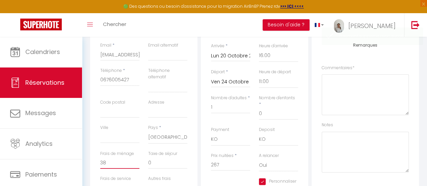
click at [125, 165] on input "38" at bounding box center [119, 163] width 39 height 12
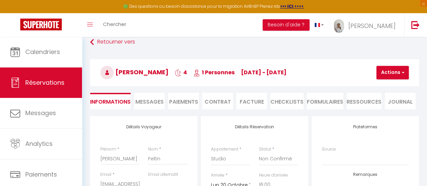
scroll to position [0, 0]
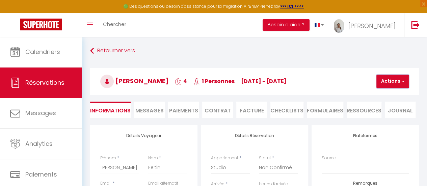
click at [395, 85] on button "Actions" at bounding box center [393, 82] width 32 height 14
click at [302, 59] on div "Retourner vers Jules Feltin 4 1 Personnes lu 20 Oct - ve 24 Oct Actions Enregis…" at bounding box center [255, 85] width 338 height 80
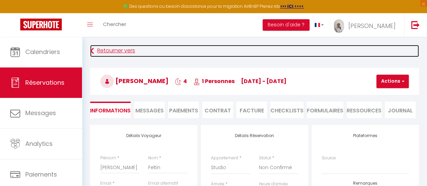
click at [109, 49] on link "Retourner vers" at bounding box center [254, 51] width 329 height 12
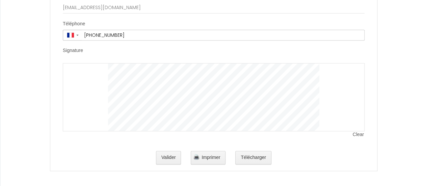
scroll to position [1417, 0]
click at [170, 156] on button "Valider" at bounding box center [168, 158] width 25 height 14
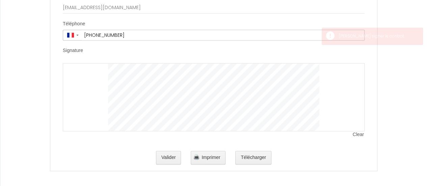
drag, startPoint x: 85, startPoint y: 104, endPoint x: 96, endPoint y: 113, distance: 14.7
click at [96, 113] on div at bounding box center [214, 97] width 302 height 68
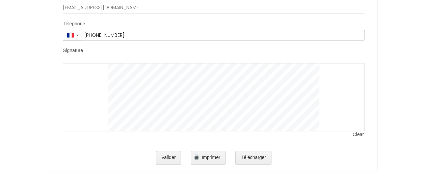
click at [91, 91] on div at bounding box center [214, 97] width 302 height 68
click at [357, 130] on div at bounding box center [214, 97] width 302 height 68
click at [357, 136] on span "Clear" at bounding box center [359, 134] width 12 height 7
click at [108, 107] on div at bounding box center [214, 97] width 302 height 68
click at [356, 131] on div at bounding box center [214, 97] width 302 height 68
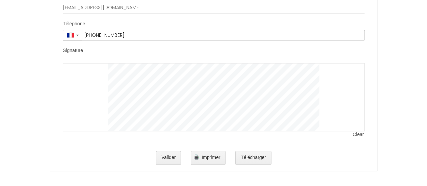
click at [356, 134] on span "Clear" at bounding box center [359, 134] width 12 height 7
drag, startPoint x: 93, startPoint y: 105, endPoint x: 99, endPoint y: 101, distance: 7.3
click at [100, 100] on div at bounding box center [214, 97] width 302 height 68
drag, startPoint x: 98, startPoint y: 106, endPoint x: 100, endPoint y: 92, distance: 14.7
click at [100, 92] on div at bounding box center [214, 97] width 302 height 68
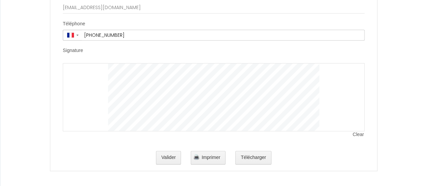
click at [104, 109] on div at bounding box center [214, 97] width 302 height 68
click at [358, 135] on span "Clear" at bounding box center [359, 134] width 12 height 7
click at [95, 111] on div at bounding box center [214, 97] width 302 height 68
click at [112, 109] on div at bounding box center [214, 97] width 302 height 68
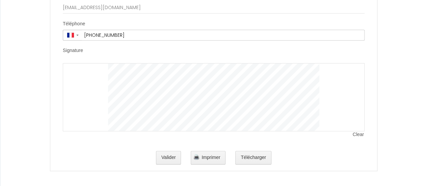
click at [105, 114] on div at bounding box center [214, 97] width 302 height 68
drag, startPoint x: 105, startPoint y: 114, endPoint x: 92, endPoint y: 124, distance: 16.8
click at [92, 124] on div at bounding box center [214, 97] width 302 height 68
click at [100, 114] on div at bounding box center [214, 97] width 302 height 68
click at [95, 114] on div at bounding box center [214, 97] width 302 height 68
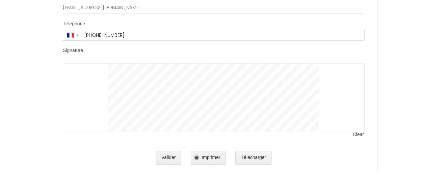
click at [92, 106] on div at bounding box center [214, 97] width 302 height 68
click at [117, 93] on div at bounding box center [214, 97] width 302 height 68
click at [104, 104] on div at bounding box center [214, 97] width 302 height 68
click at [104, 102] on div at bounding box center [214, 97] width 302 height 68
click at [357, 136] on span "Clear" at bounding box center [359, 134] width 12 height 7
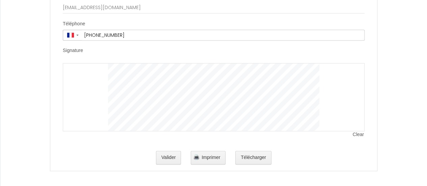
drag, startPoint x: 84, startPoint y: 94, endPoint x: 91, endPoint y: 101, distance: 9.3
click at [93, 104] on div at bounding box center [214, 97] width 302 height 68
drag, startPoint x: 82, startPoint y: 91, endPoint x: 96, endPoint y: 100, distance: 16.4
click at [96, 103] on div at bounding box center [214, 97] width 302 height 68
drag, startPoint x: 83, startPoint y: 93, endPoint x: 91, endPoint y: 99, distance: 10.3
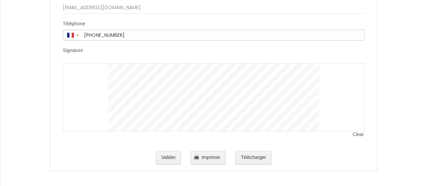
click at [93, 104] on div at bounding box center [214, 97] width 302 height 68
drag, startPoint x: 86, startPoint y: 83, endPoint x: 96, endPoint y: 98, distance: 17.7
click at [98, 101] on div at bounding box center [214, 97] width 302 height 68
click at [88, 83] on div at bounding box center [214, 97] width 302 height 68
drag, startPoint x: 86, startPoint y: 83, endPoint x: 104, endPoint y: 79, distance: 18.4
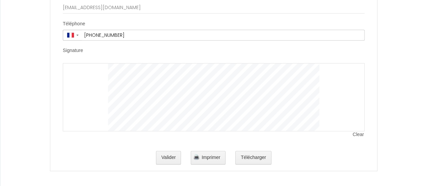
click at [104, 79] on div at bounding box center [214, 97] width 302 height 68
click at [84, 86] on div at bounding box center [214, 97] width 302 height 68
click at [82, 81] on div at bounding box center [214, 97] width 302 height 68
click at [91, 91] on div at bounding box center [214, 97] width 302 height 68
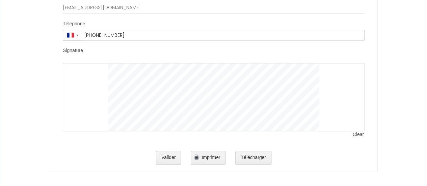
click at [125, 91] on div at bounding box center [214, 97] width 302 height 68
click at [360, 133] on span "Clear" at bounding box center [359, 134] width 12 height 7
click at [101, 84] on div at bounding box center [214, 97] width 302 height 68
click at [114, 99] on div at bounding box center [214, 97] width 302 height 68
click at [85, 85] on div at bounding box center [214, 97] width 302 height 68
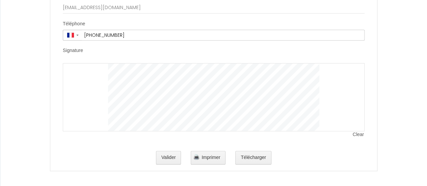
drag, startPoint x: 87, startPoint y: 84, endPoint x: 79, endPoint y: 87, distance: 8.5
click at [79, 87] on div at bounding box center [214, 97] width 302 height 68
click at [109, 108] on div at bounding box center [214, 97] width 302 height 68
drag, startPoint x: 88, startPoint y: 87, endPoint x: 107, endPoint y: 92, distance: 19.1
click at [89, 87] on div at bounding box center [214, 97] width 302 height 68
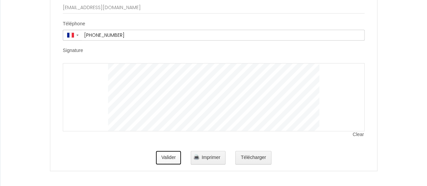
click at [174, 151] on button "Valider" at bounding box center [168, 158] width 25 height 14
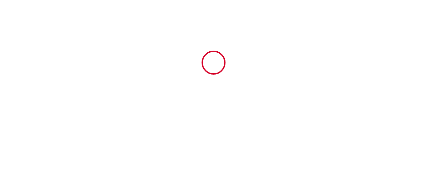
scroll to position [0, 0]
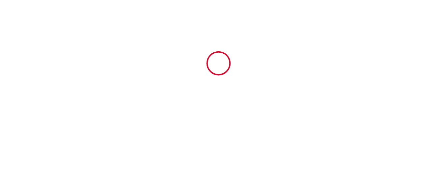
type input "38"
type input "267"
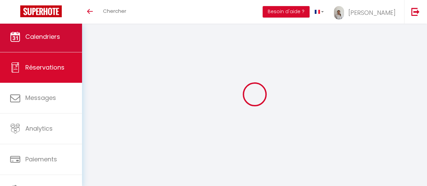
click at [39, 37] on span "Calendriers" at bounding box center [42, 36] width 35 height 8
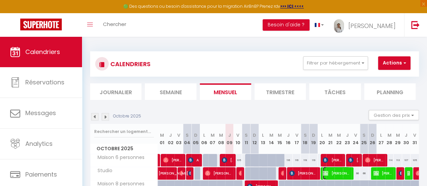
click at [328, 175] on span "[PERSON_NAME]" at bounding box center [336, 173] width 27 height 13
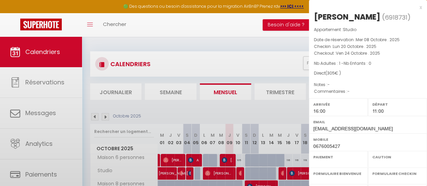
select select "KO"
select select "0"
select select "1"
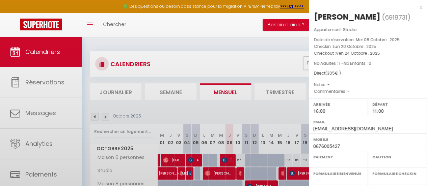
select select
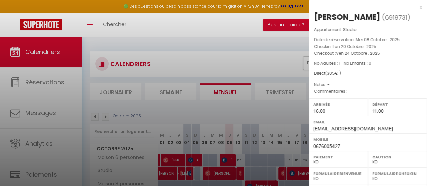
scroll to position [127, 0]
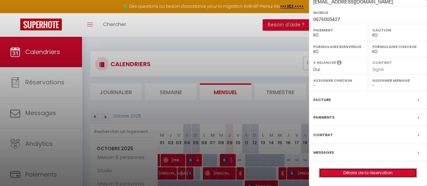
click at [357, 169] on link "Détails de la réservation" at bounding box center [368, 173] width 97 height 9
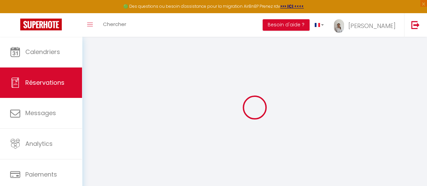
select select
checkbox input "true"
select select
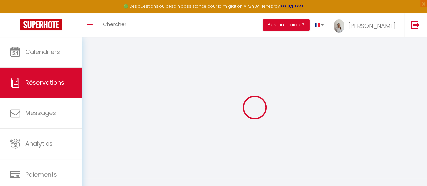
checkbox input "true"
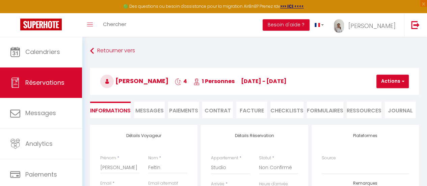
type input "38"
select select
checkbox input "true"
select select "16:00"
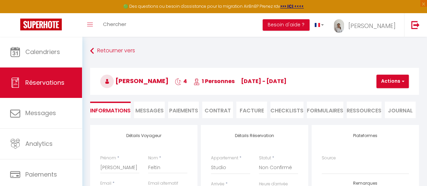
select select "11:00"
click at [322, 111] on li "FORMULAIRES" at bounding box center [325, 110] width 36 height 17
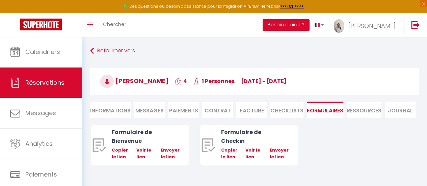
drag, startPoint x: 369, startPoint y: 106, endPoint x: 373, endPoint y: 107, distance: 3.4
click at [371, 106] on li "Ressources" at bounding box center [364, 110] width 35 height 17
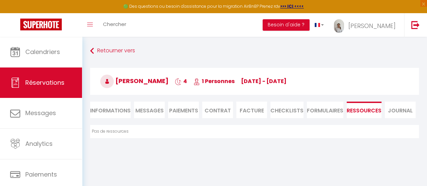
click at [401, 109] on li "Journal" at bounding box center [400, 110] width 31 height 17
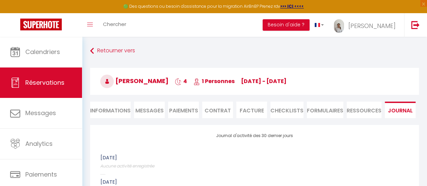
click at [178, 108] on li "Paiements" at bounding box center [183, 110] width 31 height 17
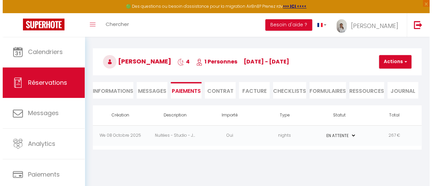
scroll to position [37, 0]
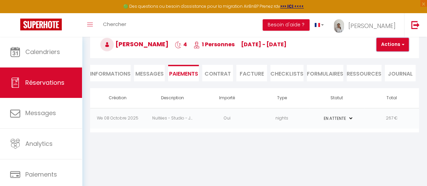
click at [401, 45] on span "button" at bounding box center [402, 45] width 4 height 6
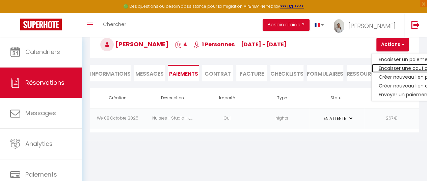
click at [393, 67] on link "Encaisser une caution" at bounding box center [413, 68] width 83 height 9
select select "nights"
type input "[EMAIL_ADDRESS][DOMAIN_NAME]"
select select "12560"
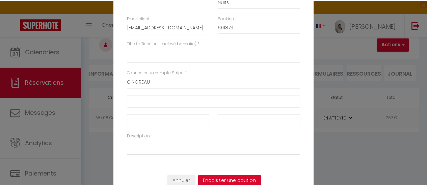
scroll to position [25, 0]
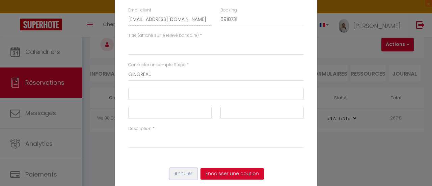
click at [181, 174] on button "Annuler" at bounding box center [184, 173] width 28 height 11
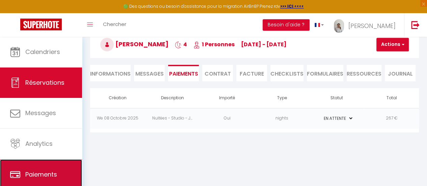
click at [45, 176] on span "Paiements" at bounding box center [41, 174] width 32 height 8
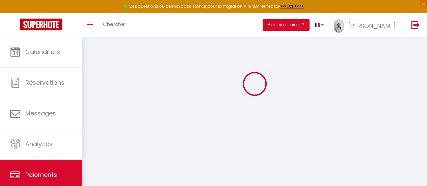
scroll to position [37, 0]
select select "2"
select select "0"
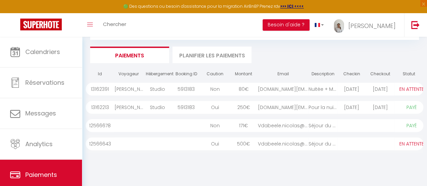
click at [275, 88] on div "flomartin33.fm@gmail..." at bounding box center [283, 89] width 51 height 13
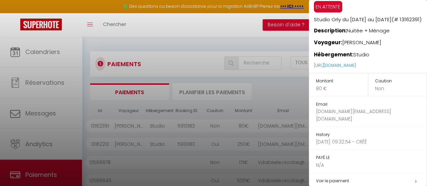
scroll to position [0, 0]
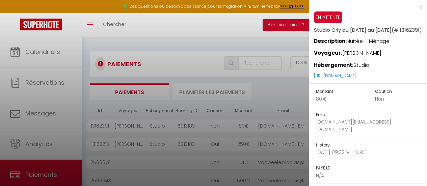
click at [415, 5] on div "x" at bounding box center [365, 7] width 113 height 8
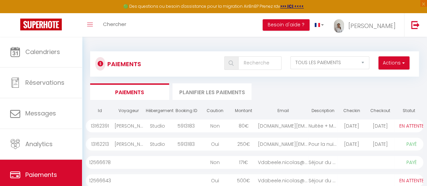
click at [216, 92] on li "Planifier les paiements" at bounding box center [212, 91] width 79 height 17
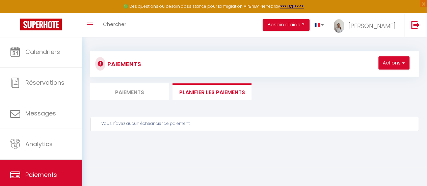
click at [110, 90] on li "Paiements" at bounding box center [129, 91] width 79 height 17
select select "0"
select select "2"
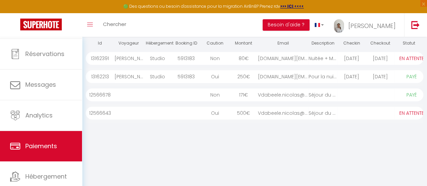
scroll to position [50, 0]
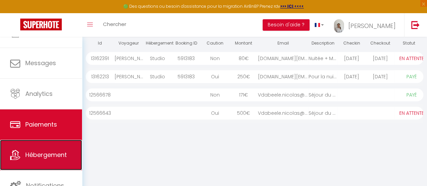
click at [34, 160] on link "Hébergement" at bounding box center [41, 155] width 82 height 30
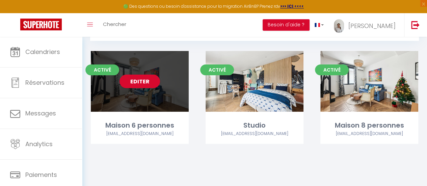
scroll to position [37, 0]
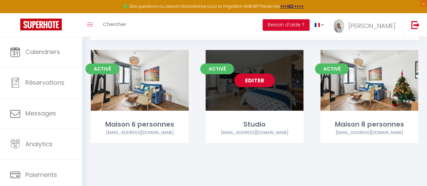
click at [256, 81] on link "Editer" at bounding box center [254, 81] width 41 height 14
select select "3"
select select "2"
select select "1"
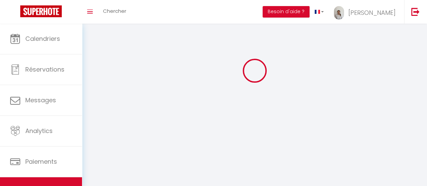
select select
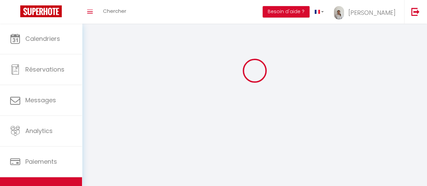
checkbox input "false"
select select
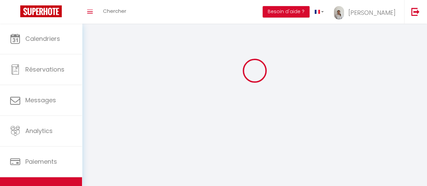
select select
select select "1"
select select
select select "28"
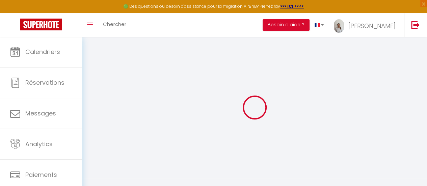
select select
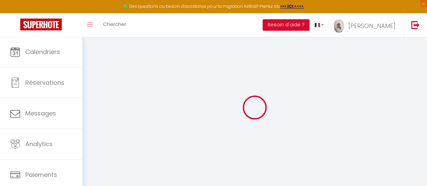
select select
checkbox input "false"
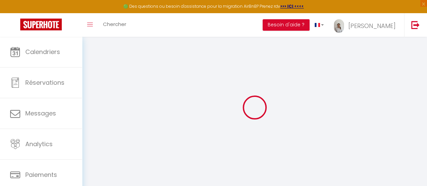
select select
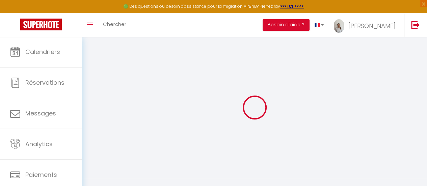
select select
checkbox input "false"
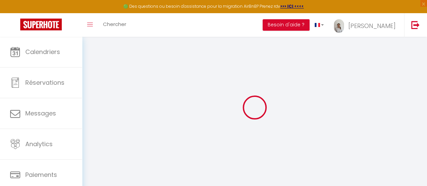
checkbox input "false"
select select
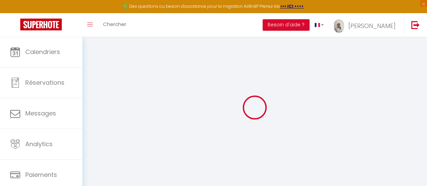
select select
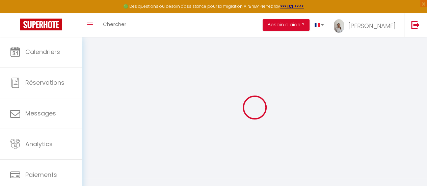
checkbox input "false"
select select
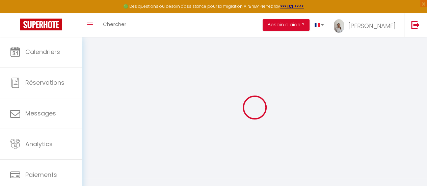
select select
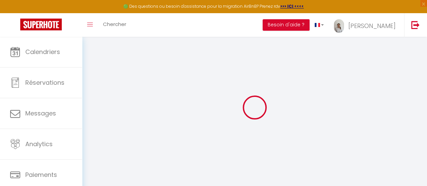
select select
checkbox input "false"
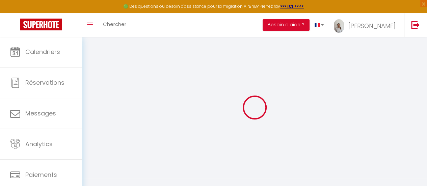
checkbox input "false"
select select
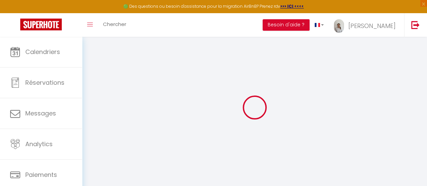
select select
checkbox input "false"
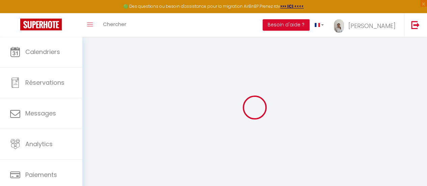
checkbox input "false"
select select
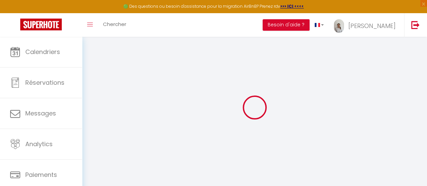
type input "Studio"
type input "[PERSON_NAME]"
type input "GINGREAU"
type input "20 RUE RENE SAHORS"
type input "92170"
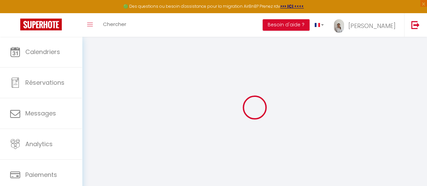
type input "VANVES"
select select "houses"
select select "2"
type input "56"
type input "38"
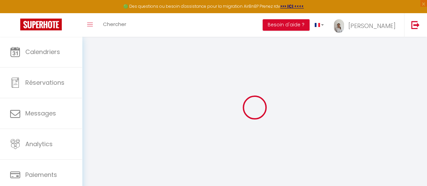
type input "500"
select select
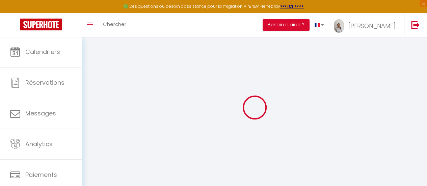
select select
type input "[STREET_ADDRESS][PERSON_NAME]"
type input "94310"
type input "Orly"
type input "[EMAIL_ADDRESS][DOMAIN_NAME]"
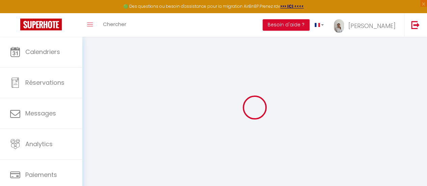
select select "12560"
checkbox input "false"
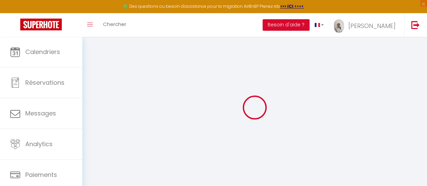
type input "0"
select select
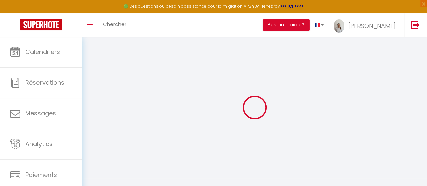
select select
checkbox input "false"
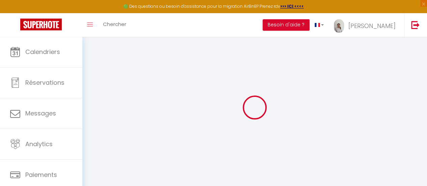
checkbox input "false"
select select
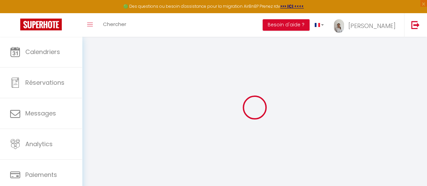
select select
checkbox input "false"
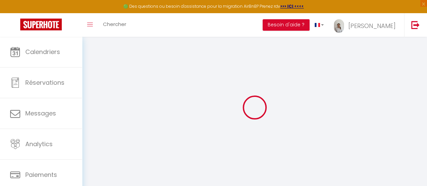
checkbox input "false"
select select
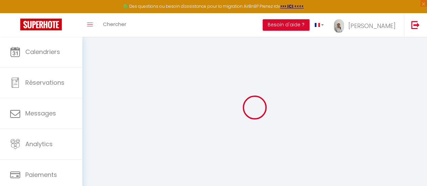
select select
checkbox input "false"
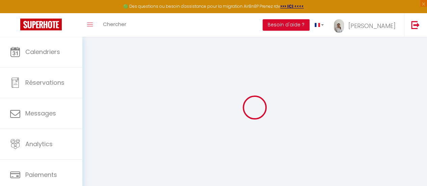
checkbox input "false"
select select
checkbox input "false"
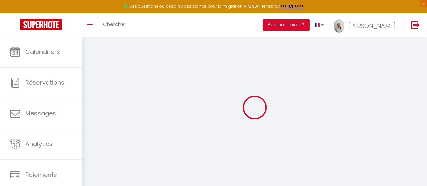
checkbox input "false"
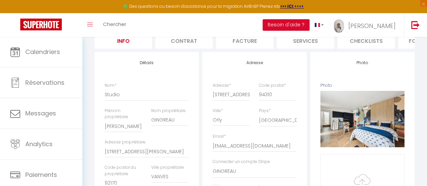
scroll to position [12, 0]
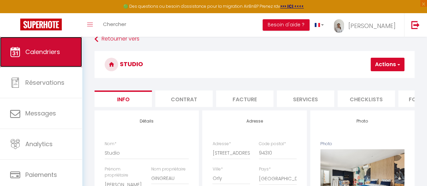
click at [36, 46] on link "Calendriers" at bounding box center [41, 52] width 82 height 30
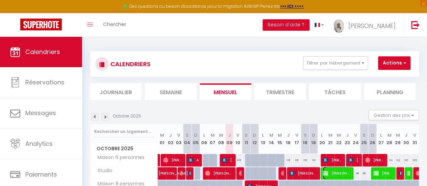
click at [325, 172] on span "[PERSON_NAME]" at bounding box center [336, 173] width 27 height 13
select select "KO"
select select "0"
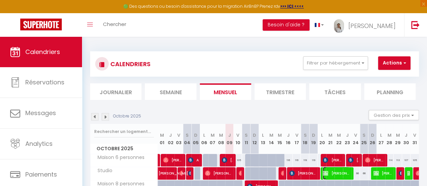
select select "1"
select select
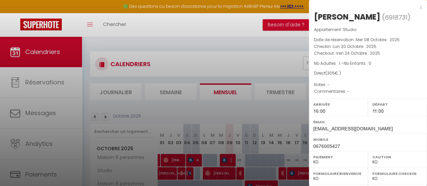
click at [269, 29] on div at bounding box center [213, 93] width 427 height 186
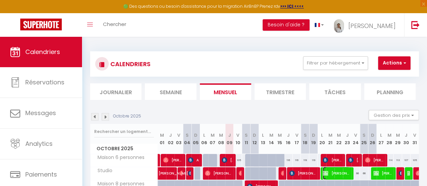
click at [327, 176] on span "[PERSON_NAME]" at bounding box center [336, 173] width 27 height 13
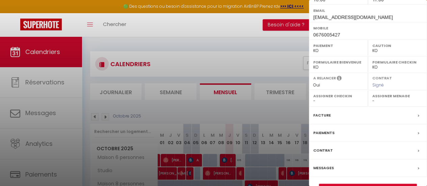
scroll to position [127, 0]
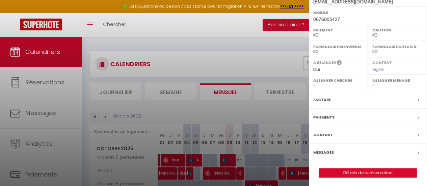
click at [317, 137] on label "Contrat" at bounding box center [323, 134] width 20 height 7
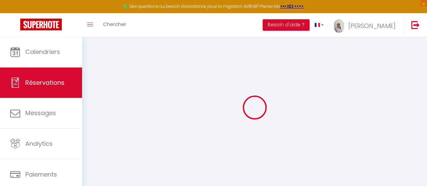
select select
checkbox input "true"
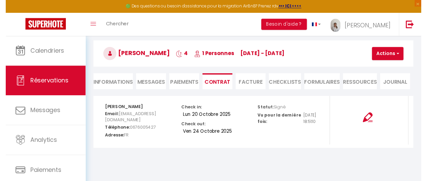
scroll to position [37, 0]
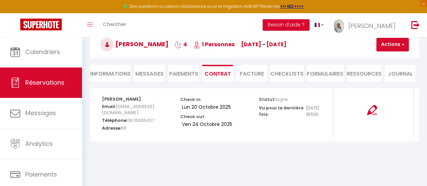
click at [270, 70] on ul "Informations Messages Paiements Contrat Facture CHECKLISTS FORMULAIRES Ressourc…" at bounding box center [254, 73] width 329 height 17
click at [276, 70] on li "CHECKLISTS" at bounding box center [287, 73] width 33 height 17
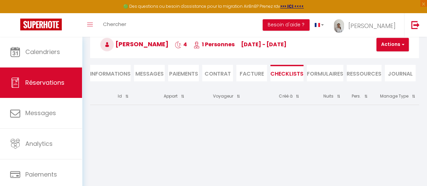
click at [114, 73] on li "Informations" at bounding box center [110, 73] width 41 height 17
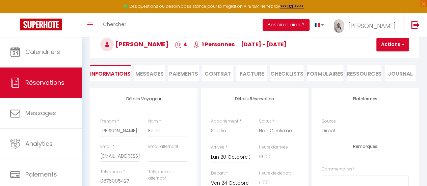
click at [155, 69] on li "Messages" at bounding box center [149, 73] width 31 height 17
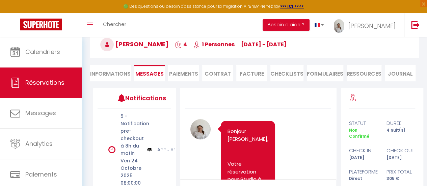
click at [193, 72] on li "Paiements" at bounding box center [183, 73] width 31 height 17
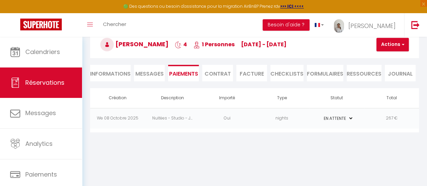
click at [351, 116] on select "PAYÉ EN ATTENTE" at bounding box center [337, 118] width 34 height 6
click at [391, 46] on button "Actions" at bounding box center [393, 45] width 32 height 14
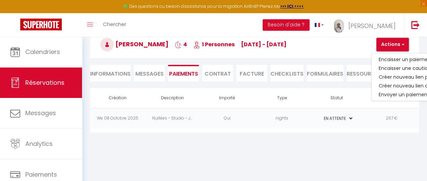
scroll to position [37, 28]
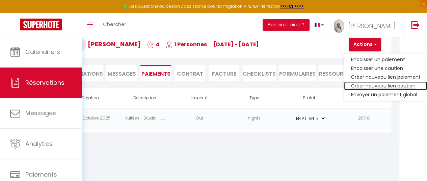
click at [374, 85] on link "Créer nouveau lien caution" at bounding box center [385, 85] width 83 height 9
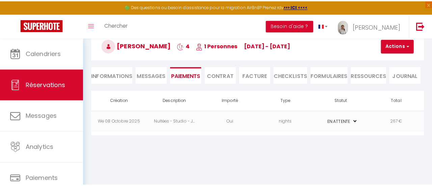
scroll to position [37, 0]
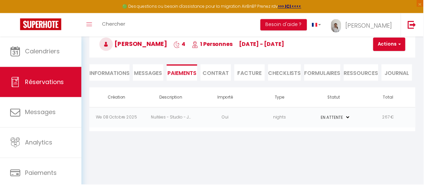
select select "nights"
type input "[EMAIL_ADDRESS][DOMAIN_NAME]"
select select "12560"
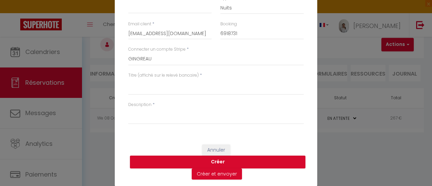
scroll to position [0, 0]
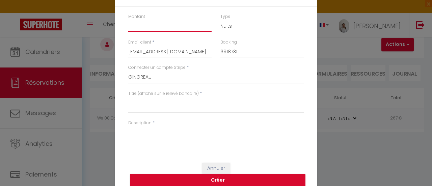
click at [188, 28] on input "Montant" at bounding box center [169, 26] width 83 height 12
type input "("
type input "500"
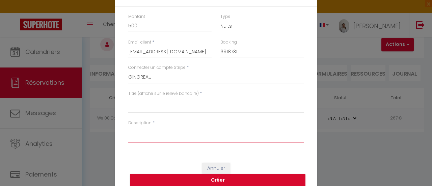
click at [143, 137] on textarea "Description" at bounding box center [216, 134] width 176 height 16
type textarea "c"
drag, startPoint x: 165, startPoint y: 133, endPoint x: 82, endPoint y: 137, distance: 83.2
click at [82, 137] on div "Envoyer un lien de caution × Montant 500 Type Nuits Frais de ménage Taxe de séj…" at bounding box center [216, 93] width 432 height 186
type textarea "Caution Studio"
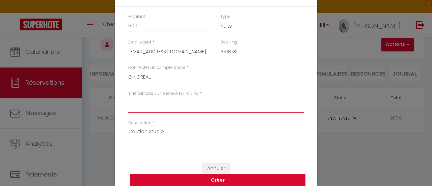
click at [153, 107] on textarea "Titre (affiché sur le relevé bancaire)" at bounding box center [216, 105] width 176 height 16
paste textarea "Caution Studio"
type textarea "Caution Studio Orly"
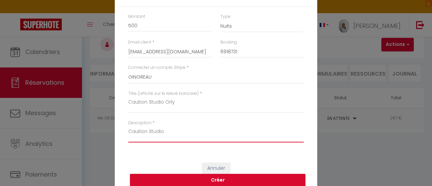
click at [176, 129] on textarea "Caution Studio" at bounding box center [216, 134] width 176 height 16
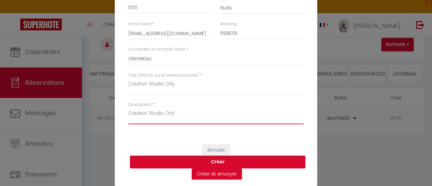
type textarea "Caution Studio Orly"
click at [213, 163] on button "Créer" at bounding box center [218, 162] width 176 height 13
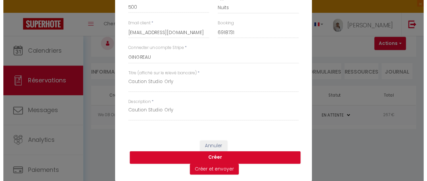
scroll to position [0, 0]
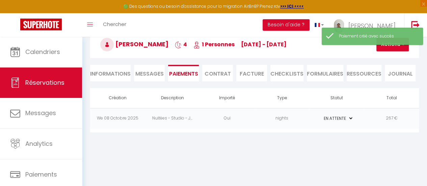
select select "0"
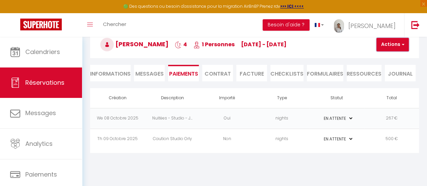
click at [404, 44] on span "button" at bounding box center [402, 45] width 4 height 6
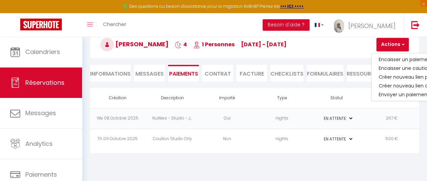
click at [343, 163] on body "🟢 Des questions ou besoin d'assistance pour la migration AirBnB? Prenez rdv >>>…" at bounding box center [213, 90] width 427 height 181
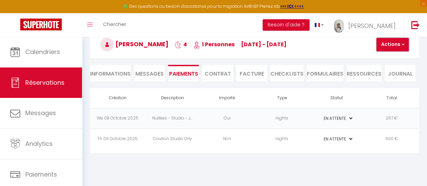
click at [406, 45] on button "Actions" at bounding box center [393, 45] width 32 height 14
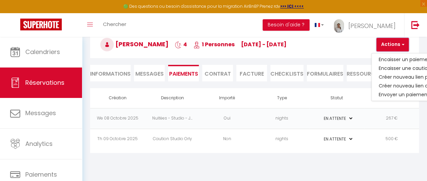
scroll to position [37, 28]
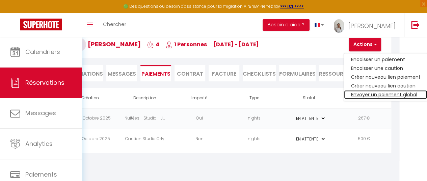
click at [388, 94] on link "Envoyer un paiement global" at bounding box center [385, 94] width 83 height 9
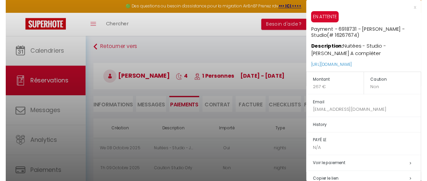
scroll to position [0, 0]
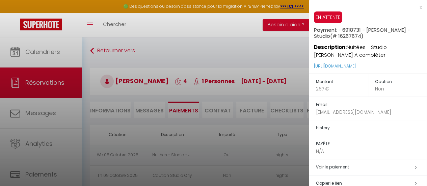
click at [415, 6] on div "x" at bounding box center [365, 7] width 113 height 8
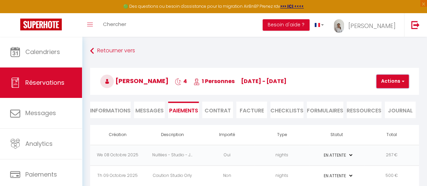
click at [399, 87] on button "Actions" at bounding box center [393, 82] width 32 height 14
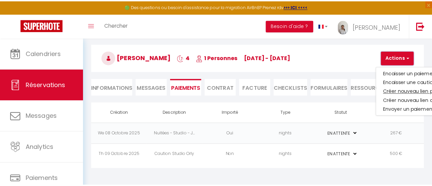
scroll to position [34, 0]
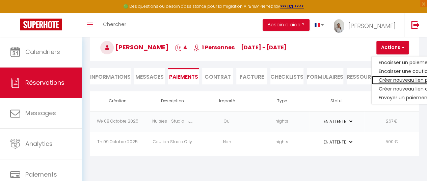
click at [403, 81] on link "Créer nouveau lien paiement" at bounding box center [413, 80] width 83 height 9
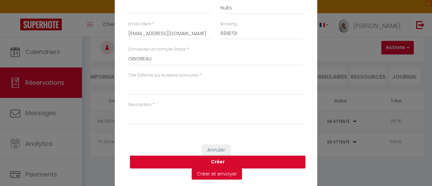
scroll to position [0, 0]
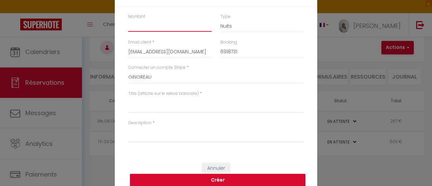
click at [172, 29] on input "Montant" at bounding box center [169, 26] width 83 height 12
type input "38"
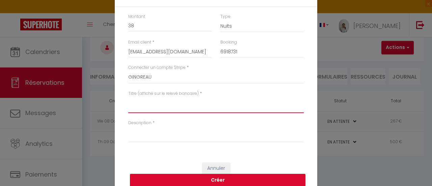
click at [158, 106] on textarea "Titre (affiché sur le relevé bancaire)" at bounding box center [216, 105] width 176 height 16
type textarea "Ménage studio Orly"
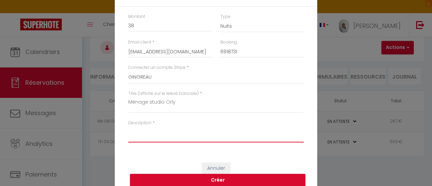
click at [162, 131] on textarea "Description" at bounding box center [216, 134] width 176 height 16
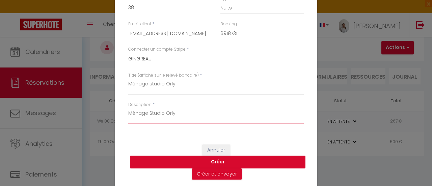
type textarea "Ménage Studio Orly"
click at [221, 160] on button "Créer" at bounding box center [218, 162] width 176 height 13
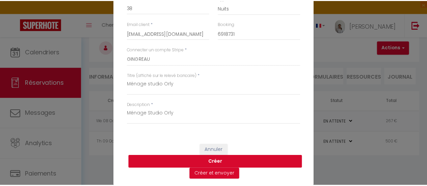
scroll to position [0, 0]
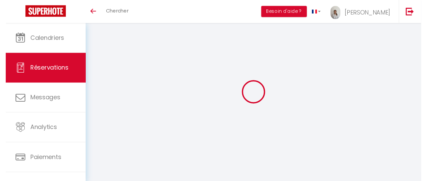
scroll to position [20, 0]
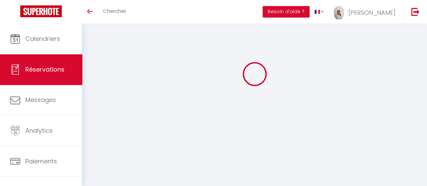
select select "0"
select select
checkbox input "true"
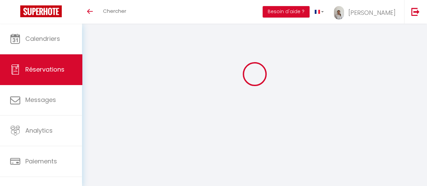
select select
checkbox input "true"
select select
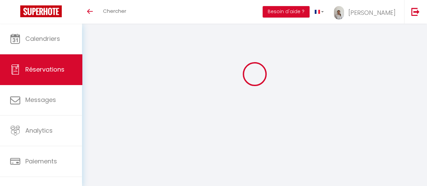
checkbox input "true"
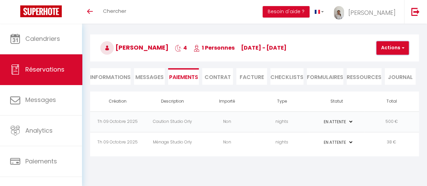
click at [402, 49] on span "button" at bounding box center [402, 48] width 4 height 6
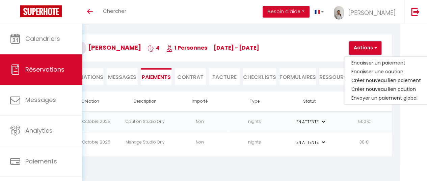
scroll to position [20, 28]
click at [197, 119] on td "Non" at bounding box center [199, 121] width 55 height 21
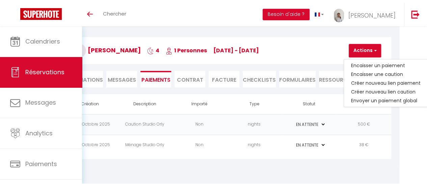
scroll to position [20, 0]
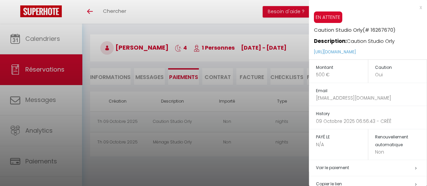
click at [415, 7] on div "x" at bounding box center [365, 7] width 113 height 8
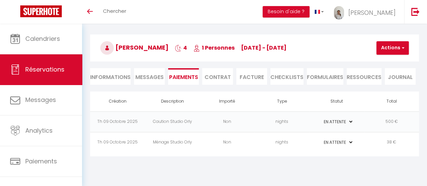
click at [165, 144] on td "Ménage Studio Orly" at bounding box center [172, 142] width 55 height 21
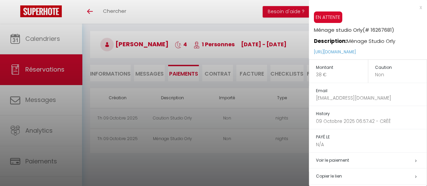
scroll to position [37, 0]
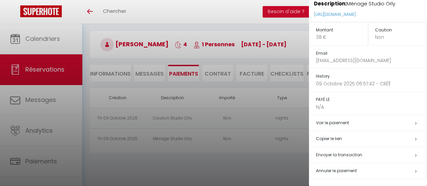
click at [353, 169] on span "Annuler le paiement" at bounding box center [336, 171] width 41 height 6
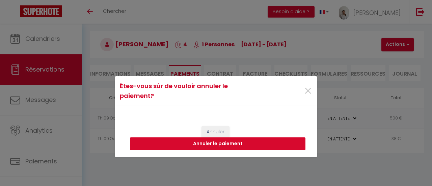
click at [215, 146] on button "Annuler le paiement" at bounding box center [218, 143] width 176 height 13
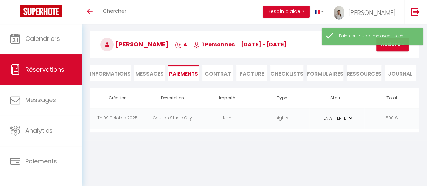
click at [391, 132] on div "Retourner vers [PERSON_NAME] 4 1 Personnes [DATE] - [DATE] Actions Enregistrer …" at bounding box center [254, 70] width 345 height 141
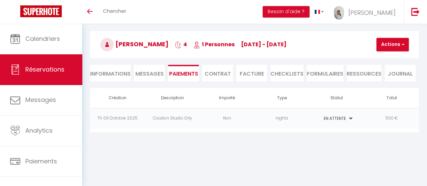
click at [114, 74] on li "Informations" at bounding box center [110, 73] width 41 height 17
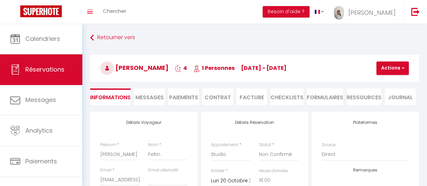
click at [177, 95] on li "Paiements" at bounding box center [183, 96] width 31 height 17
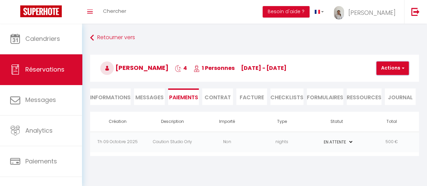
click at [406, 67] on button "Actions" at bounding box center [393, 68] width 32 height 14
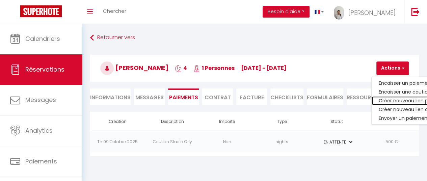
click at [404, 100] on link "Créer nouveau lien paiement" at bounding box center [413, 100] width 83 height 9
select select "nights"
type input "[EMAIL_ADDRESS][DOMAIN_NAME]"
select select "12560"
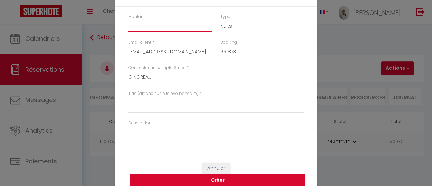
click at [135, 26] on input "Montant" at bounding box center [169, 26] width 83 height 12
type input """
type input "305"
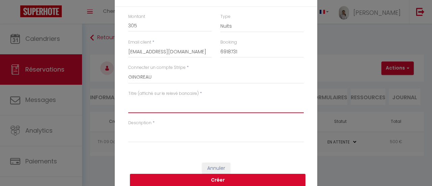
click at [136, 108] on textarea "Titre (affiché sur le relevé bancaire)" at bounding box center [216, 105] width 176 height 16
drag, startPoint x: 206, startPoint y: 104, endPoint x: 28, endPoint y: 103, distance: 177.7
click at [28, 103] on div "Envoyer un [PERSON_NAME] × Montant 305 Type Nuits Frais de ménage Taxe de séjou…" at bounding box center [216, 93] width 432 height 186
type textarea "Nuitées + Ménage - Orly Studio"
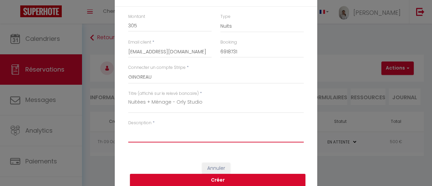
click at [163, 135] on textarea "Description" at bounding box center [216, 134] width 176 height 16
paste textarea "Nuitées + Ménage - Orly Studio"
type textarea "Nuitées + Ménage - Orly Studio"
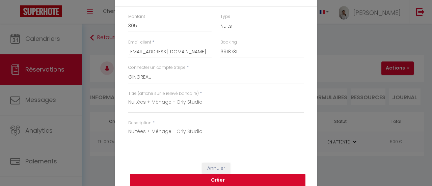
click at [233, 179] on button "Créer" at bounding box center [218, 180] width 176 height 13
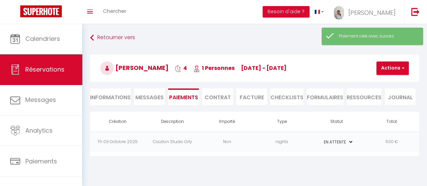
select select "0"
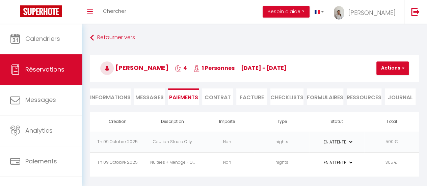
click at [409, 66] on h3 "[PERSON_NAME] 4 1 Personnes [DATE] - [DATE]" at bounding box center [254, 68] width 329 height 27
click at [403, 69] on span "button" at bounding box center [402, 68] width 4 height 6
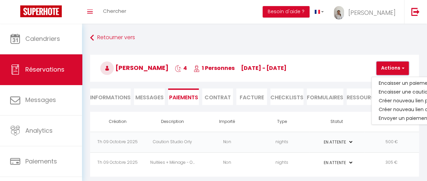
scroll to position [0, 28]
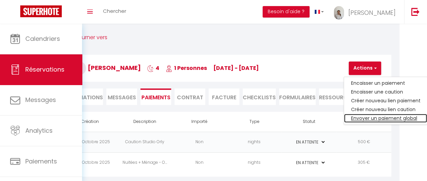
click at [405, 117] on link "Envoyer un paiement global" at bounding box center [385, 118] width 83 height 9
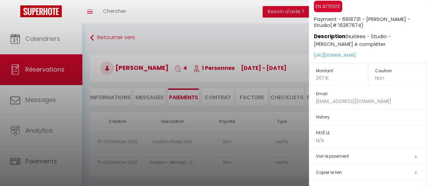
scroll to position [0, 0]
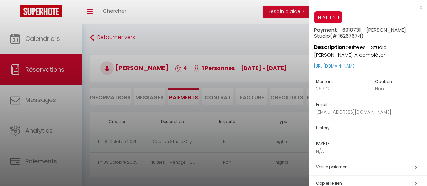
click at [414, 8] on div "x" at bounding box center [365, 7] width 113 height 8
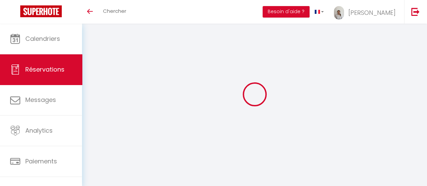
select select
checkbox input "true"
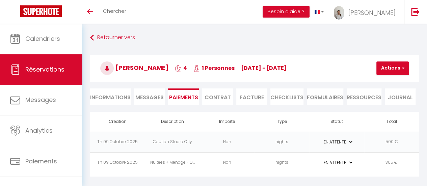
click at [220, 96] on li "Contrat" at bounding box center [217, 96] width 31 height 17
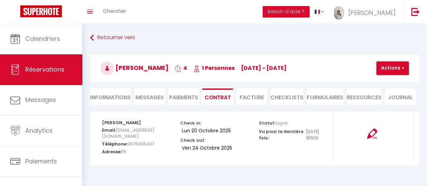
click at [400, 69] on button "Actions" at bounding box center [393, 68] width 32 height 14
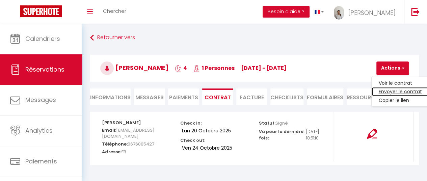
click at [402, 91] on link "Envoyer le contrat" at bounding box center [400, 91] width 57 height 9
type input "[EMAIL_ADDRESS][DOMAIN_NAME]"
select select "fr"
type input "Votre contrat 6918731 - Studio"
type textarea "Bonjour, Nous vous invitons à cliquer sur le lien suivant pour signer votre con…"
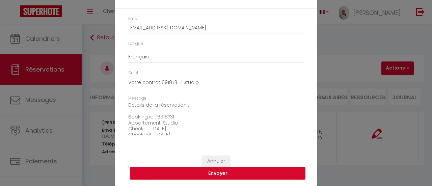
scroll to position [34, 0]
click at [212, 171] on button "Envoyer" at bounding box center [218, 173] width 176 height 13
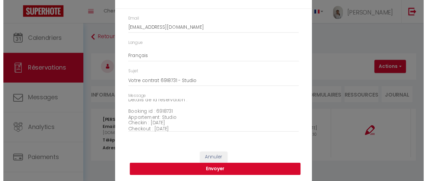
scroll to position [24, 0]
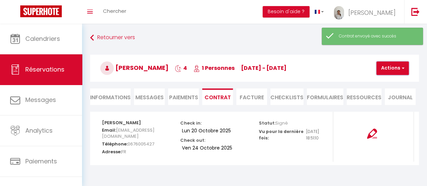
click at [406, 72] on button "Actions" at bounding box center [393, 68] width 32 height 14
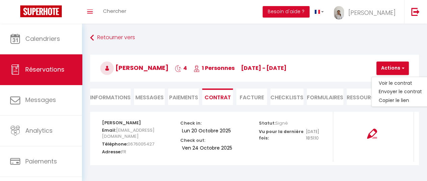
click at [181, 94] on li "Paiements" at bounding box center [183, 96] width 31 height 17
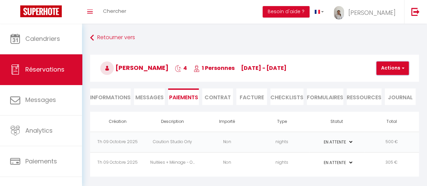
click at [405, 68] on button "Actions" at bounding box center [393, 68] width 32 height 14
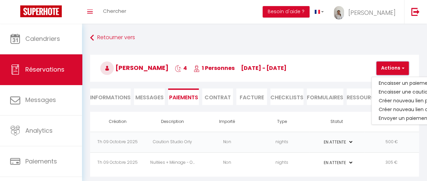
click at [405, 68] on button "Actions" at bounding box center [393, 68] width 32 height 14
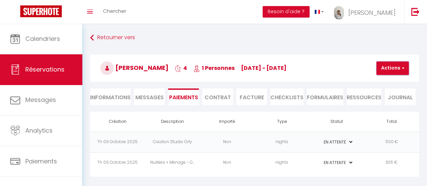
click at [405, 68] on button "Actions" at bounding box center [393, 68] width 32 height 14
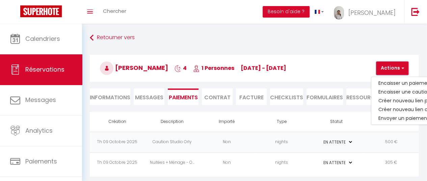
scroll to position [0, 28]
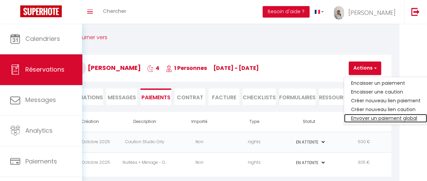
click at [398, 119] on link "Envoyer un paiement global" at bounding box center [385, 118] width 83 height 9
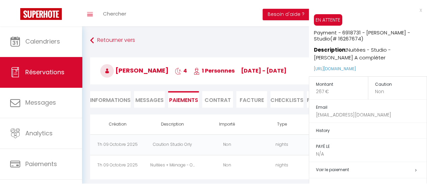
scroll to position [0, 0]
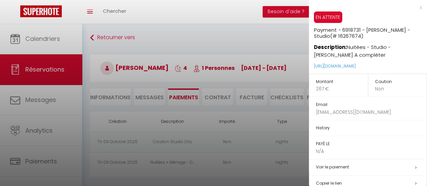
click at [416, 8] on div "x" at bounding box center [365, 7] width 113 height 8
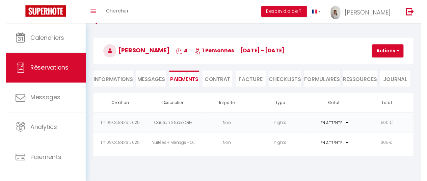
scroll to position [24, 0]
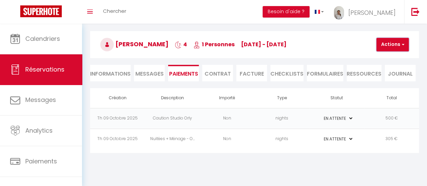
click at [406, 47] on button "Actions" at bounding box center [393, 45] width 32 height 14
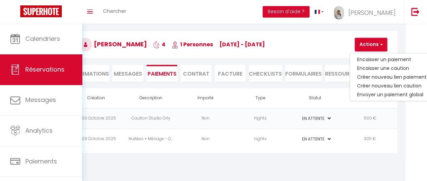
scroll to position [24, 28]
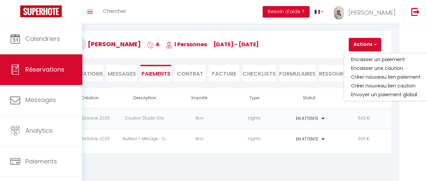
click at [220, 117] on td "Non" at bounding box center [199, 118] width 55 height 21
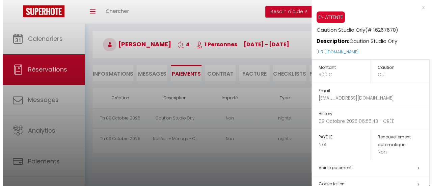
scroll to position [45, 0]
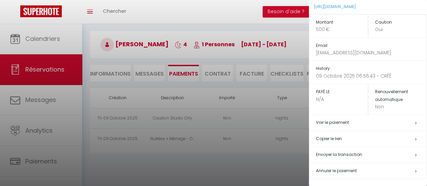
click at [352, 153] on span "Envoyer la transaction" at bounding box center [339, 155] width 46 height 6
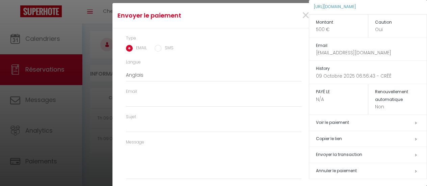
select select "fr"
type input "[EMAIL_ADDRESS][DOMAIN_NAME]"
type input "Demande de dépôt"
type textarea "Bonjour, Nous vous invitons à cliquer sur le lien ci-dessous pour effectuer le …"
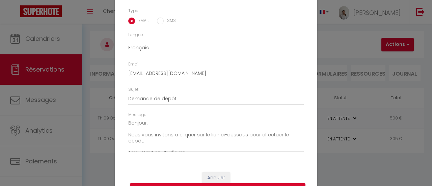
scroll to position [44, 0]
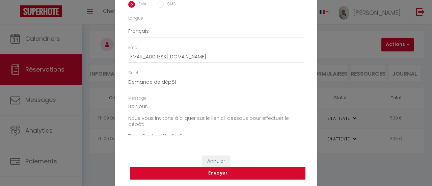
click at [223, 173] on button "Envoyer" at bounding box center [218, 173] width 176 height 13
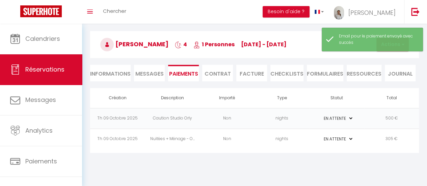
click at [413, 141] on td "305 €" at bounding box center [391, 139] width 55 height 21
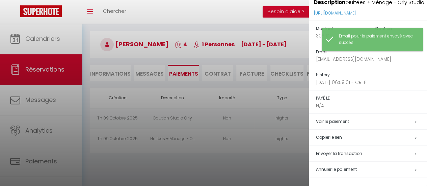
click at [339, 156] on span "Envoyer la transaction" at bounding box center [339, 154] width 46 height 6
type input "Demande de paiement"
type textarea "Bonjour, Nous vous invitons à cliquer sur le lien ci-dessous pour effectuer le …"
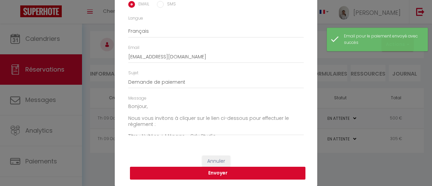
click at [224, 175] on button "Envoyer" at bounding box center [218, 173] width 176 height 13
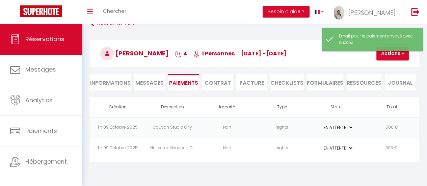
scroll to position [0, 0]
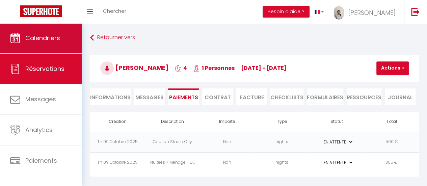
click at [49, 34] on span "Calendriers" at bounding box center [42, 38] width 35 height 8
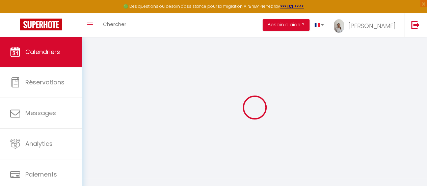
select select
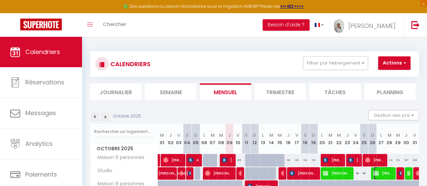
click at [384, 176] on span "[PERSON_NAME]" at bounding box center [383, 173] width 19 height 13
select select "OK"
select select "KO"
select select "0"
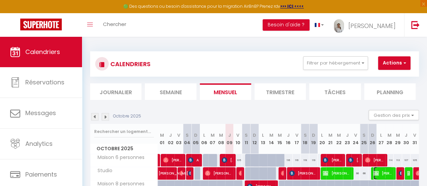
select select "1"
select select
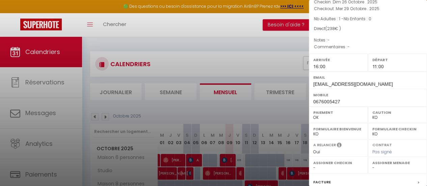
scroll to position [127, 0]
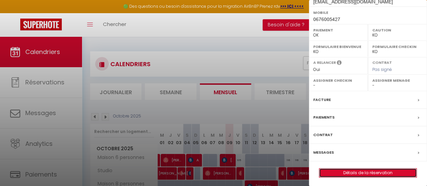
click at [359, 174] on link "Détails de la réservation" at bounding box center [368, 173] width 97 height 9
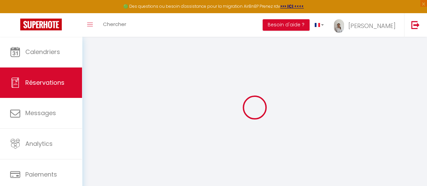
select select
checkbox input "true"
type input "38"
select select
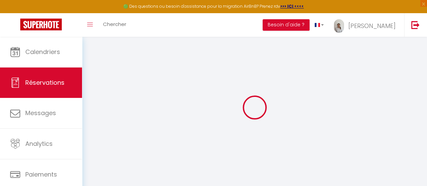
select select
checkbox input "true"
select select "16:00"
select select "11:00"
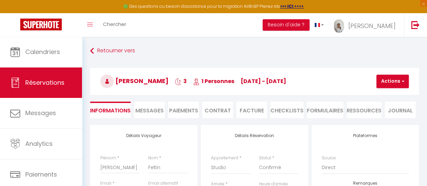
click at [223, 111] on li "Contrat" at bounding box center [217, 110] width 31 height 17
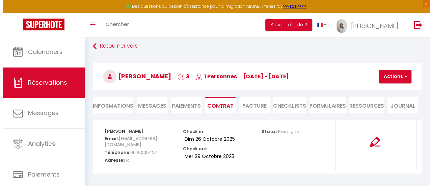
scroll to position [37, 0]
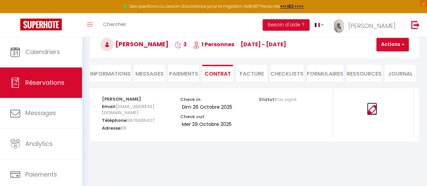
click at [372, 111] on img at bounding box center [372, 110] width 10 height 10
click at [390, 47] on button "Actions" at bounding box center [393, 45] width 32 height 14
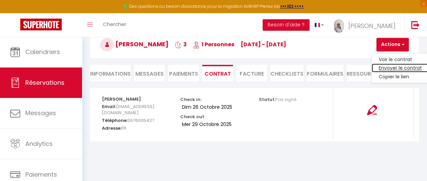
click at [396, 67] on link "Envoyer le contrat" at bounding box center [400, 68] width 57 height 9
type input "[EMAIL_ADDRESS][DOMAIN_NAME]"
select select "fr"
type input "Votre contrat 6925897 - Studio"
type textarea "Bonjour, Nous vous invitons à cliquer sur le lien suivant pour signer votre con…"
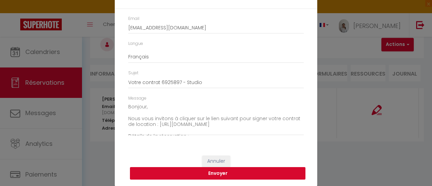
click at [216, 175] on button "Envoyer" at bounding box center [218, 173] width 176 height 13
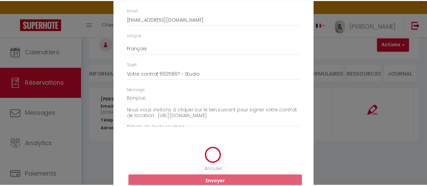
scroll to position [24, 0]
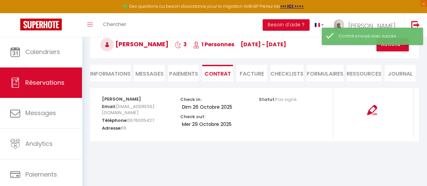
click at [179, 72] on li "Paiements" at bounding box center [183, 73] width 31 height 17
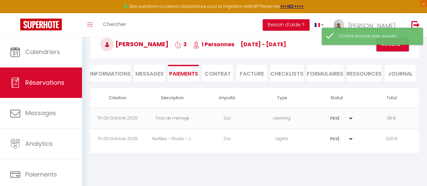
click at [403, 46] on span "button" at bounding box center [402, 45] width 4 height 6
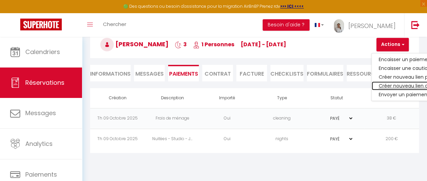
click at [403, 85] on link "Créer nouveau lien caution" at bounding box center [413, 85] width 83 height 9
select select "nights"
type input "[EMAIL_ADDRESS][DOMAIN_NAME]"
select select "12560"
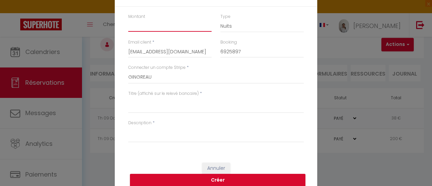
click at [157, 25] on input "Montant" at bounding box center [169, 26] width 83 height 12
type input "("
type input "500"
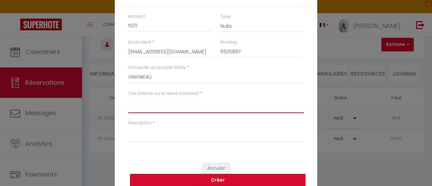
click at [143, 106] on textarea "Titre (affiché sur le relevé bancaire)" at bounding box center [216, 105] width 176 height 16
drag, startPoint x: 181, startPoint y: 98, endPoint x: 121, endPoint y: 105, distance: 60.8
click at [124, 105] on div "Titre (affiché sur le relevé bancaire) * Caution Studio Orly" at bounding box center [216, 105] width 184 height 29
type textarea "Caution Studio Orly"
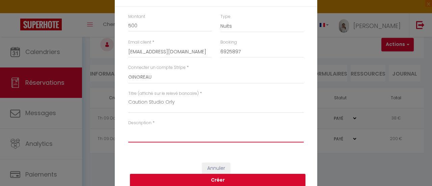
click at [138, 135] on textarea "Description" at bounding box center [216, 134] width 176 height 16
paste textarea "Caution Studio Orly"
type textarea "Caution Studio Orly"
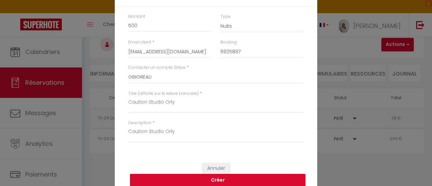
click at [218, 179] on button "Créer" at bounding box center [218, 180] width 176 height 13
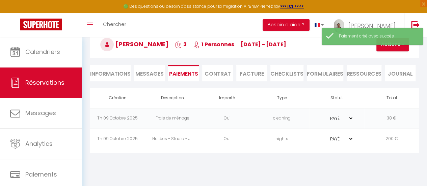
select select "0"
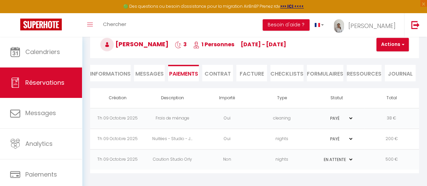
click at [367, 158] on td "500 €" at bounding box center [391, 159] width 55 height 21
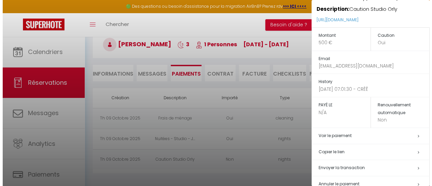
scroll to position [45, 0]
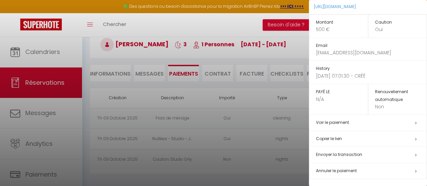
click at [362, 154] on h5 "Envoyer la transaction" at bounding box center [371, 155] width 111 height 8
select select "fr"
type input "[EMAIL_ADDRESS][DOMAIN_NAME]"
type input "Demande de dépôt"
type textarea "Bonjour, Nous vous invitons à cliquer sur le lien ci-dessous pour effectuer le …"
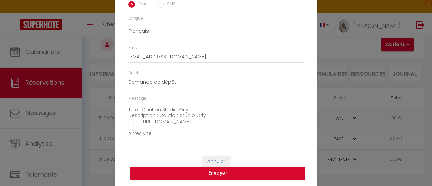
scroll to position [47, 0]
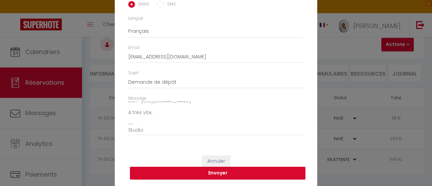
click at [231, 172] on button "Envoyer" at bounding box center [218, 173] width 176 height 13
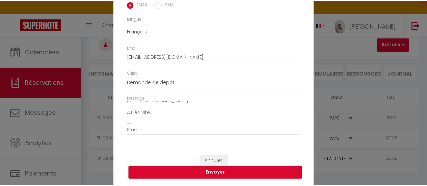
scroll to position [35, 0]
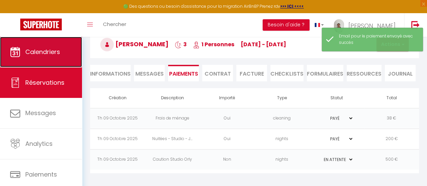
click at [33, 61] on link "Calendriers" at bounding box center [41, 52] width 82 height 30
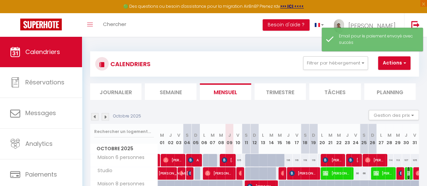
click at [407, 173] on img at bounding box center [409, 173] width 5 height 5
select select "OK"
select select "KO"
select select "0"
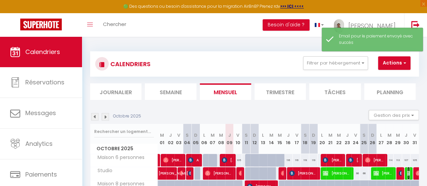
select select "1"
select select
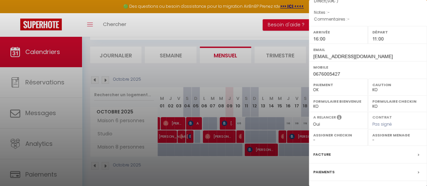
scroll to position [127, 0]
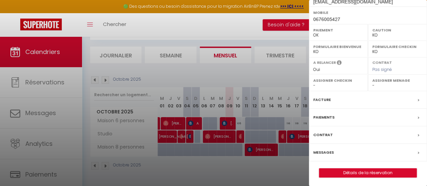
click at [332, 133] on div "Contrat" at bounding box center [368, 135] width 118 height 18
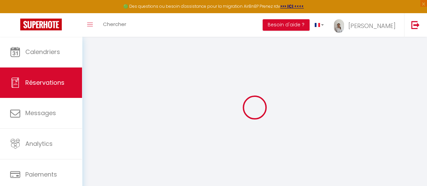
select select
checkbox input "true"
select select
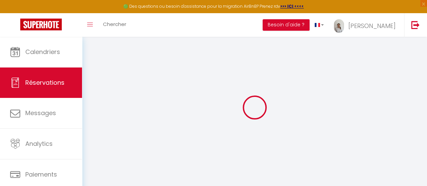
checkbox input "true"
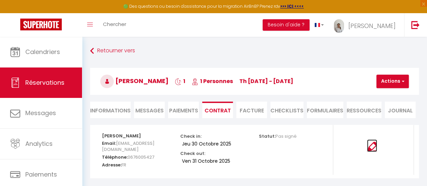
click at [372, 148] on img at bounding box center [372, 147] width 10 height 10
click at [185, 111] on li "Paiements" at bounding box center [183, 110] width 31 height 17
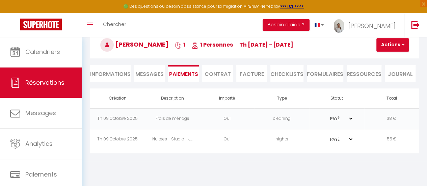
scroll to position [37, 0]
click at [350, 118] on select "PAYÉ EN ATTENTE" at bounding box center [337, 118] width 34 height 6
click at [189, 167] on body "🟢 Des questions ou besoin d'assistance pour la migration AirBnB? Prenez rdv >>>…" at bounding box center [213, 93] width 427 height 186
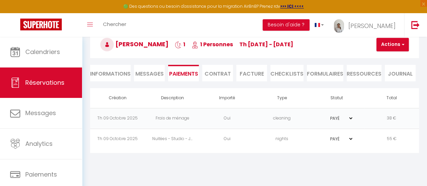
click at [349, 118] on select "PAYÉ EN ATTENTE" at bounding box center [337, 118] width 34 height 6
select select "0"
click at [320, 115] on select "PAYÉ EN ATTENTE" at bounding box center [337, 118] width 34 height 6
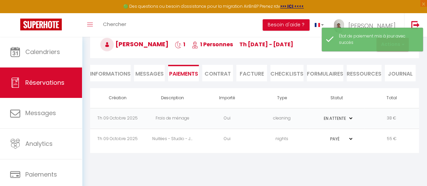
click at [354, 138] on td "PAYÉ EN ATTENTE" at bounding box center [336, 139] width 55 height 21
click at [353, 138] on select "PAYÉ EN ATTENTE" at bounding box center [337, 139] width 34 height 6
select select "0"
click at [320, 136] on select "PAYÉ EN ATTENTE" at bounding box center [337, 139] width 34 height 6
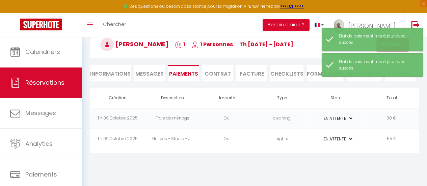
click at [386, 160] on body "🟢 Des questions ou besoin d'assistance pour la migration AirBnB? Prenez rdv >>>…" at bounding box center [213, 93] width 427 height 186
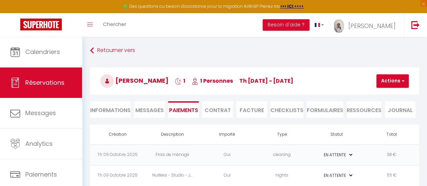
scroll to position [0, 0]
click at [403, 80] on span "button" at bounding box center [402, 81] width 4 height 6
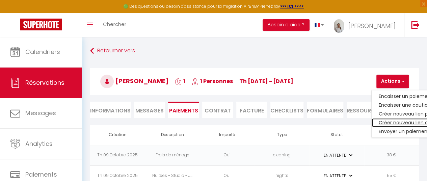
click at [400, 123] on link "Créer nouveau lien caution" at bounding box center [413, 122] width 83 height 9
select select "nights"
type input "[EMAIL_ADDRESS][DOMAIN_NAME]"
select select "12560"
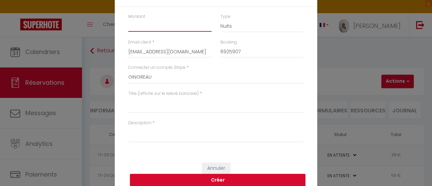
click at [178, 25] on input "Montant" at bounding box center [169, 26] width 83 height 12
type input "500"
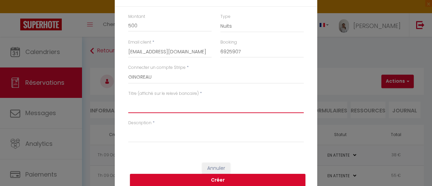
click at [174, 111] on textarea "Titre (affiché sur le relevé bancaire)" at bounding box center [216, 105] width 176 height 16
drag, startPoint x: 178, startPoint y: 105, endPoint x: 90, endPoint y: 102, distance: 87.9
click at [90, 102] on div "Envoyer un lien de caution × Montant 500 Type Nuits Frais de ménage Taxe de séj…" at bounding box center [216, 93] width 432 height 186
type textarea "Caution Orly Studio"
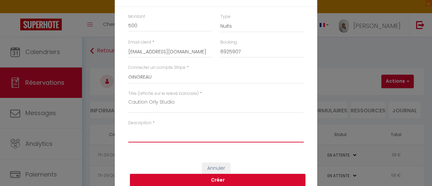
click at [158, 141] on textarea "Description" at bounding box center [216, 134] width 176 height 16
paste textarea "Caution Orly Studio"
type textarea "Caution Orly Studio"
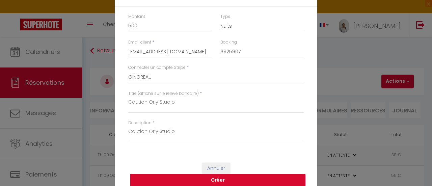
click at [207, 182] on button "Créer" at bounding box center [218, 180] width 176 height 13
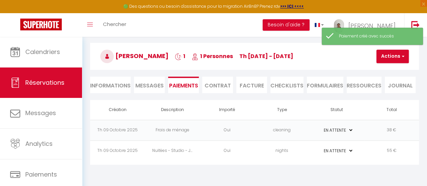
scroll to position [34, 0]
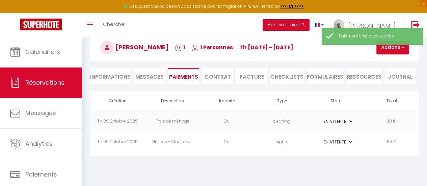
select select "0"
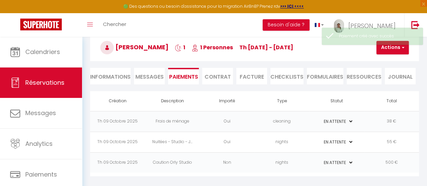
click at [232, 76] on li "Contrat" at bounding box center [217, 76] width 31 height 17
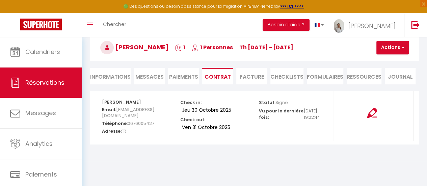
click at [190, 76] on li "Paiements" at bounding box center [183, 76] width 31 height 17
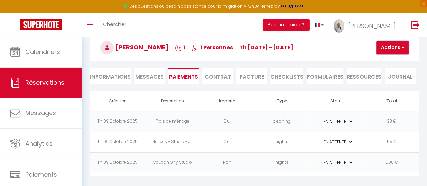
click at [398, 48] on button "Actions" at bounding box center [393, 48] width 32 height 14
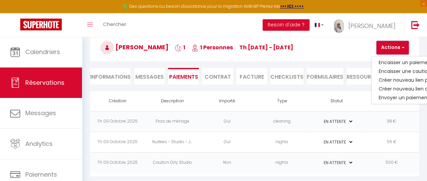
click at [398, 48] on button "Actions" at bounding box center [393, 48] width 32 height 14
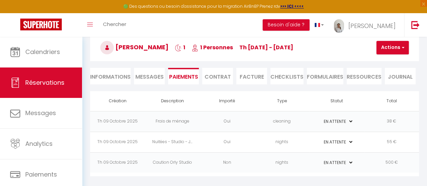
click at [379, 123] on td "38 €" at bounding box center [391, 121] width 55 height 21
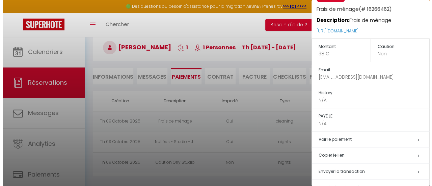
scroll to position [37, 0]
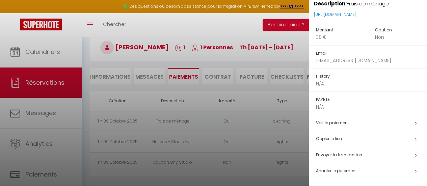
click at [356, 155] on span "Envoyer la transaction" at bounding box center [339, 155] width 46 height 6
select select "fr"
type input "[EMAIL_ADDRESS][DOMAIN_NAME]"
type input "Demande de paiement"
type textarea "Bonjour, Nous vous invitons à cliquer sur le lien ci-dessous pour effectuer le …"
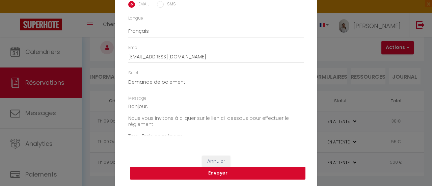
click at [246, 172] on button "Envoyer" at bounding box center [218, 173] width 176 height 13
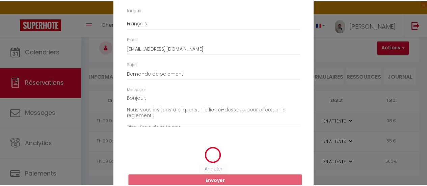
scroll to position [35, 0]
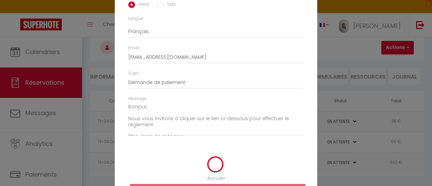
radio input "true"
type input "[EMAIL_ADDRESS][DOMAIN_NAME]"
type input "Demande de paiement"
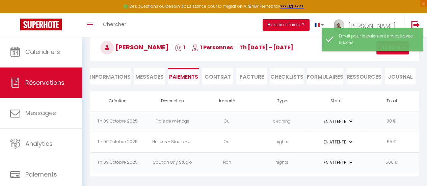
click at [380, 142] on td "55 €" at bounding box center [391, 142] width 55 height 21
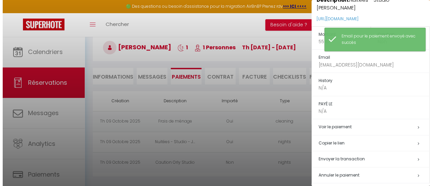
scroll to position [52, 0]
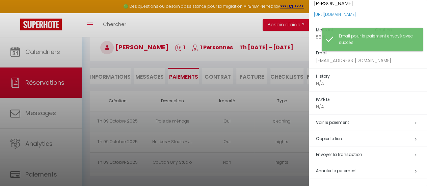
click at [349, 153] on span "Envoyer la transaction" at bounding box center [339, 155] width 46 height 6
type textarea "Bonjour, Nous vous invitons à cliquer sur le lien ci-dessous pour effectuer le …"
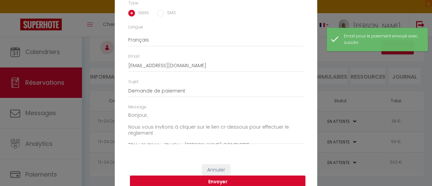
click at [281, 177] on button "Envoyer" at bounding box center [218, 182] width 176 height 13
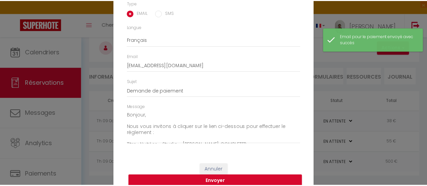
scroll to position [27, 0]
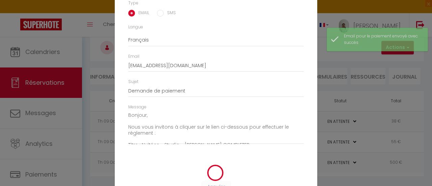
radio input "true"
type input "[EMAIL_ADDRESS][DOMAIN_NAME]"
type input "Demande de paiement"
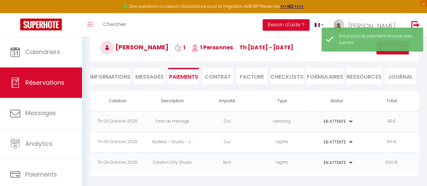
click at [401, 159] on td "500 €" at bounding box center [391, 162] width 55 height 21
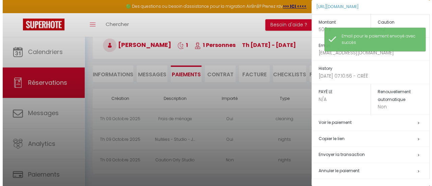
scroll to position [37, 0]
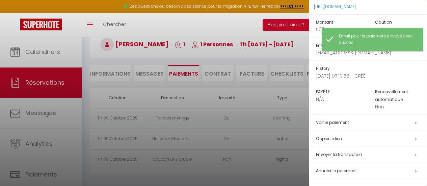
click at [354, 153] on span "Envoyer la transaction" at bounding box center [339, 155] width 46 height 6
type input "[EMAIL_ADDRESS][DOMAIN_NAME]"
type input "Demande de dépôt"
type textarea "Bonjour, Nous vous invitons à cliquer sur le lien ci-dessous pour effectuer le …"
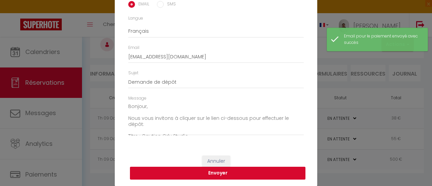
click at [253, 176] on button "Envoyer" at bounding box center [218, 173] width 176 height 13
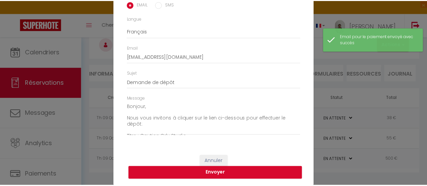
scroll to position [35, 0]
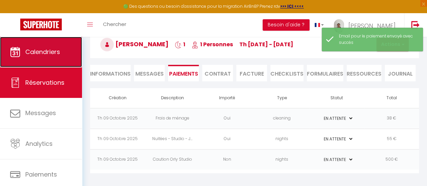
click at [50, 58] on link "Calendriers" at bounding box center [41, 52] width 82 height 30
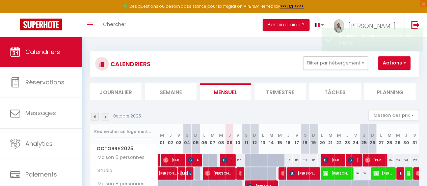
click at [107, 118] on img at bounding box center [105, 116] width 7 height 7
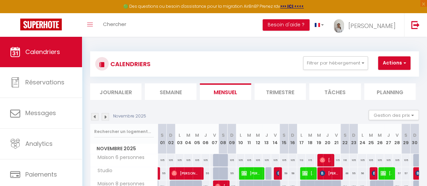
scroll to position [40, 0]
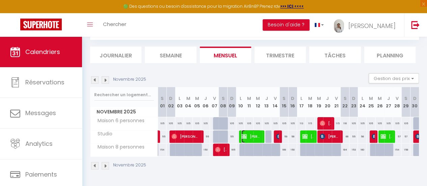
click at [255, 138] on span "[PERSON_NAME]" at bounding box center [251, 136] width 20 height 13
select select "KO"
select select "0"
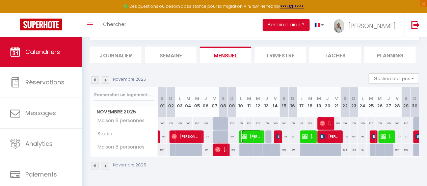
select select "1"
select select
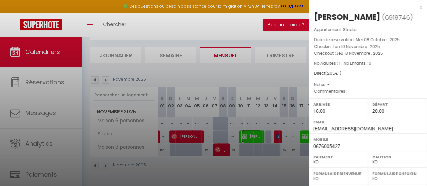
scroll to position [127, 0]
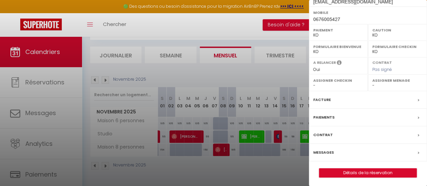
click at [348, 131] on div "Contrat" at bounding box center [368, 135] width 118 height 18
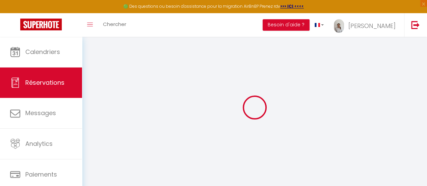
select select
checkbox input "true"
select select
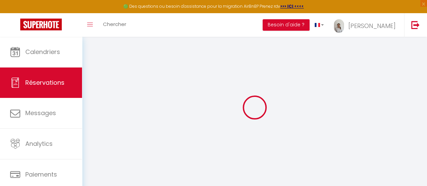
checkbox input "true"
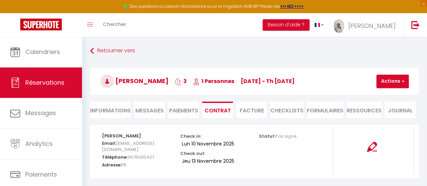
click at [367, 135] on div at bounding box center [372, 142] width 69 height 19
click at [373, 144] on img at bounding box center [372, 147] width 10 height 10
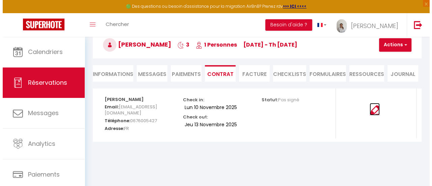
scroll to position [37, 0]
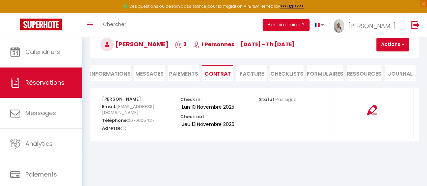
click at [187, 76] on li "Paiements" at bounding box center [183, 73] width 31 height 17
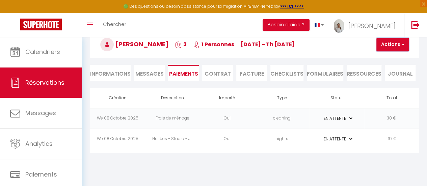
click at [402, 42] on span "button" at bounding box center [402, 45] width 4 height 6
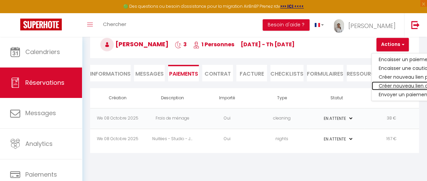
click at [404, 83] on link "Créer nouveau lien caution" at bounding box center [413, 85] width 83 height 9
select select "nights"
type input "[EMAIL_ADDRESS][DOMAIN_NAME]"
select select "12560"
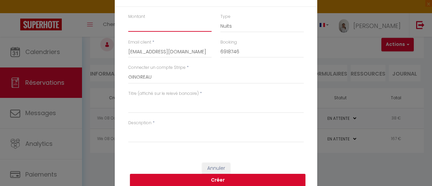
click at [149, 27] on input "Montant" at bounding box center [169, 26] width 83 height 12
type input "500"
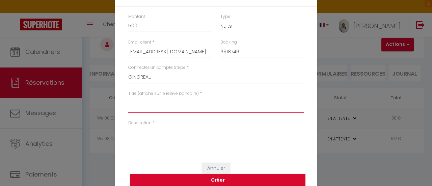
click at [151, 112] on textarea "Titre (affiché sur le relevé bancaire)" at bounding box center [216, 105] width 176 height 16
drag, startPoint x: 187, startPoint y: 99, endPoint x: 116, endPoint y: 98, distance: 71.6
click at [116, 98] on div "Montant 500 Type Nuits Frais de ménage Taxe de séjour Autre Email client * [EMA…" at bounding box center [216, 81] width 203 height 149
type textarea "Caution studio Orly"
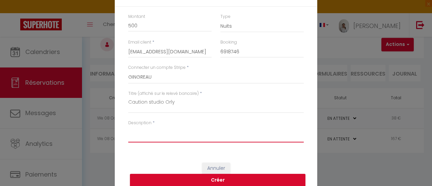
click at [147, 133] on textarea "Description" at bounding box center [216, 134] width 176 height 16
paste textarea "Caution studio Orly"
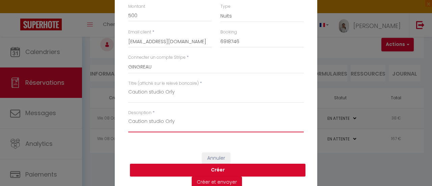
scroll to position [18, 0]
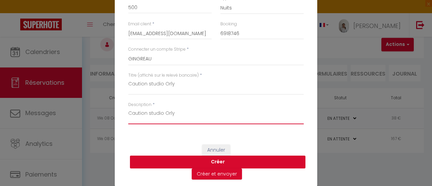
type textarea "Caution studio Orly"
click at [228, 161] on button "Créer" at bounding box center [218, 162] width 176 height 13
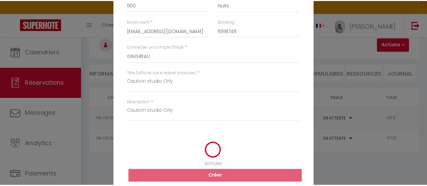
scroll to position [0, 0]
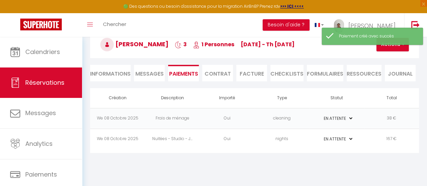
click at [383, 116] on td "38 €" at bounding box center [391, 118] width 55 height 21
select select "0"
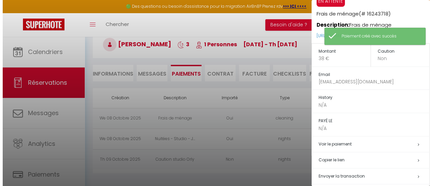
scroll to position [37, 0]
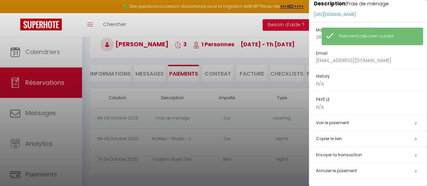
click at [350, 155] on span "Envoyer la transaction" at bounding box center [339, 155] width 46 height 6
select select "fr"
type input "[EMAIL_ADDRESS][DOMAIN_NAME]"
type input "Demande de paiement"
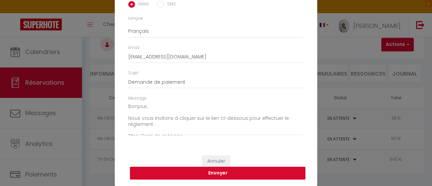
click at [249, 173] on button "Envoyer" at bounding box center [218, 173] width 176 height 13
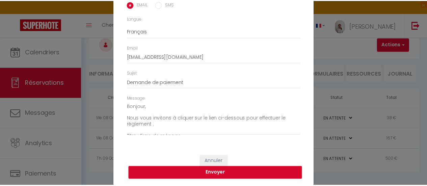
scroll to position [35, 0]
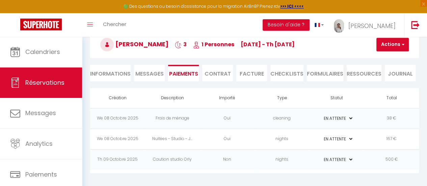
click at [395, 138] on td "167 €" at bounding box center [391, 139] width 55 height 21
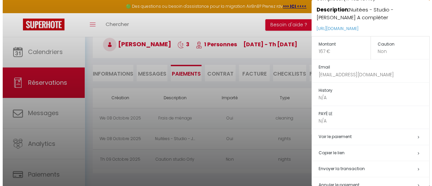
scroll to position [52, 0]
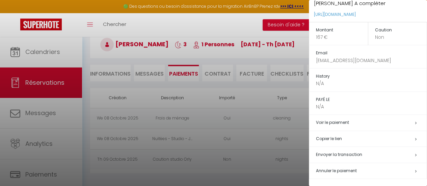
click at [361, 153] on h5 "Envoyer la transaction" at bounding box center [371, 155] width 111 height 8
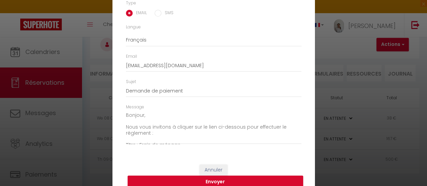
type textarea "Bonjour, Nous vous invitons à cliquer sur le lien ci-dessous pour effectuer le …"
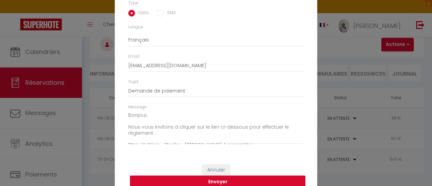
click at [267, 180] on button "Envoyer" at bounding box center [218, 182] width 176 height 13
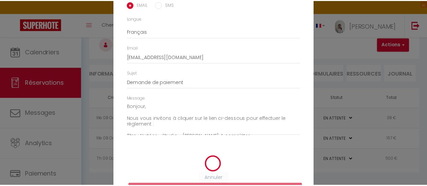
scroll to position [27, 0]
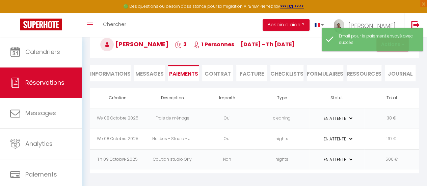
click at [395, 158] on td "500 €" at bounding box center [391, 159] width 55 height 21
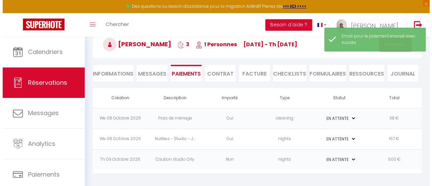
scroll to position [45, 0]
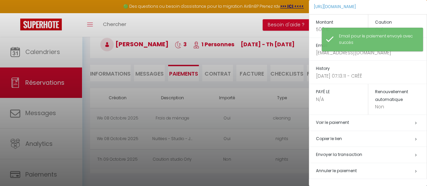
click at [346, 152] on span "Envoyer la transaction" at bounding box center [339, 155] width 46 height 6
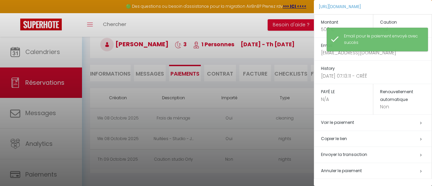
type input "[EMAIL_ADDRESS][DOMAIN_NAME]"
type input "Demande de dépôt"
type textarea "Bonjour, Nous vous invitons à cliquer sur le lien ci-dessous pour effectuer le …"
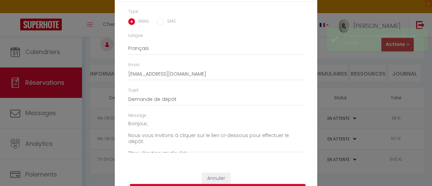
scroll to position [47, 0]
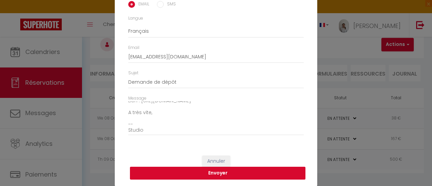
click at [242, 169] on button "Envoyer" at bounding box center [218, 173] width 176 height 13
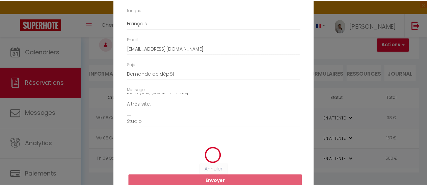
scroll to position [35, 0]
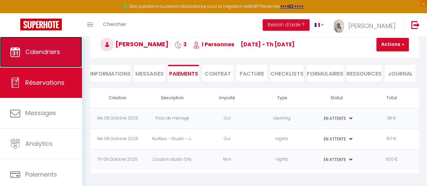
click at [39, 52] on span "Calendriers" at bounding box center [42, 52] width 35 height 8
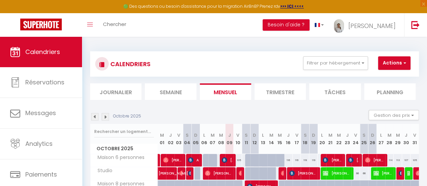
click at [106, 115] on img at bounding box center [105, 116] width 7 height 7
select select
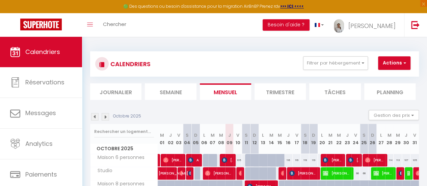
select select
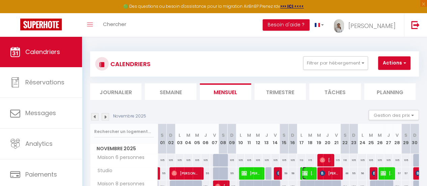
click at [307, 173] on span "Jules Feltin" at bounding box center [307, 173] width 11 height 13
select select "OK"
select select "KO"
select select "0"
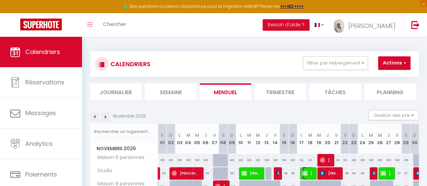
select select "1"
select select
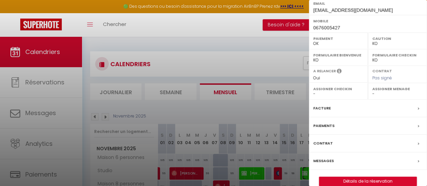
scroll to position [127, 0]
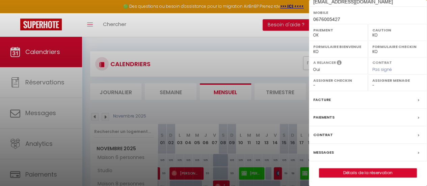
click at [347, 132] on div "Contrat" at bounding box center [368, 135] width 118 height 18
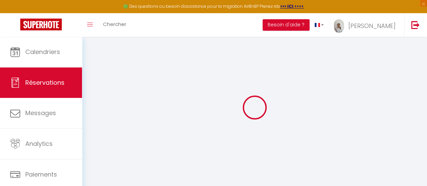
select select
checkbox input "true"
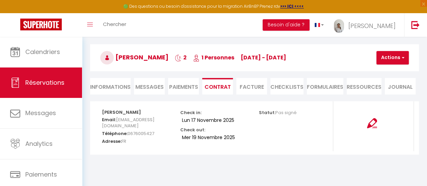
scroll to position [34, 0]
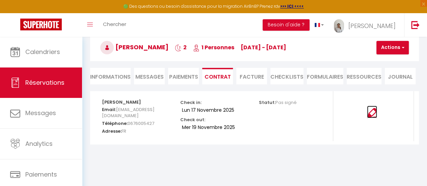
click at [369, 112] on img at bounding box center [372, 113] width 10 height 10
click at [188, 73] on li "Paiements" at bounding box center [183, 76] width 31 height 17
select select
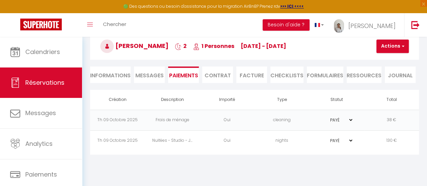
scroll to position [37, 0]
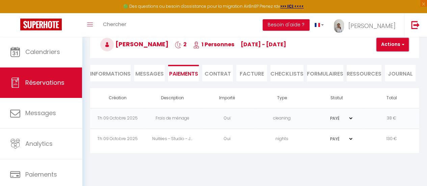
click at [399, 48] on button "Actions" at bounding box center [393, 45] width 32 height 14
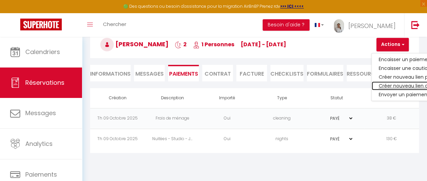
click at [399, 85] on link "Créer nouveau lien caution" at bounding box center [413, 85] width 83 height 9
select select "nights"
type input "julesfeltin@gmail.com"
select select "12560"
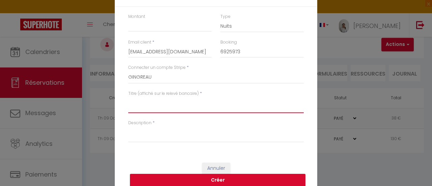
click at [147, 108] on textarea "Titre (affiché sur le relevé bancaire)" at bounding box center [216, 105] width 176 height 16
type textarea "Caution Studio Orly"
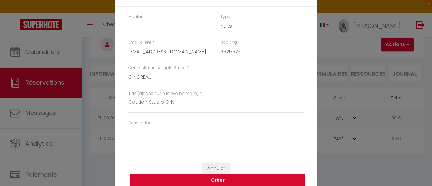
drag, startPoint x: 156, startPoint y: 36, endPoint x: 155, endPoint y: 31, distance: 4.8
click at [156, 36] on div "Montant" at bounding box center [170, 27] width 92 height 26
click at [154, 27] on input "Montant" at bounding box center [169, 26] width 83 height 12
type input "("
type input "500"
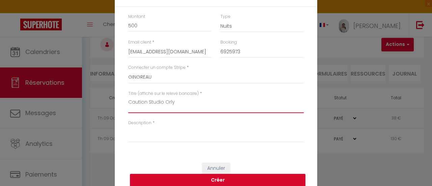
drag, startPoint x: 174, startPoint y: 102, endPoint x: 119, endPoint y: 100, distance: 55.1
click at [119, 100] on div "Montant 500 Type Nuits Frais de ménage Taxe de séjour Autre Email client * jule…" at bounding box center [216, 81] width 203 height 149
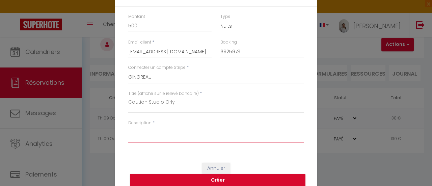
click at [154, 142] on textarea "Description" at bounding box center [216, 134] width 176 height 16
paste textarea "Caution Studio Orly"
type textarea "Caution Studio Orly"
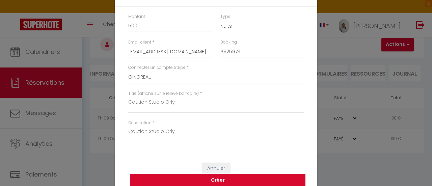
click at [208, 182] on button "Créer" at bounding box center [218, 180] width 176 height 13
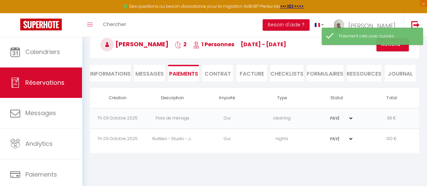
select select "0"
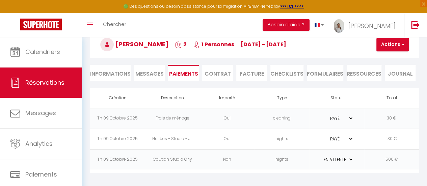
click at [352, 136] on select "PAYÉ EN ATTENTE" at bounding box center [337, 139] width 34 height 6
select select "0"
click at [320, 136] on select "PAYÉ EN ATTENTE" at bounding box center [337, 139] width 34 height 6
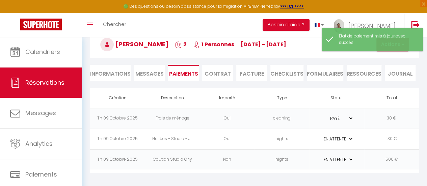
click at [349, 114] on td "PAYÉ EN ATTENTE" at bounding box center [336, 118] width 55 height 21
click at [352, 115] on select "PAYÉ EN ATTENTE" at bounding box center [337, 118] width 34 height 6
select select "0"
click at [320, 115] on select "PAYÉ EN ATTENTE" at bounding box center [337, 118] width 34 height 6
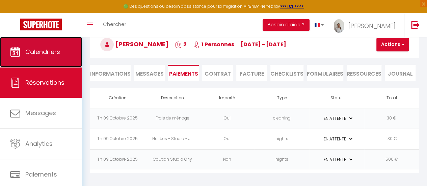
click at [43, 54] on span "Calendriers" at bounding box center [42, 52] width 35 height 8
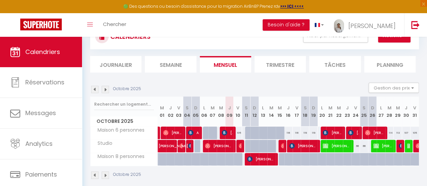
scroll to position [34, 0]
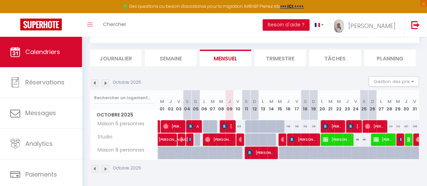
click at [106, 86] on img at bounding box center [105, 82] width 7 height 7
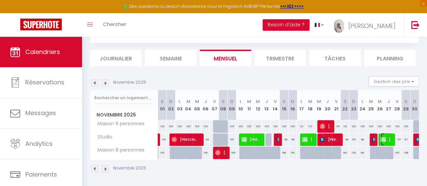
click at [385, 137] on span "Jules Feltin" at bounding box center [386, 139] width 11 height 13
select select "KO"
select select "0"
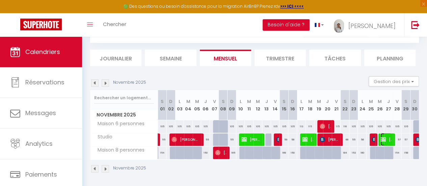
select select "1"
select select
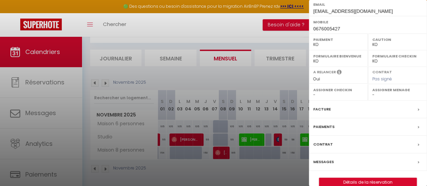
scroll to position [127, 0]
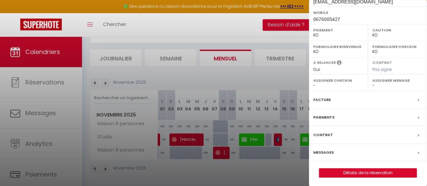
click at [337, 100] on div "Facture" at bounding box center [368, 100] width 118 height 18
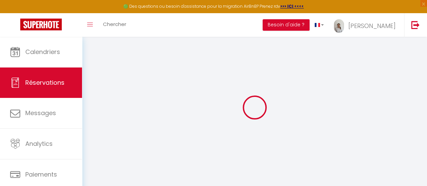
select select "cleaning"
select select
checkbox input "true"
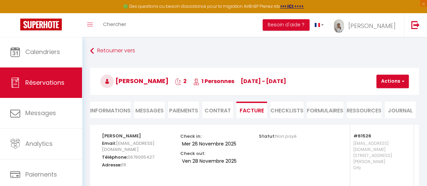
click at [165, 109] on ul "Informations Messages Paiements Contrat Facture CHECKLISTS FORMULAIRES Ressourc…" at bounding box center [254, 110] width 329 height 17
click at [186, 109] on li "Paiements" at bounding box center [183, 110] width 31 height 17
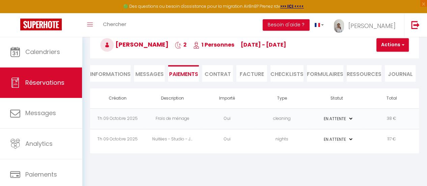
scroll to position [37, 0]
click at [228, 71] on li "Contrat" at bounding box center [217, 73] width 31 height 17
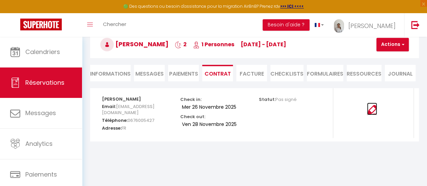
click at [376, 107] on img at bounding box center [372, 110] width 10 height 10
click at [182, 68] on li "Paiements" at bounding box center [183, 73] width 31 height 17
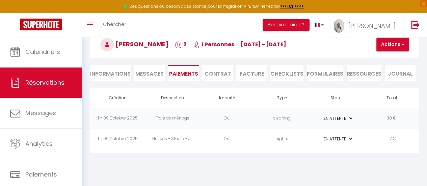
click at [401, 41] on button "Actions" at bounding box center [393, 45] width 32 height 14
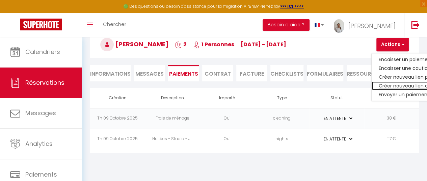
click at [402, 83] on link "Créer nouveau lien caution" at bounding box center [413, 85] width 83 height 9
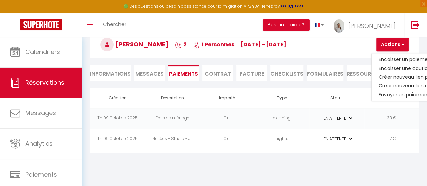
select select "nights"
type input "julesfeltin@gmail.com"
select select "12560"
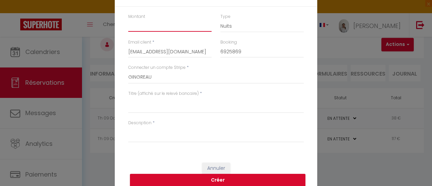
click at [140, 29] on input "Montant" at bounding box center [169, 26] width 83 height 12
type input "500"
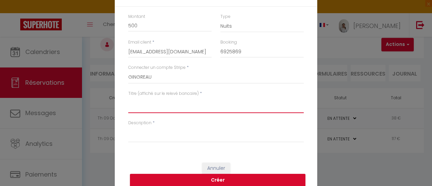
click at [158, 107] on textarea "Titre (affiché sur le relevé bancaire)" at bounding box center [216, 105] width 176 height 16
drag, startPoint x: 193, startPoint y: 102, endPoint x: 50, endPoint y: 87, distance: 144.0
click at [50, 87] on div "Envoyer un lien de caution × Montant 500 Type Nuits Frais de ménage Taxe de séj…" at bounding box center [216, 93] width 432 height 186
type textarea "Caution studio orly"
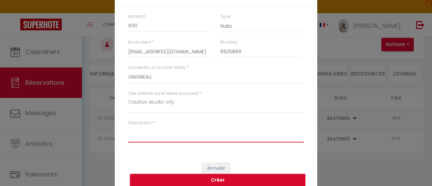
click at [183, 140] on textarea "Description" at bounding box center [216, 134] width 176 height 16
paste textarea "Caution studio orly"
type textarea "Caution studio orly"
click at [220, 176] on button "Créer" at bounding box center [218, 180] width 176 height 13
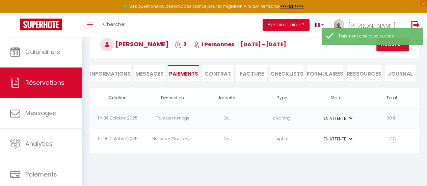
select select "0"
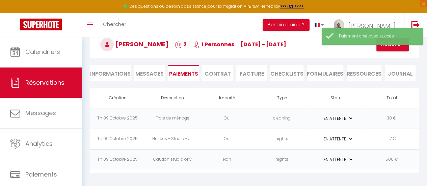
click at [372, 119] on td "38 €" at bounding box center [391, 118] width 55 height 21
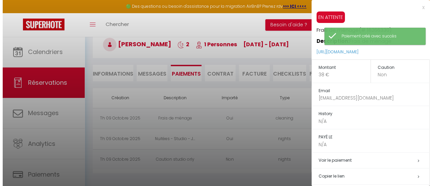
scroll to position [37, 0]
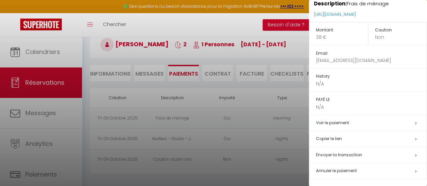
click at [342, 155] on span "Envoyer la transaction" at bounding box center [339, 155] width 46 height 6
select select "fr"
type input "Complet@gmail.com"
type input "Demande de paiement"
type textarea "Bonjour, Nous vous invitons à cliquer sur le lien ci-dessous pour effectuer le …"
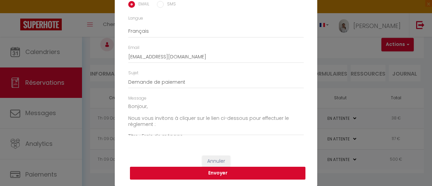
click at [215, 175] on button "Envoyer" at bounding box center [218, 173] width 176 height 13
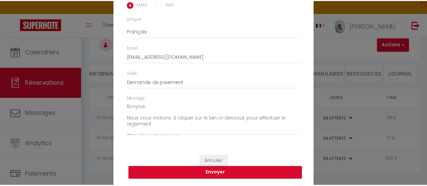
scroll to position [35, 0]
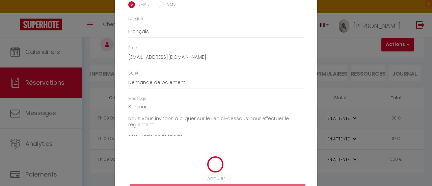
radio input "true"
type input "Complet@gmail.com"
type input "Demande de paiement"
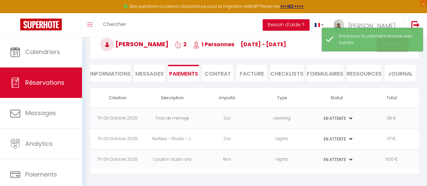
click at [368, 138] on td "117 €" at bounding box center [391, 139] width 55 height 21
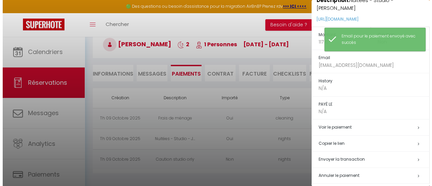
scroll to position [52, 0]
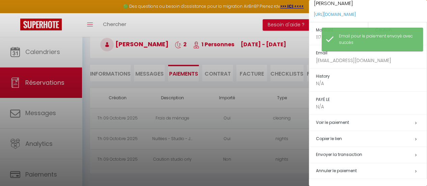
click at [347, 152] on span "Envoyer la transaction" at bounding box center [339, 155] width 46 height 6
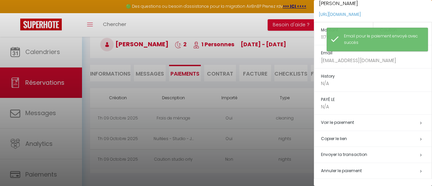
type textarea "Bonjour, Nous vous invitons à cliquer sur le lien ci-dessous pour effectuer le …"
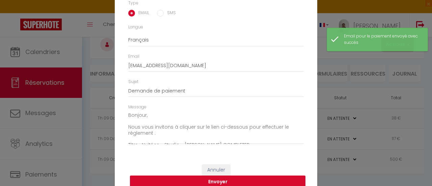
click at [212, 181] on button "Envoyer" at bounding box center [218, 182] width 176 height 13
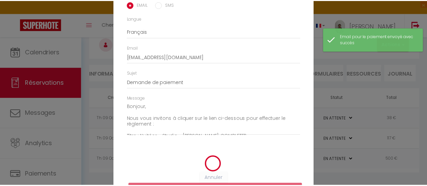
scroll to position [27, 0]
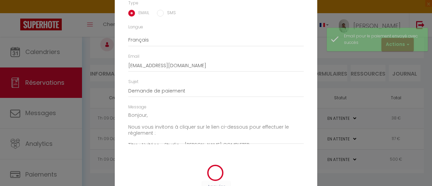
radio input "true"
type input "Complet@gmail.com"
type input "Demande de paiement"
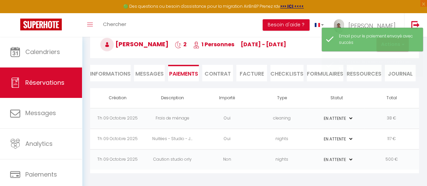
click at [364, 156] on td "500 €" at bounding box center [391, 159] width 55 height 21
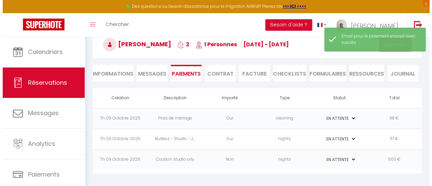
scroll to position [45, 0]
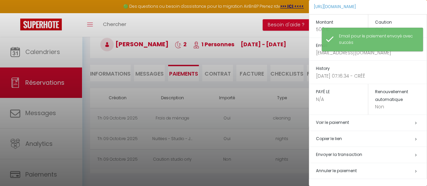
click at [348, 158] on h5 "Envoyer la transaction" at bounding box center [371, 155] width 111 height 8
type input "julesfeltin@gmail.com"
type input "Demande de dépôt"
type textarea "Bonjour, Nous vous invitons à cliquer sur le lien ci-dessous pour effectuer le …"
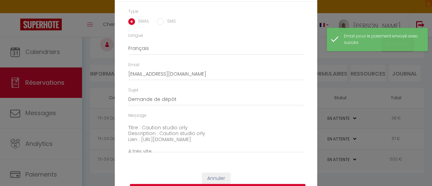
scroll to position [47, 0]
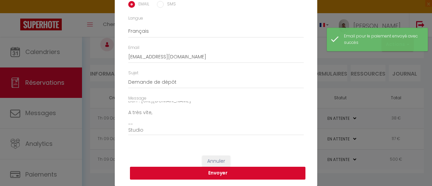
click at [274, 172] on button "Envoyer" at bounding box center [218, 173] width 176 height 13
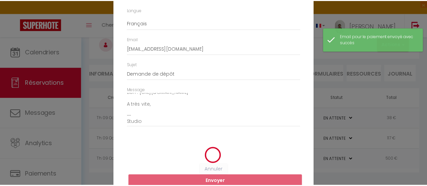
scroll to position [35, 0]
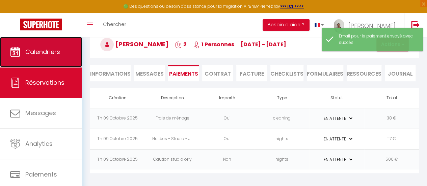
click at [41, 59] on link "Calendriers" at bounding box center [41, 52] width 82 height 30
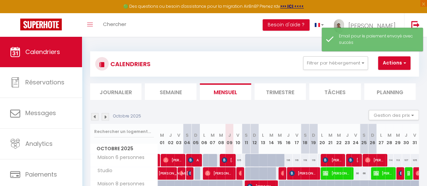
click at [106, 114] on img at bounding box center [105, 116] width 7 height 7
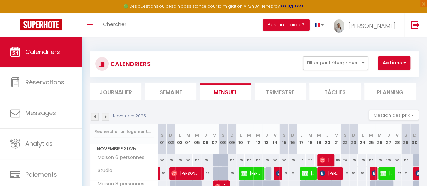
click at [106, 117] on img at bounding box center [105, 116] width 7 height 7
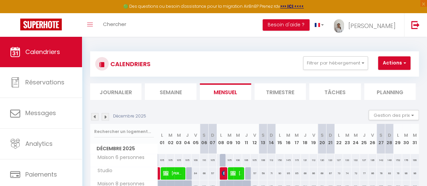
scroll to position [40, 0]
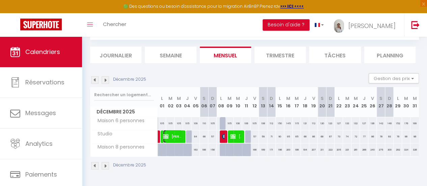
click at [169, 132] on span "Jules Feltin" at bounding box center [172, 136] width 19 height 13
select select "KO"
select select "0"
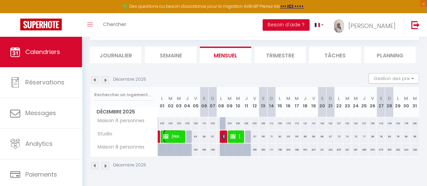
select select "1"
select select
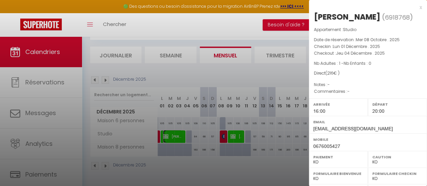
scroll to position [127, 0]
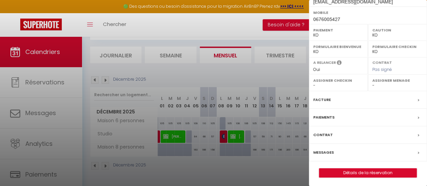
click at [337, 130] on div "Contrat" at bounding box center [368, 135] width 118 height 18
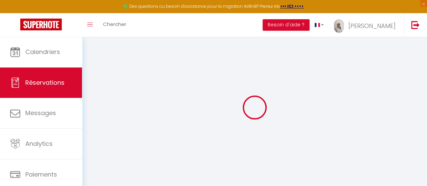
select select
checkbox input "true"
select select
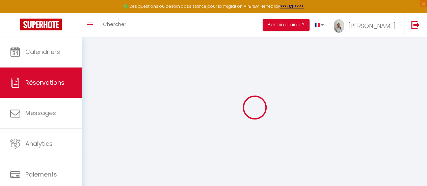
checkbox input "true"
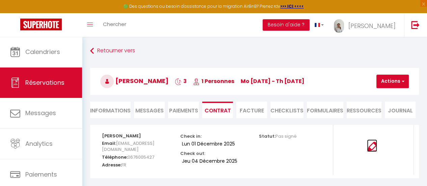
click at [373, 146] on img at bounding box center [372, 147] width 10 height 10
click at [180, 111] on li "Paiements" at bounding box center [183, 110] width 31 height 17
select select
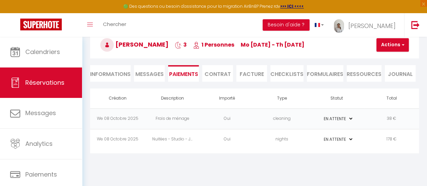
scroll to position [37, 0]
click at [402, 47] on span "button" at bounding box center [402, 45] width 4 height 6
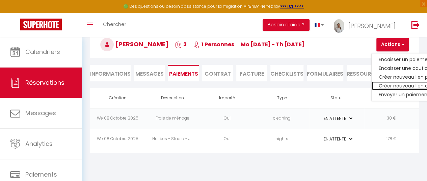
click at [402, 84] on link "Créer nouveau lien caution" at bounding box center [413, 85] width 83 height 9
select select "nights"
type input "julesfeltin@gmail.com"
select select "12560"
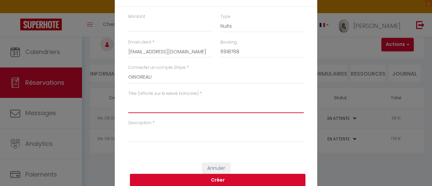
click at [163, 107] on textarea "Titre (affiché sur le relevé bancaire)" at bounding box center [216, 105] width 176 height 16
paste textarea "Caution studio orly"
type textarea "Caution studio orly"
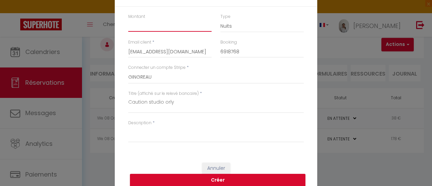
click at [149, 27] on input "Montant" at bounding box center [169, 26] width 83 height 12
type input "500"
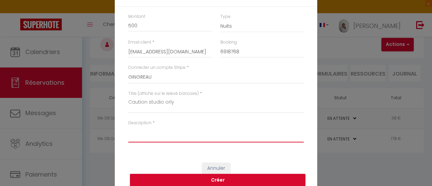
click at [175, 138] on textarea "Description" at bounding box center [216, 134] width 176 height 16
paste textarea "Caution studio orly"
type textarea "Caution studio orly"
click at [221, 177] on button "Créer" at bounding box center [218, 180] width 176 height 13
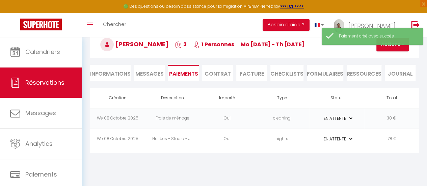
select select "0"
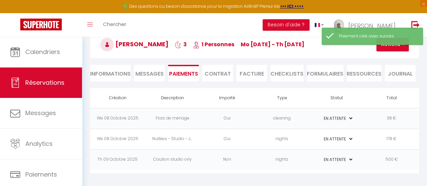
click at [356, 114] on td "PAYÉ EN ATTENTE" at bounding box center [336, 118] width 55 height 21
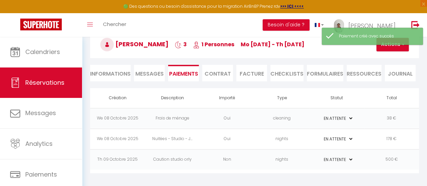
click at [387, 51] on h3 "Jules Feltin 3 1 Personnes Mo 01 Déc - Th 04 Déc" at bounding box center [254, 44] width 329 height 27
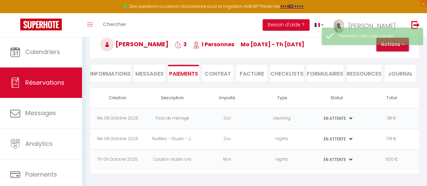
click at [388, 48] on button "Actions" at bounding box center [393, 45] width 32 height 14
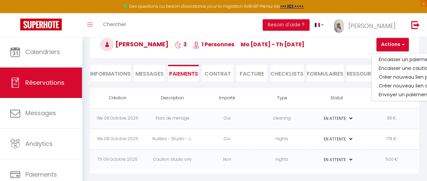
click at [393, 117] on td "38 €" at bounding box center [391, 118] width 55 height 21
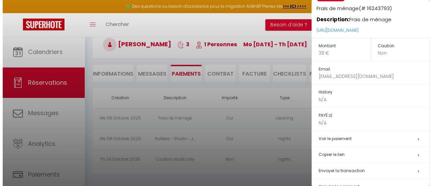
scroll to position [37, 0]
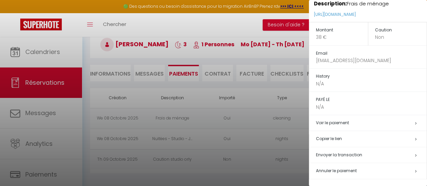
click at [350, 156] on span "Envoyer la transaction" at bounding box center [339, 155] width 46 height 6
select select "fr"
type input "Acompleter@gmail.com"
type input "Demande de paiement"
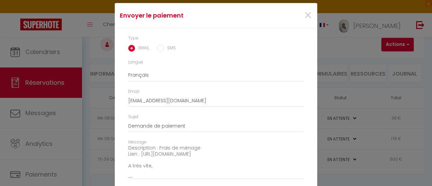
scroll to position [47, 0]
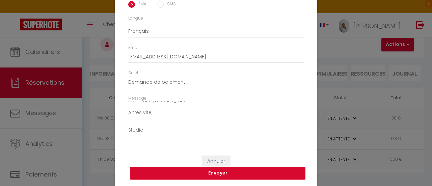
click at [211, 173] on button "Envoyer" at bounding box center [218, 173] width 176 height 13
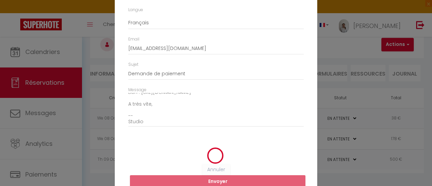
scroll to position [35, 0]
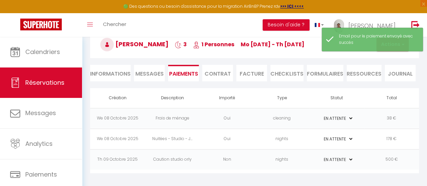
click at [382, 139] on td "178 €" at bounding box center [391, 139] width 55 height 21
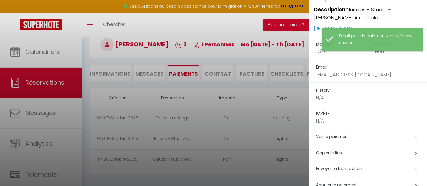
click at [355, 171] on h5 "Envoyer la transaction" at bounding box center [371, 169] width 111 height 8
type textarea "Bonjour, Nous vous invitons à cliquer sur le lien ci-dessous pour effectuer le …"
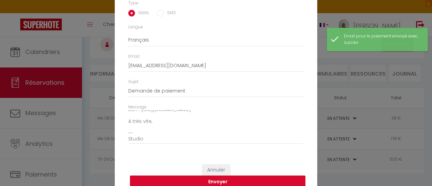
click at [213, 180] on button "Envoyer" at bounding box center [218, 182] width 176 height 13
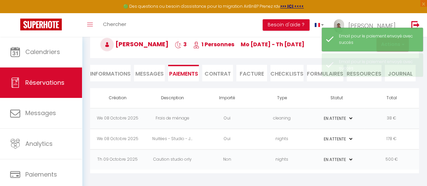
click at [367, 156] on td "500 €" at bounding box center [391, 159] width 55 height 21
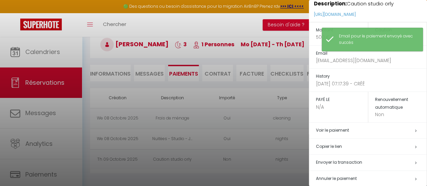
click at [347, 164] on span "Envoyer la transaction" at bounding box center [339, 162] width 46 height 6
type input "julesfeltin@gmail.com"
type input "Demande de dépôt"
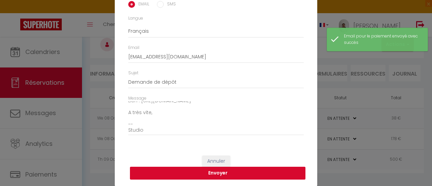
click at [250, 169] on button "Envoyer" at bounding box center [218, 173] width 176 height 13
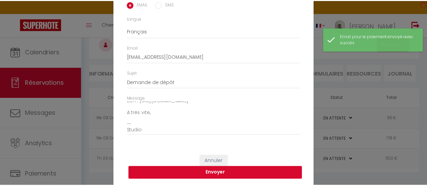
scroll to position [35, 0]
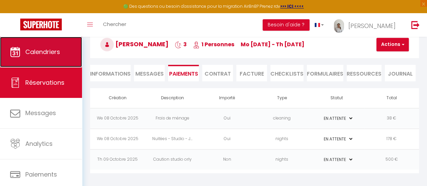
click at [45, 53] on span "Calendriers" at bounding box center [42, 52] width 35 height 8
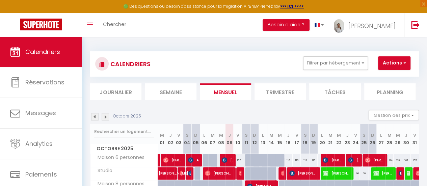
click at [107, 116] on img at bounding box center [105, 116] width 7 height 7
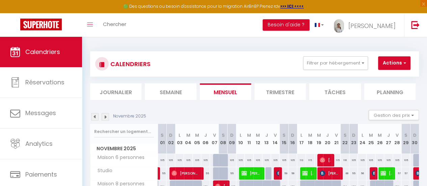
click at [107, 116] on img at bounding box center [105, 116] width 7 height 7
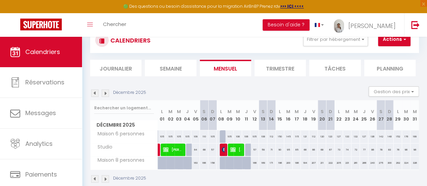
scroll to position [34, 0]
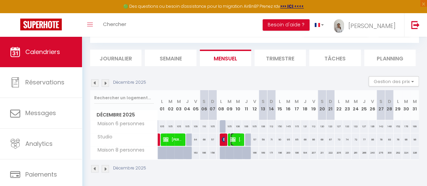
click at [238, 136] on span "Jules Feltin" at bounding box center [235, 139] width 11 height 13
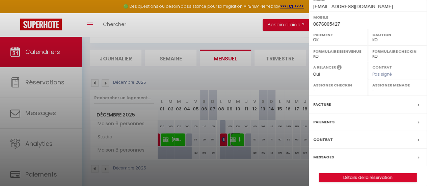
scroll to position [127, 0]
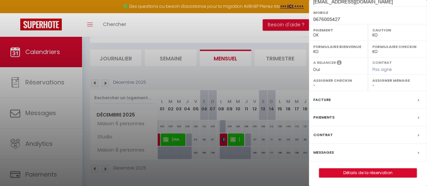
click at [339, 139] on div "Contrat" at bounding box center [368, 135] width 118 height 18
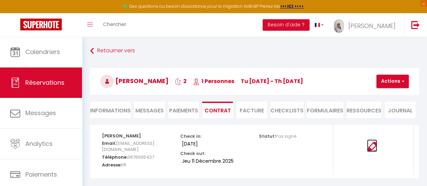
click at [373, 148] on img at bounding box center [372, 147] width 10 height 10
click at [184, 112] on li "Paiements" at bounding box center [183, 110] width 31 height 17
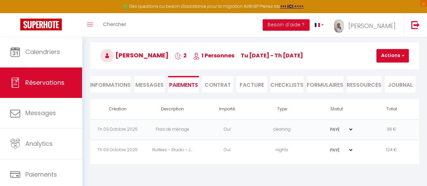
scroll to position [37, 0]
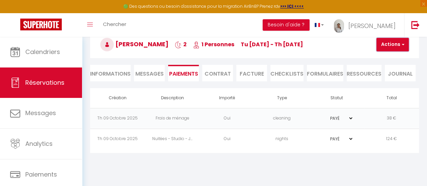
click at [398, 47] on button "Actions" at bounding box center [393, 45] width 32 height 14
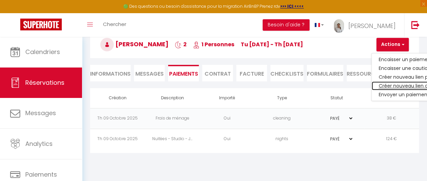
click at [398, 84] on link "Créer nouveau lien caution" at bounding box center [413, 85] width 83 height 9
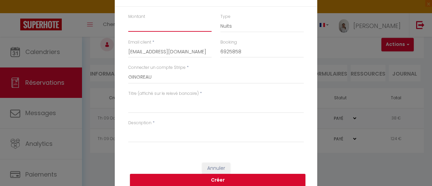
click at [140, 20] on input "Montant" at bounding box center [169, 26] width 83 height 12
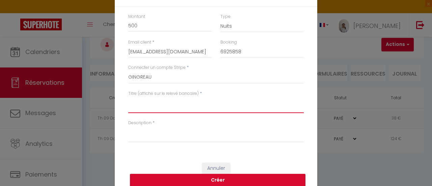
click at [160, 106] on textarea "Titre (affiché sur le relevé bancaire)" at bounding box center [216, 105] width 176 height 16
paste textarea "Caution studio orly"
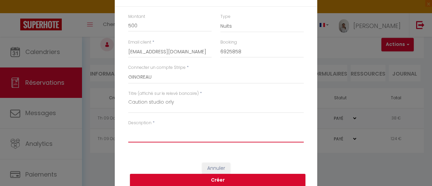
click at [162, 134] on textarea "Description" at bounding box center [216, 134] width 176 height 16
paste textarea "Caution studio orly"
click at [213, 180] on button "Créer" at bounding box center [218, 180] width 176 height 13
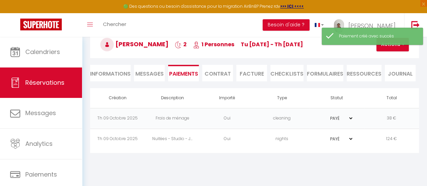
click at [397, 114] on td "38 €" at bounding box center [391, 118] width 55 height 21
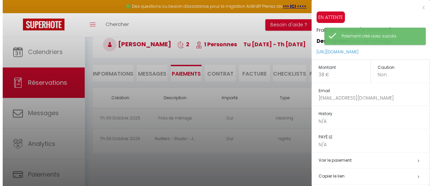
scroll to position [37, 0]
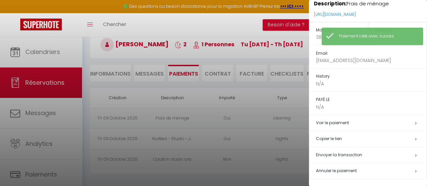
click at [354, 155] on span "Envoyer la transaction" at bounding box center [339, 155] width 46 height 6
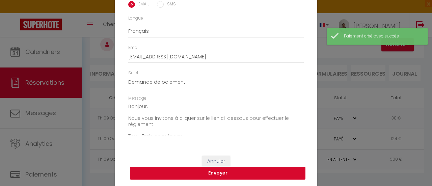
click at [238, 173] on button "Envoyer" at bounding box center [218, 173] width 176 height 13
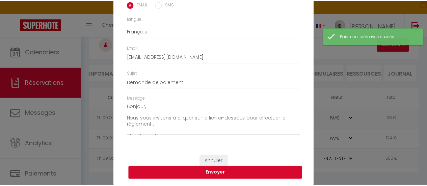
scroll to position [35, 0]
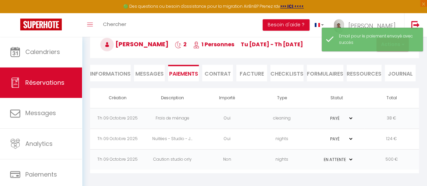
click at [395, 139] on td "124 €" at bounding box center [391, 139] width 55 height 21
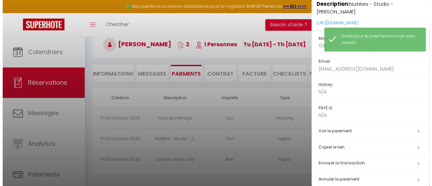
scroll to position [44, 0]
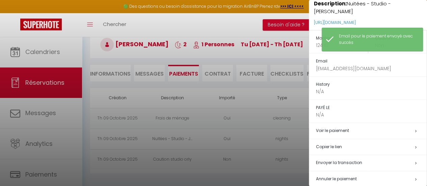
click at [356, 160] on span "Envoyer la transaction" at bounding box center [339, 163] width 46 height 6
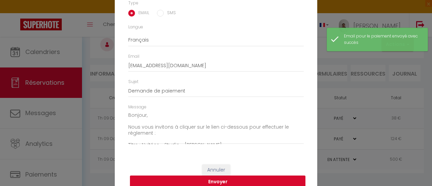
click at [238, 181] on button "Envoyer" at bounding box center [218, 182] width 176 height 13
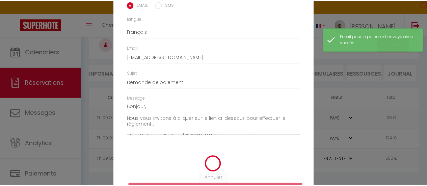
scroll to position [27, 0]
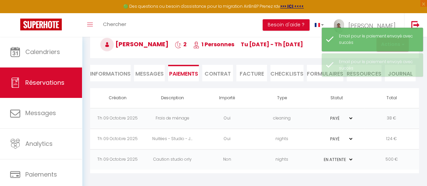
click at [394, 158] on td "500 €" at bounding box center [391, 159] width 55 height 21
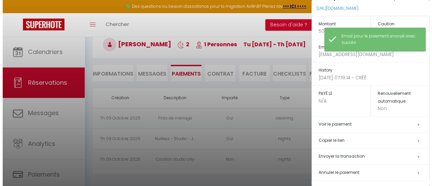
scroll to position [45, 0]
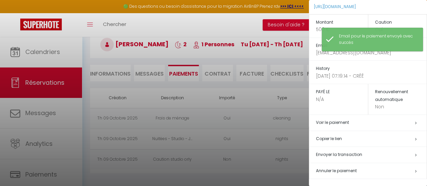
click at [352, 155] on span "Envoyer la transaction" at bounding box center [339, 155] width 46 height 6
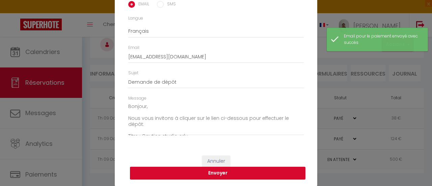
click at [253, 174] on button "Envoyer" at bounding box center [218, 173] width 176 height 13
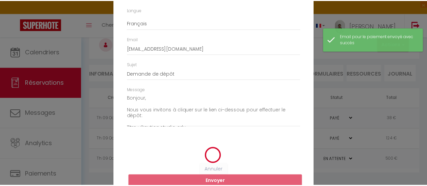
scroll to position [35, 0]
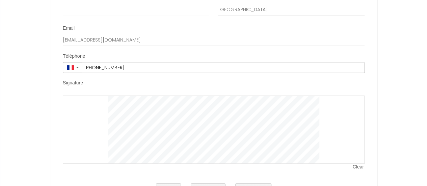
scroll to position [1417, 0]
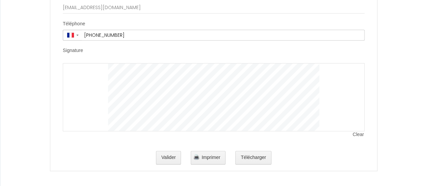
click at [91, 90] on div at bounding box center [214, 97] width 302 height 68
drag, startPoint x: 87, startPoint y: 87, endPoint x: 91, endPoint y: 100, distance: 14.1
click at [91, 100] on div at bounding box center [214, 97] width 302 height 68
drag, startPoint x: 88, startPoint y: 89, endPoint x: 95, endPoint y: 100, distance: 13.0
click at [95, 101] on div at bounding box center [214, 97] width 302 height 68
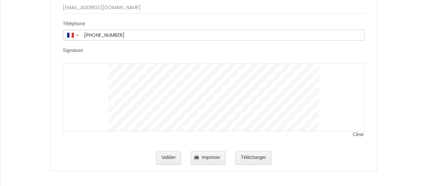
click at [93, 96] on div at bounding box center [214, 97] width 302 height 68
click at [98, 111] on div at bounding box center [214, 97] width 302 height 68
click at [93, 95] on div at bounding box center [214, 97] width 302 height 68
drag, startPoint x: 88, startPoint y: 93, endPoint x: 95, endPoint y: 103, distance: 12.8
click at [95, 103] on div at bounding box center [214, 97] width 302 height 68
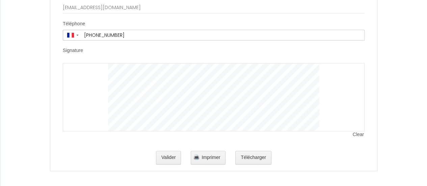
drag, startPoint x: 88, startPoint y: 93, endPoint x: 98, endPoint y: 104, distance: 14.6
click at [98, 104] on div at bounding box center [214, 97] width 302 height 68
click at [103, 102] on div at bounding box center [214, 97] width 302 height 68
click at [361, 133] on span "Clear" at bounding box center [359, 134] width 12 height 7
click at [171, 156] on button "Valider" at bounding box center [168, 158] width 25 height 14
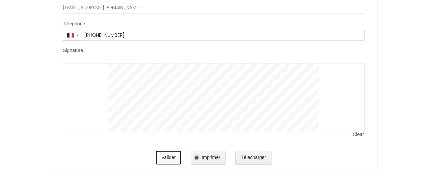
click at [173, 156] on button "Valider" at bounding box center [168, 158] width 25 height 14
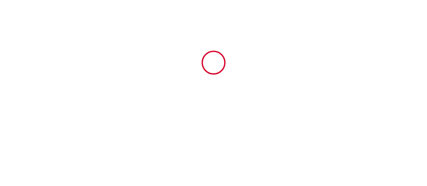
type input "38"
type input "200"
